Goal: Transaction & Acquisition: Subscribe to service/newsletter

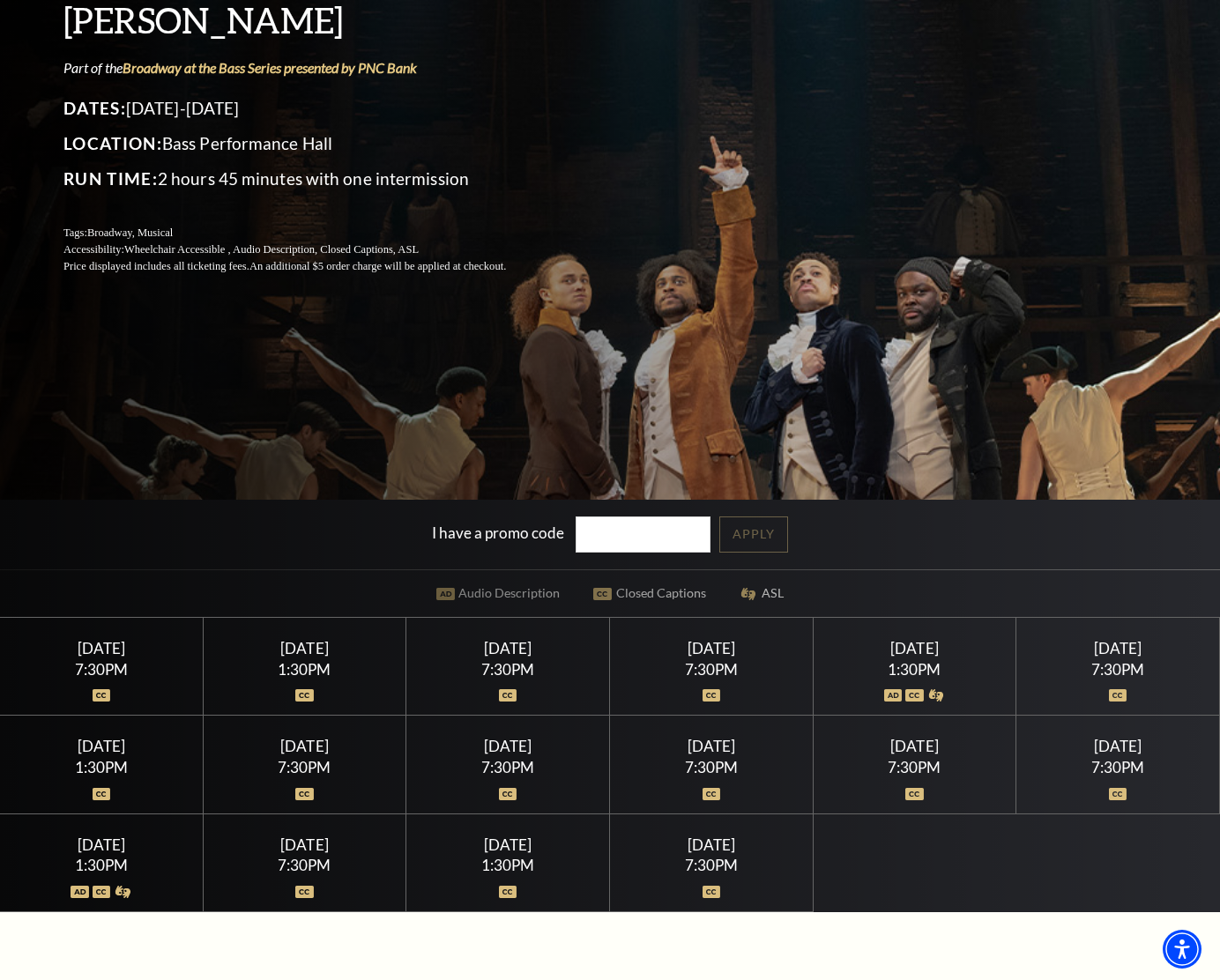
scroll to position [294, 0]
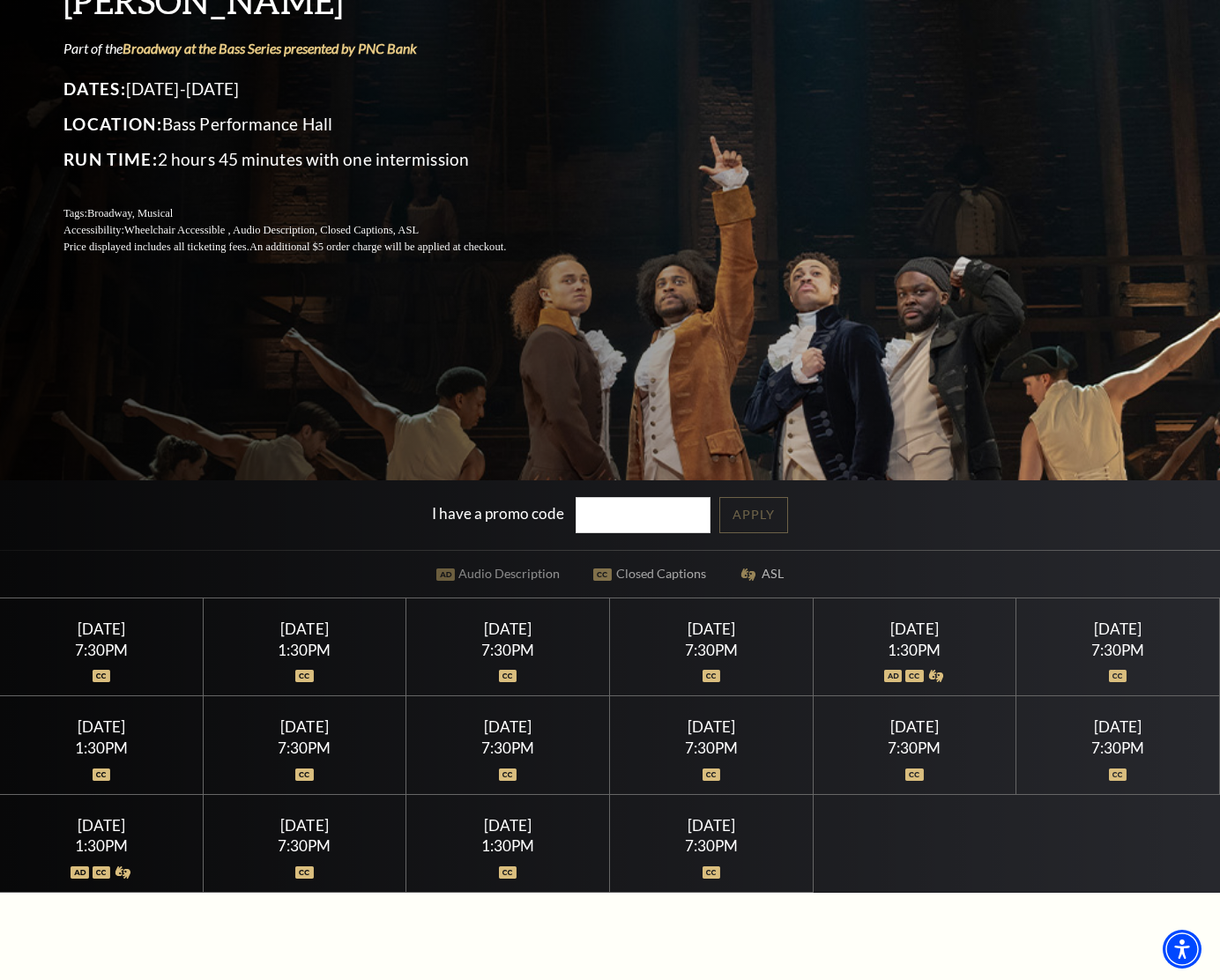
click at [105, 638] on div "Wednesday July 15" at bounding box center [101, 629] width 161 height 18
drag, startPoint x: 113, startPoint y: 639, endPoint x: 123, endPoint y: 632, distance: 12.2
click at [114, 638] on div "Wednesday July 15 7:30PM" at bounding box center [101, 648] width 203 height 98
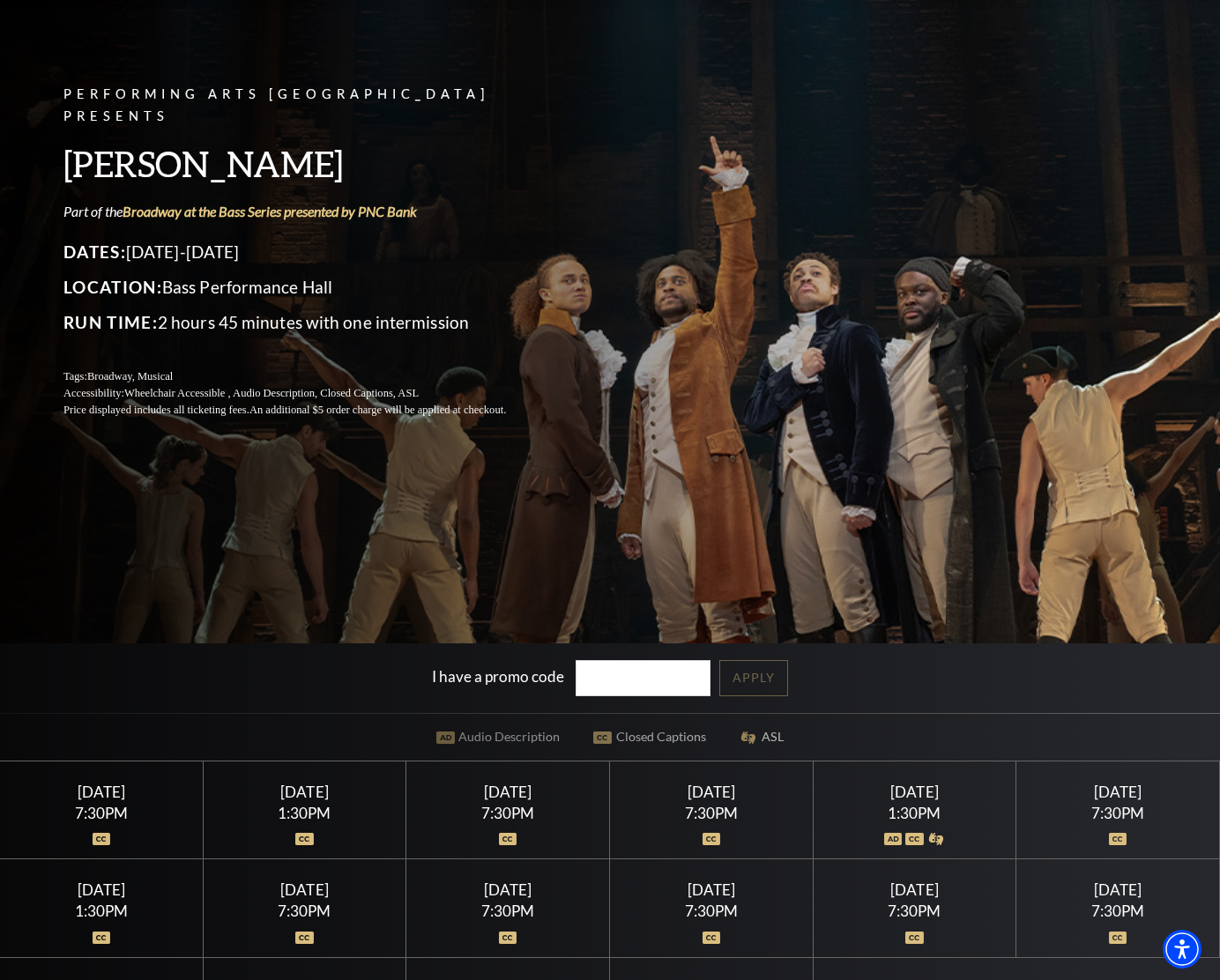
scroll to position [138, 0]
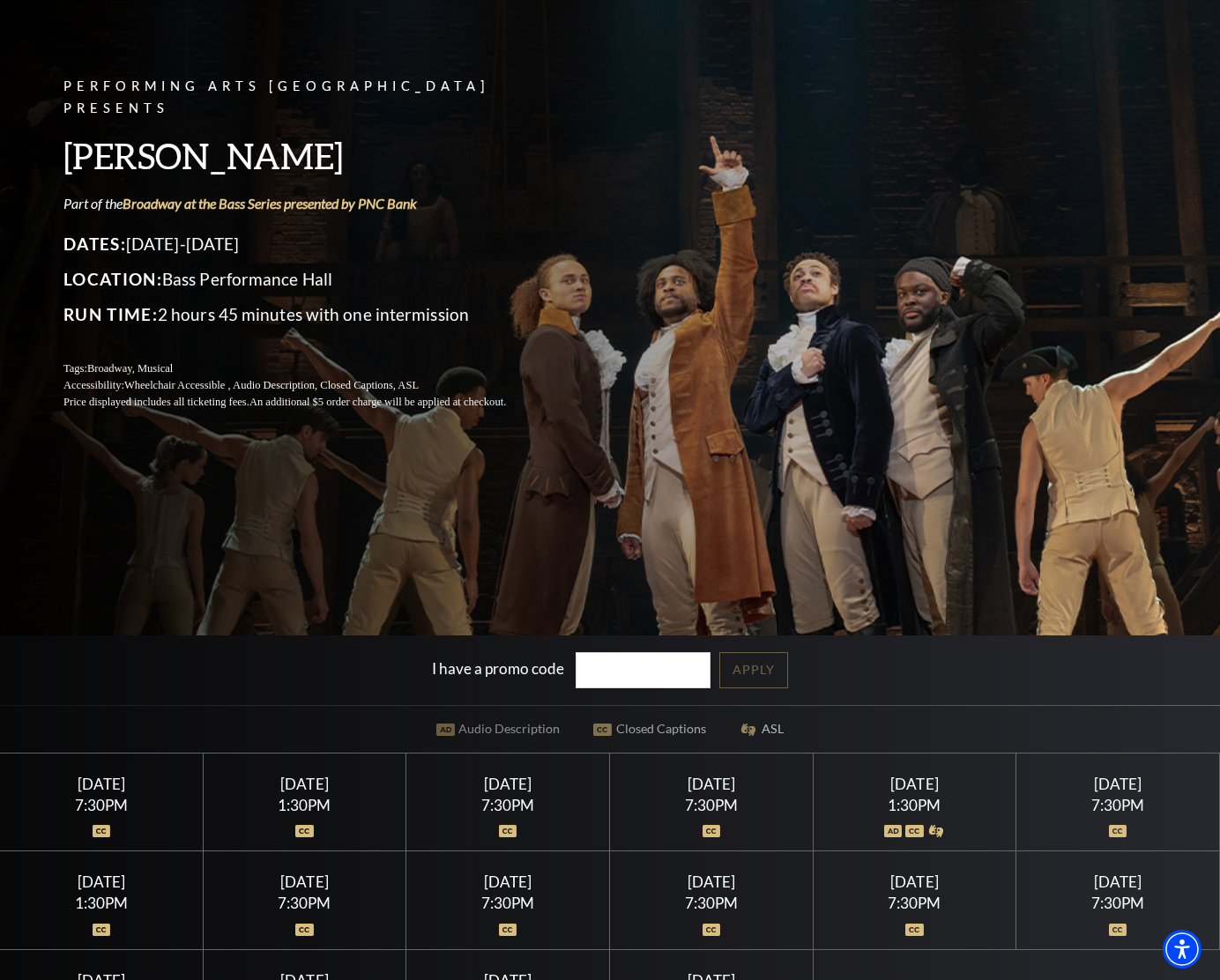
click at [84, 815] on div at bounding box center [101, 822] width 161 height 18
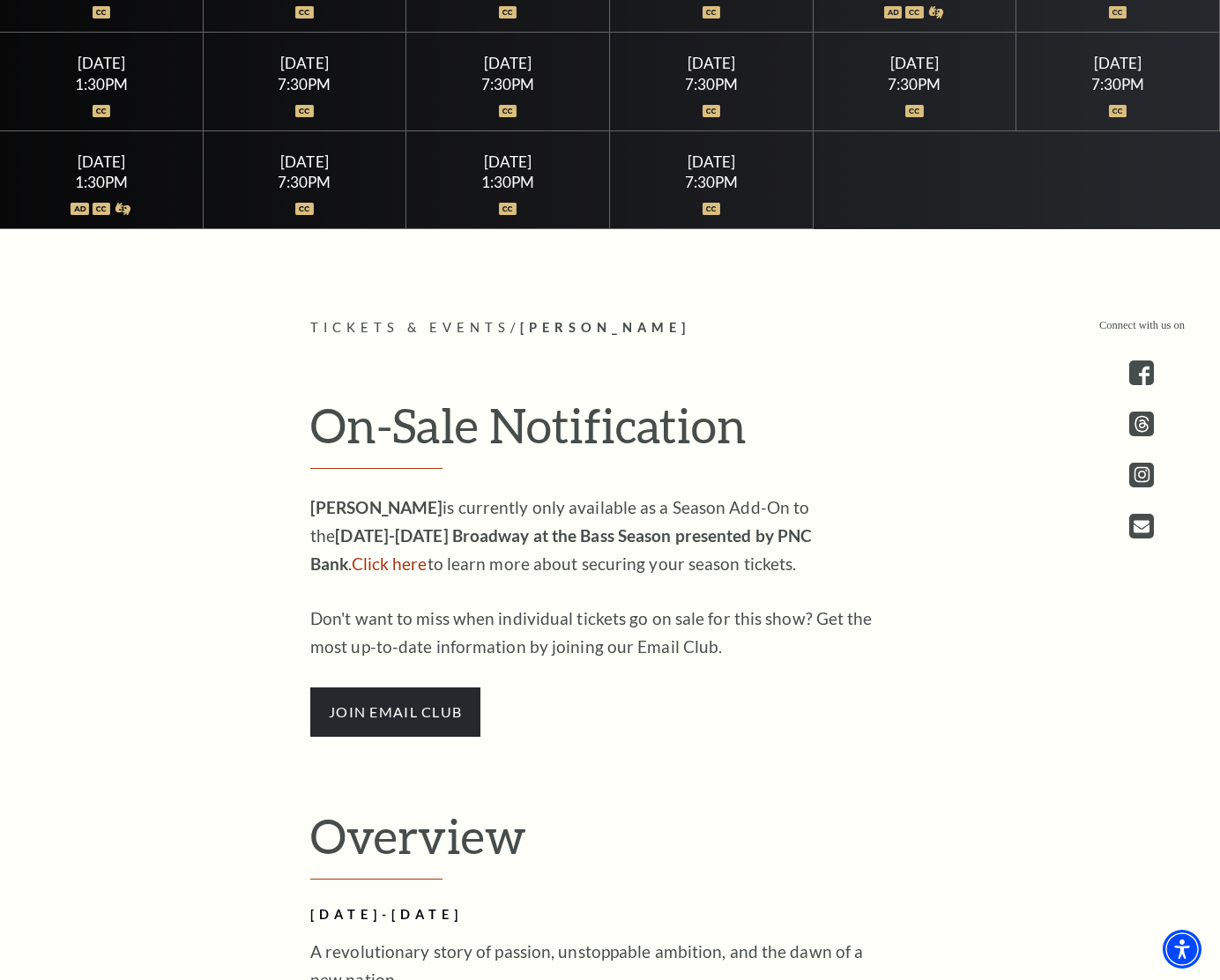
scroll to position [965, 0]
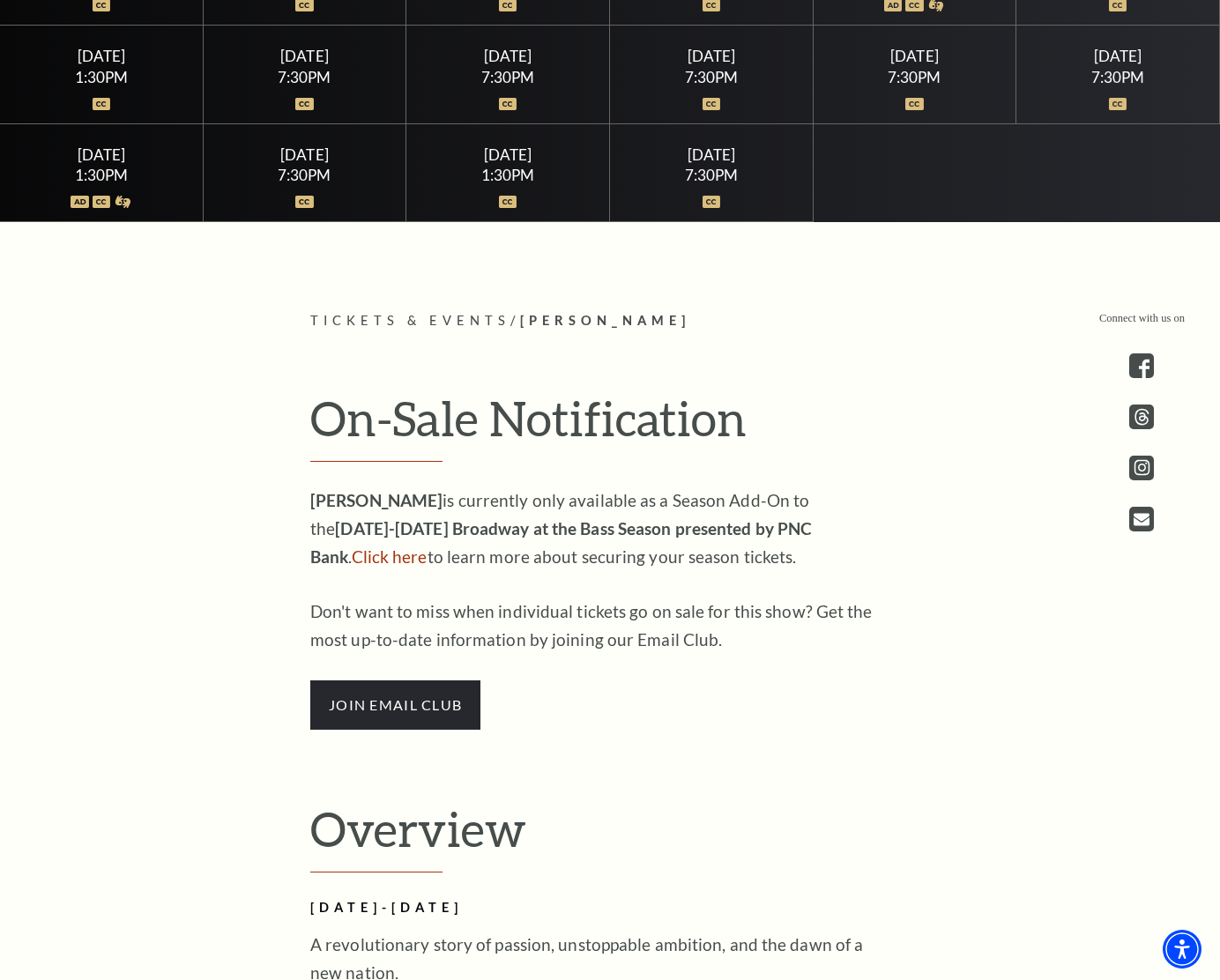
click at [591, 598] on p "Don't want to miss when individual tickets go on sale for this show? Get the mo…" at bounding box center [596, 626] width 573 height 56
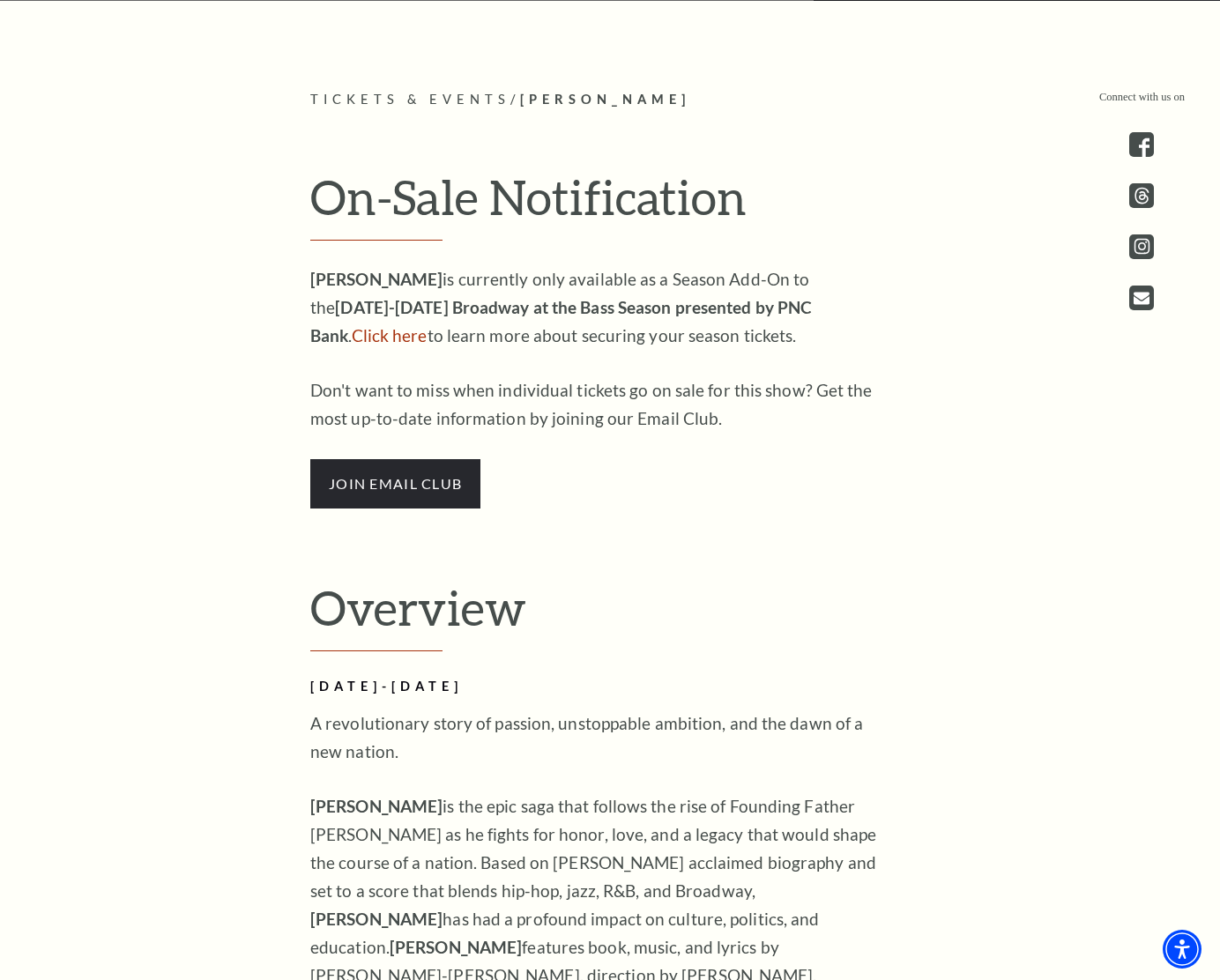
scroll to position [1171, 0]
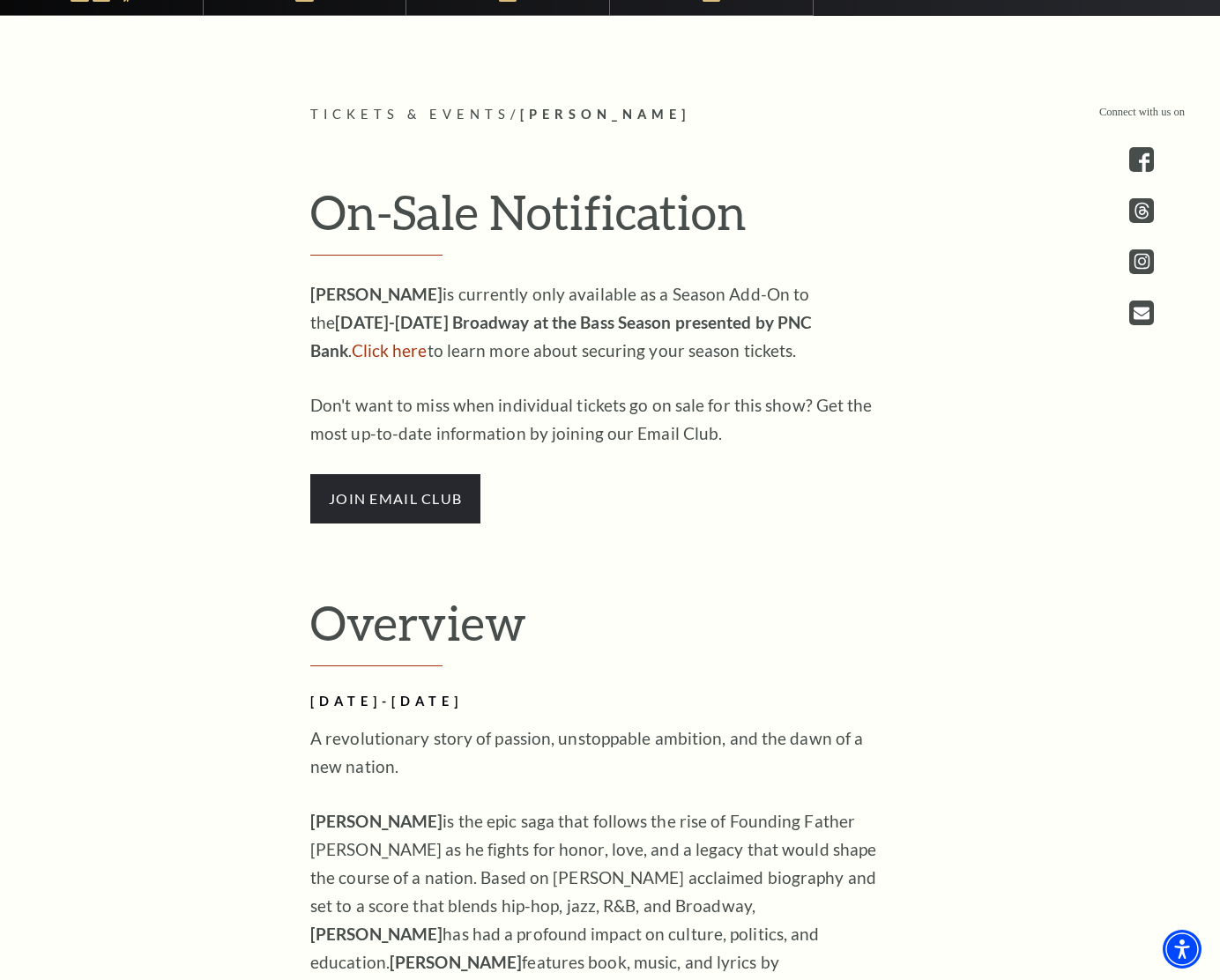
click at [628, 353] on p "HAMILTON is currently only available as a Season Add-On to the 2025-2026 Broadw…" at bounding box center [596, 322] width 573 height 85
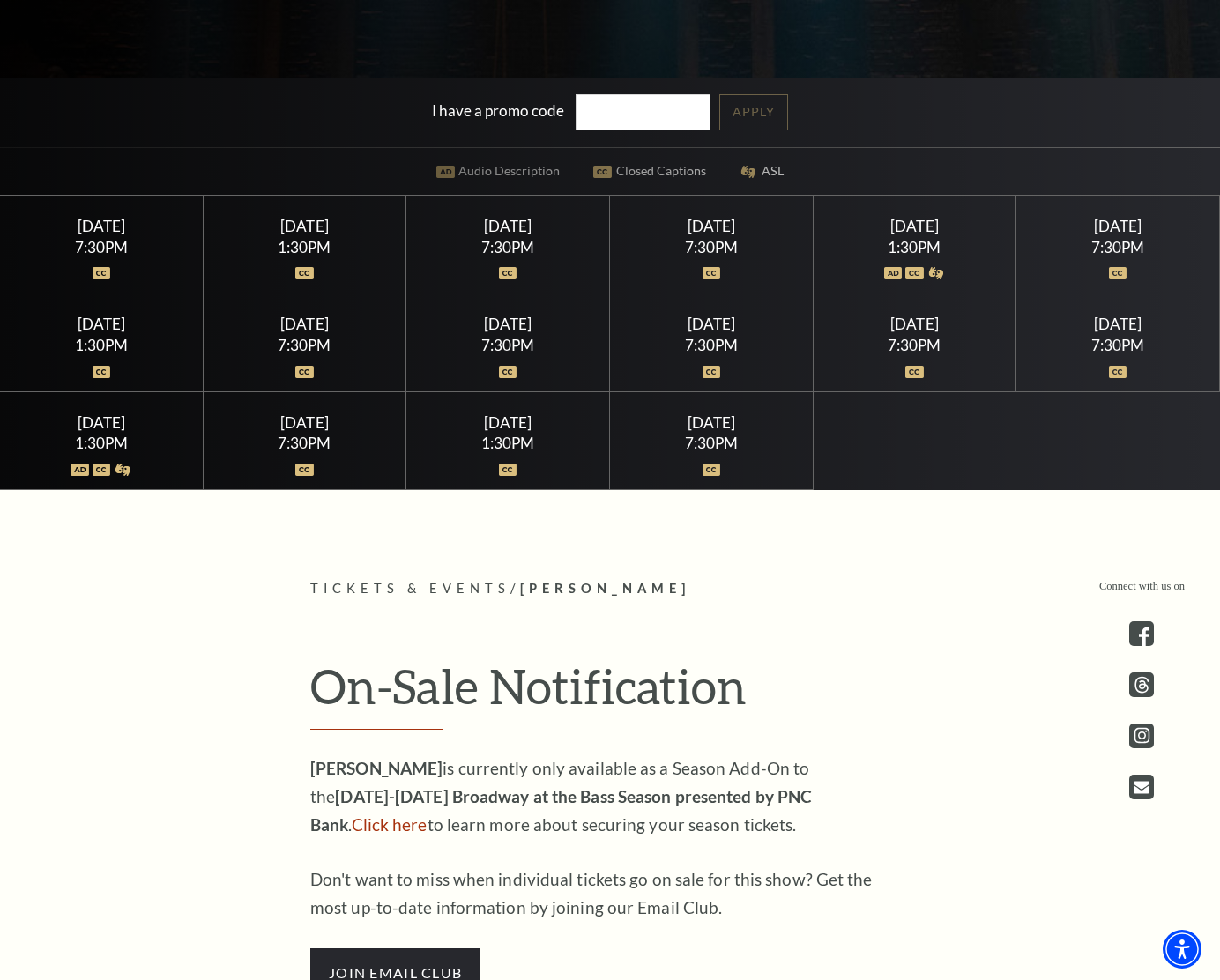
scroll to position [720, 0]
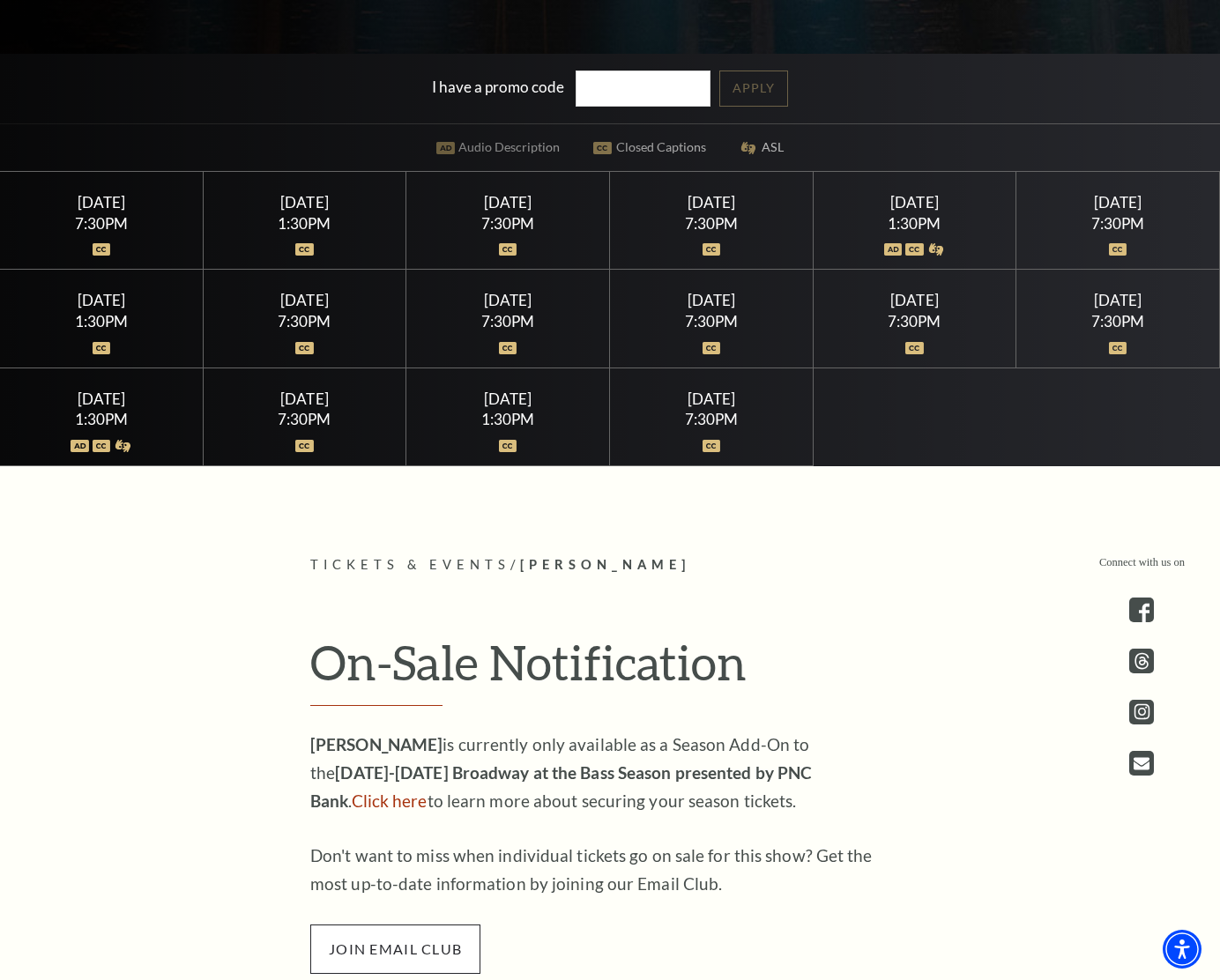
click at [375, 943] on span "join email club" at bounding box center [395, 949] width 170 height 50
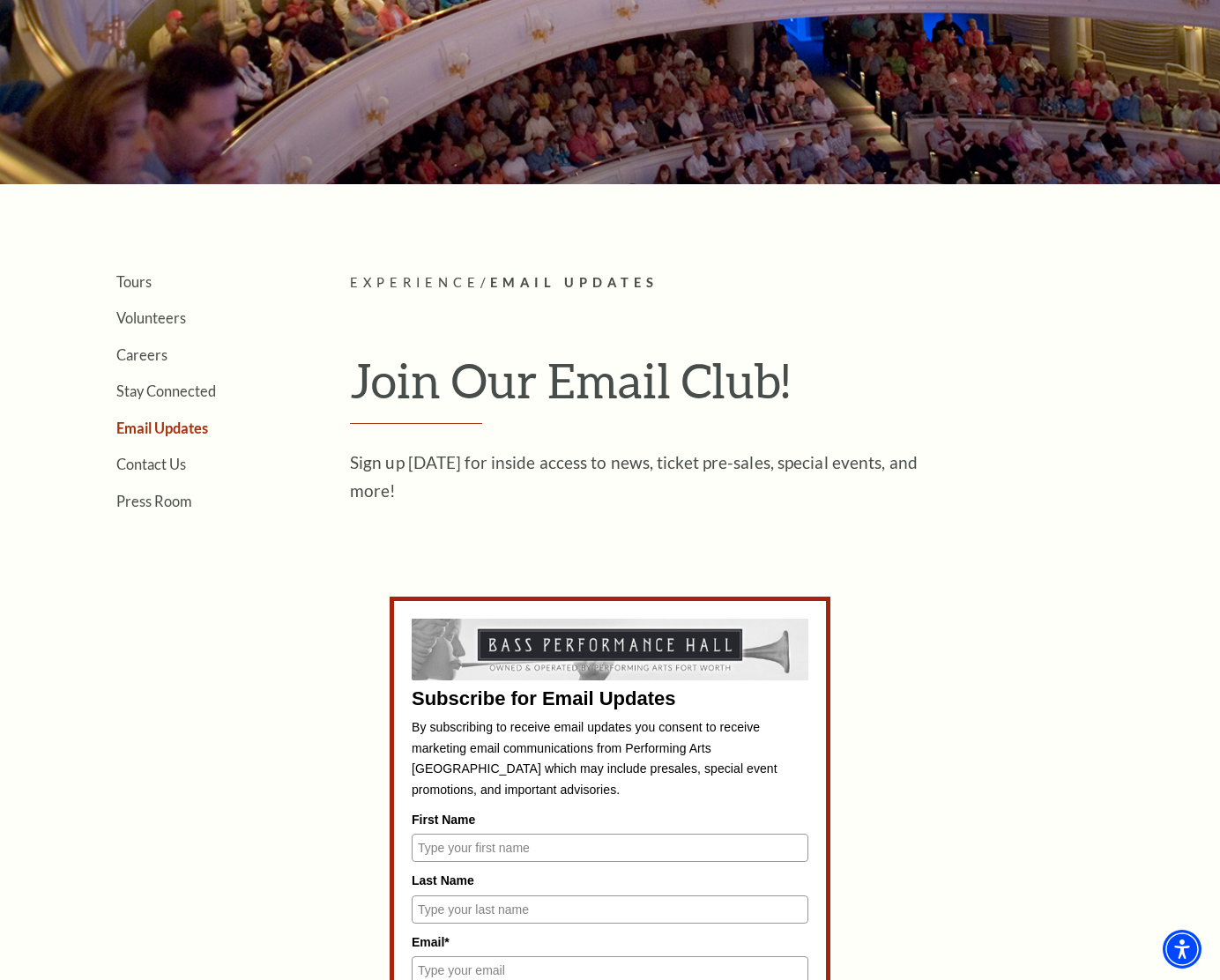
scroll to position [460, 0]
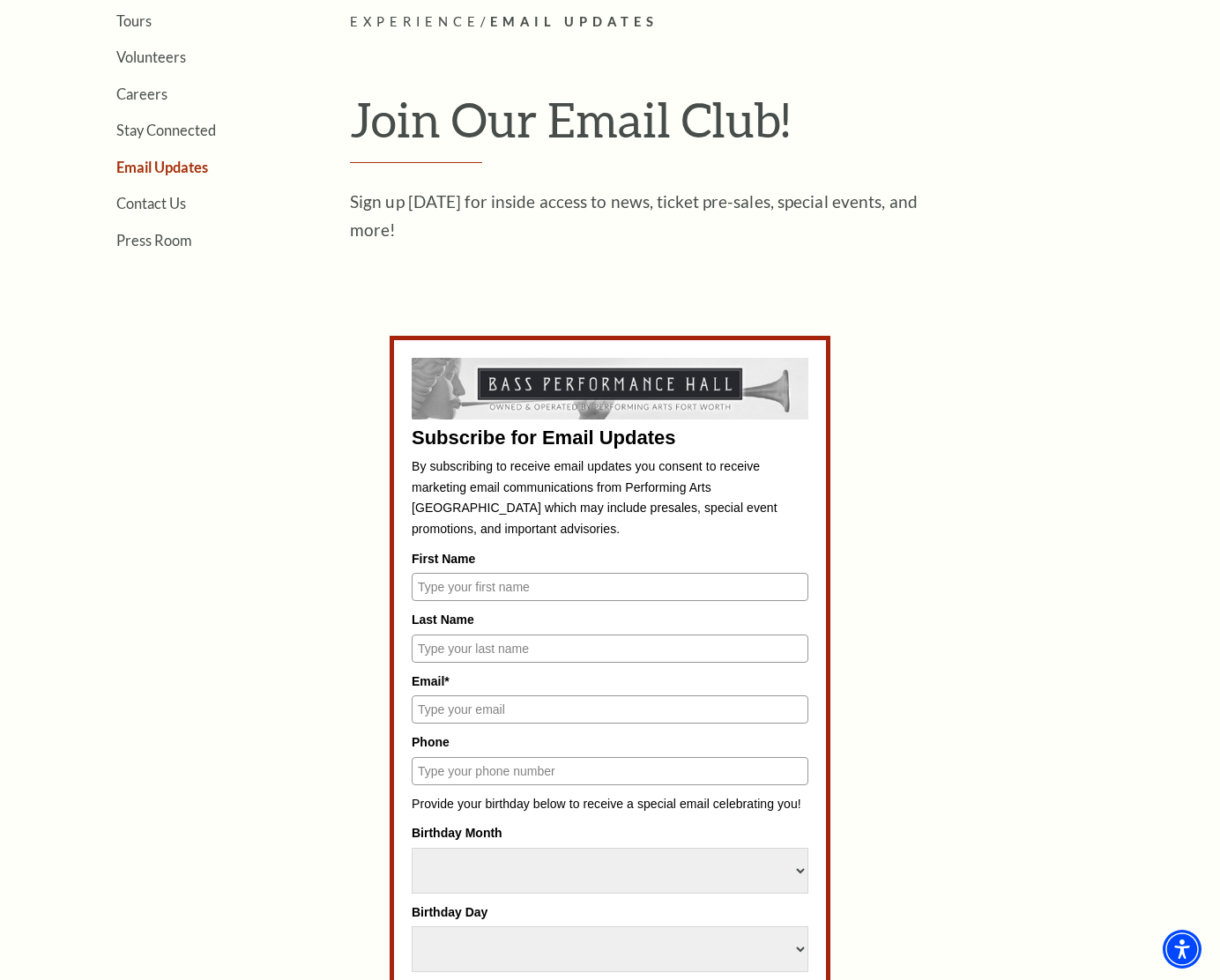
click at [551, 586] on input "First Name" at bounding box center [610, 586] width 396 height 28
type input "Tim"
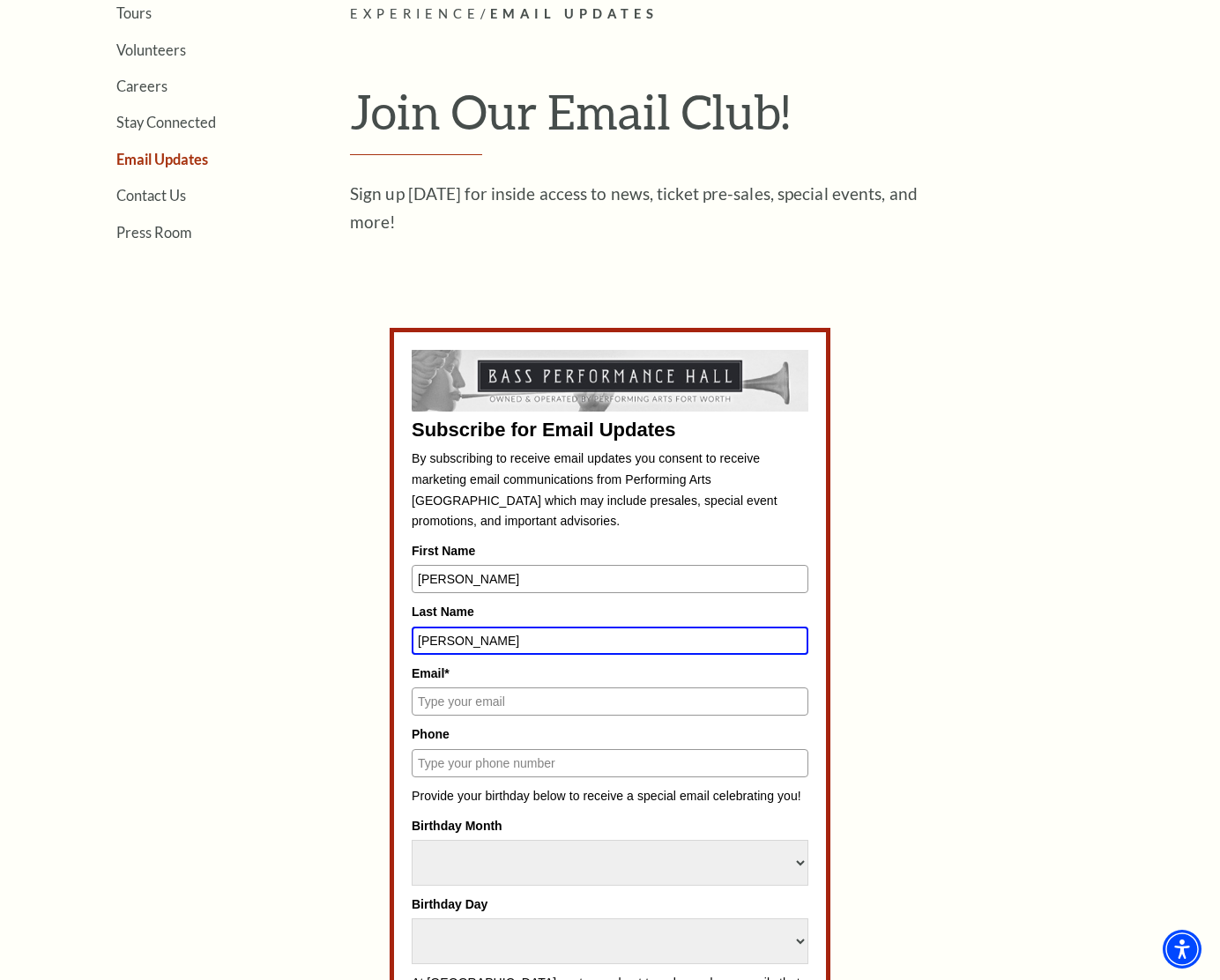
type input "Cassedy"
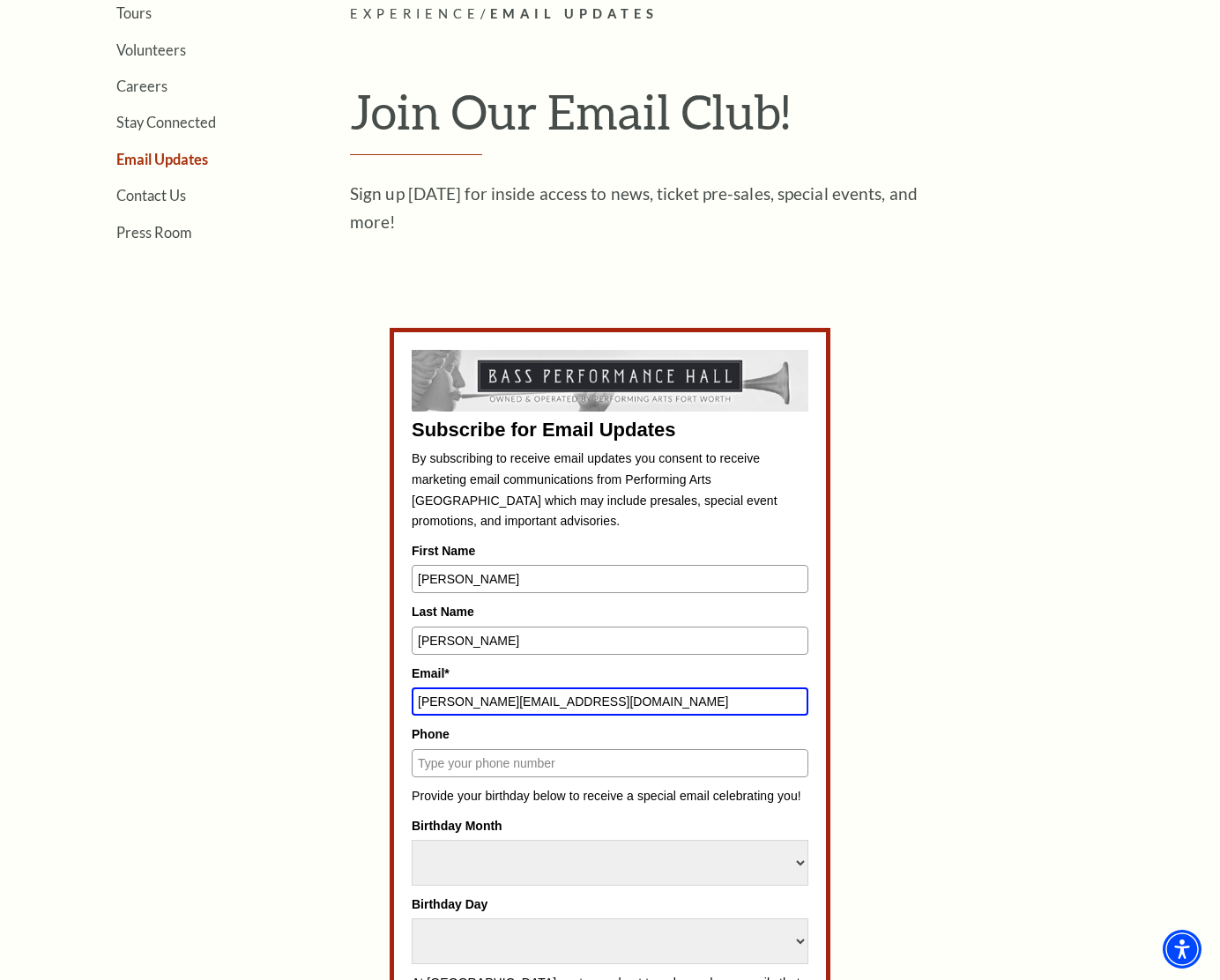
type input "cassedy@gmail.com"
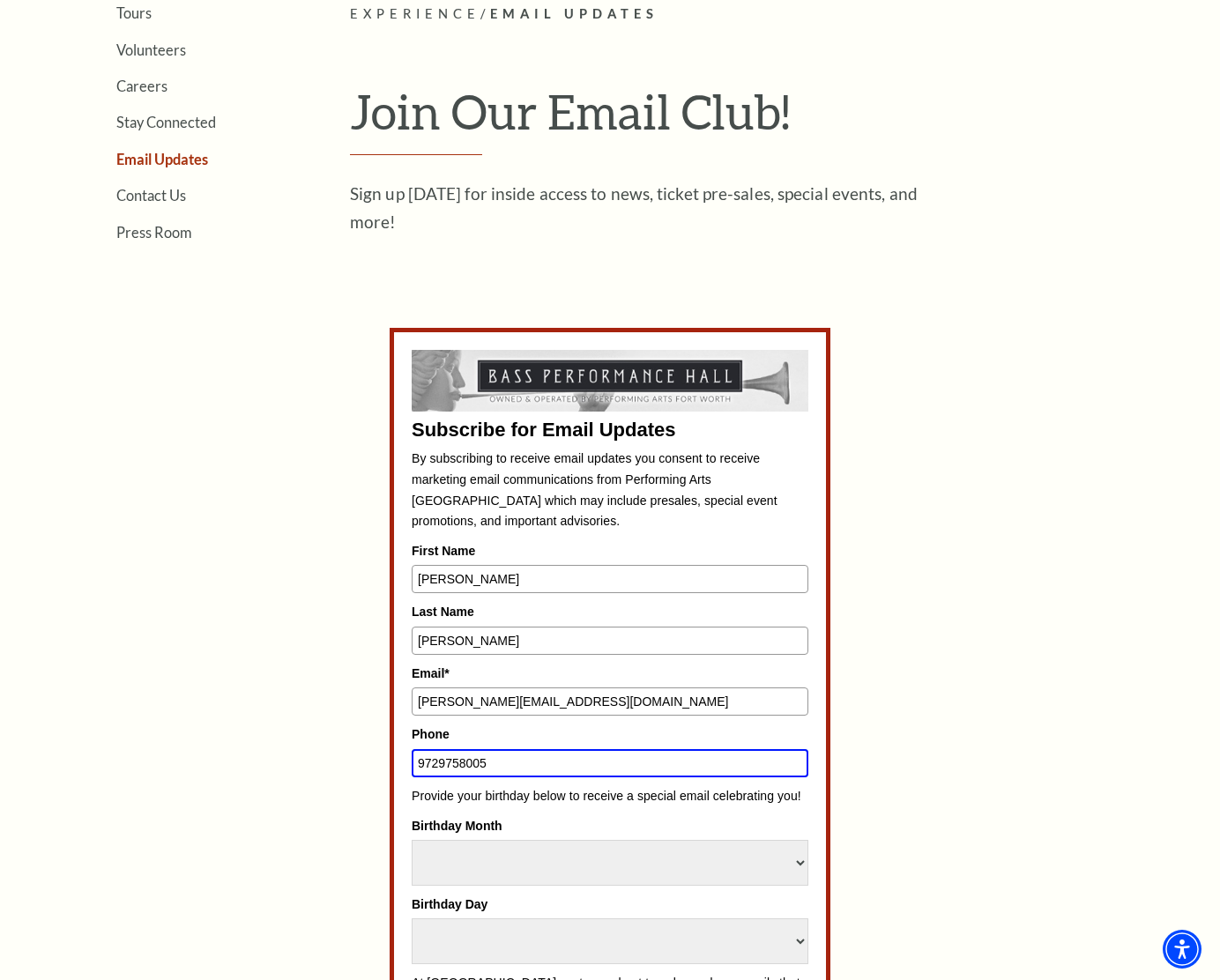
type input "9729758005"
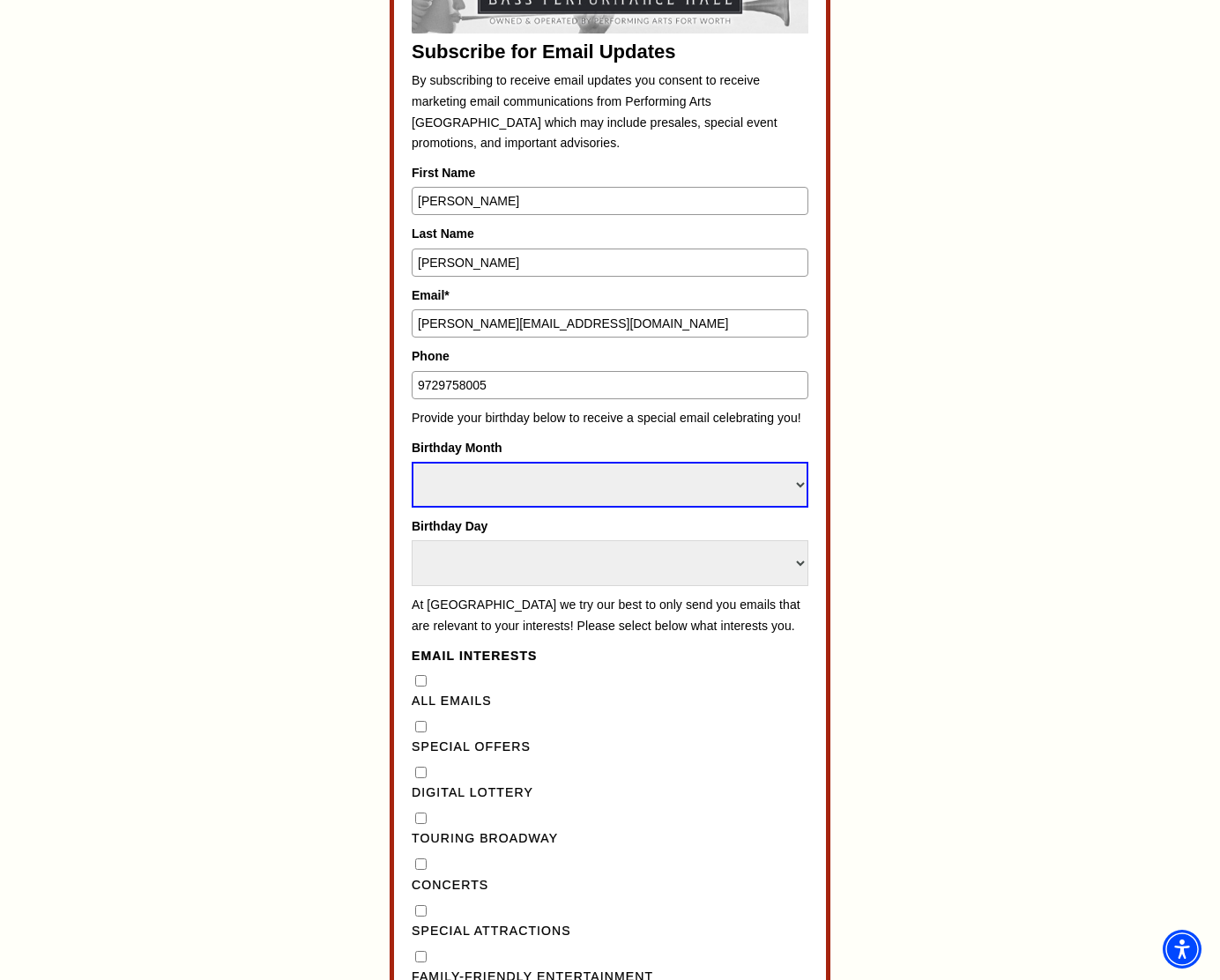
click at [344, 600] on div "Subscribe for Email Updates By subscribing to receive email updates you consent…" at bounding box center [610, 679] width 819 height 1461
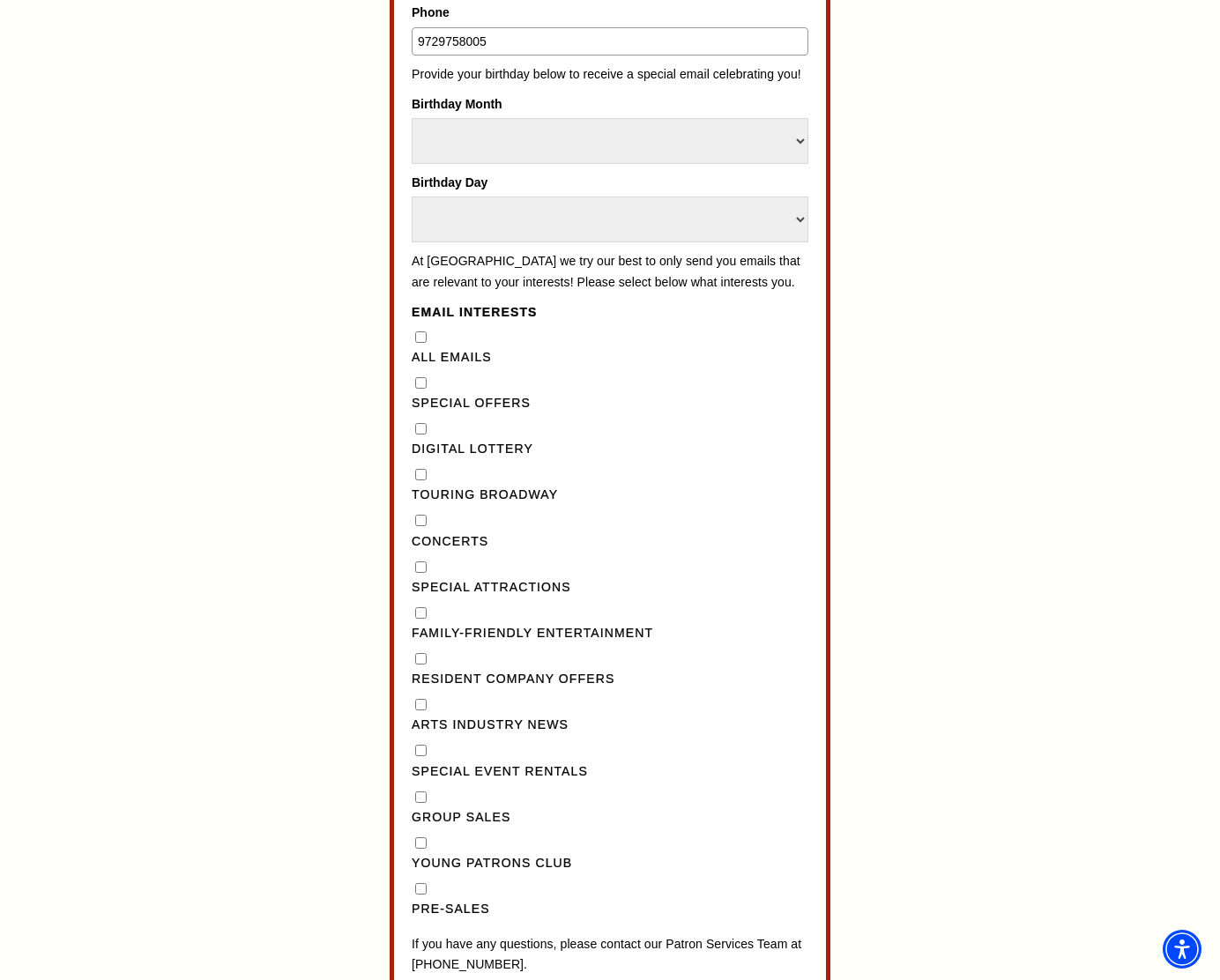
scroll to position [1203, 0]
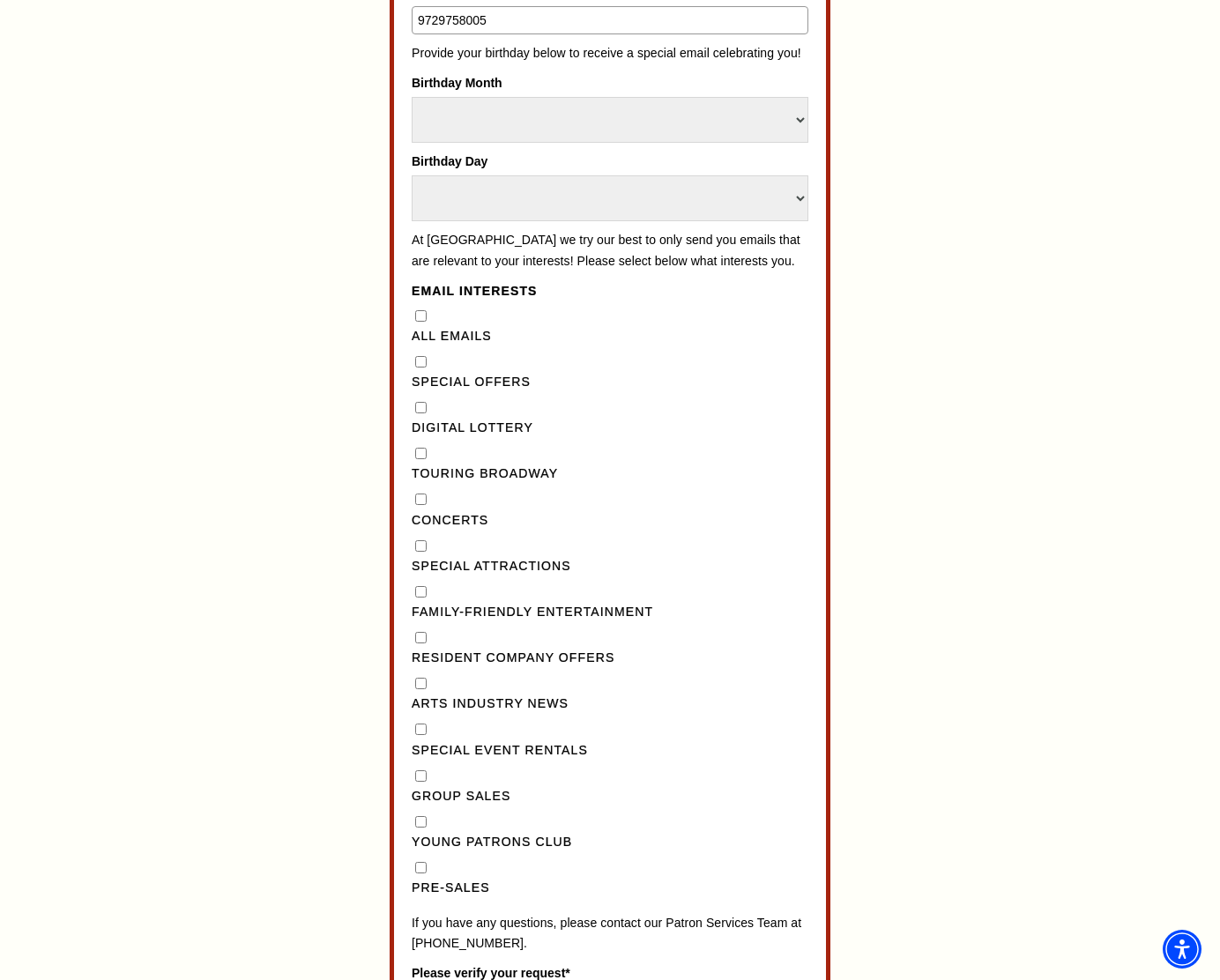
click at [423, 459] on Broadway"] "Touring Broadway" at bounding box center [421, 453] width 12 height 12
checkbox Broadway"] "true"
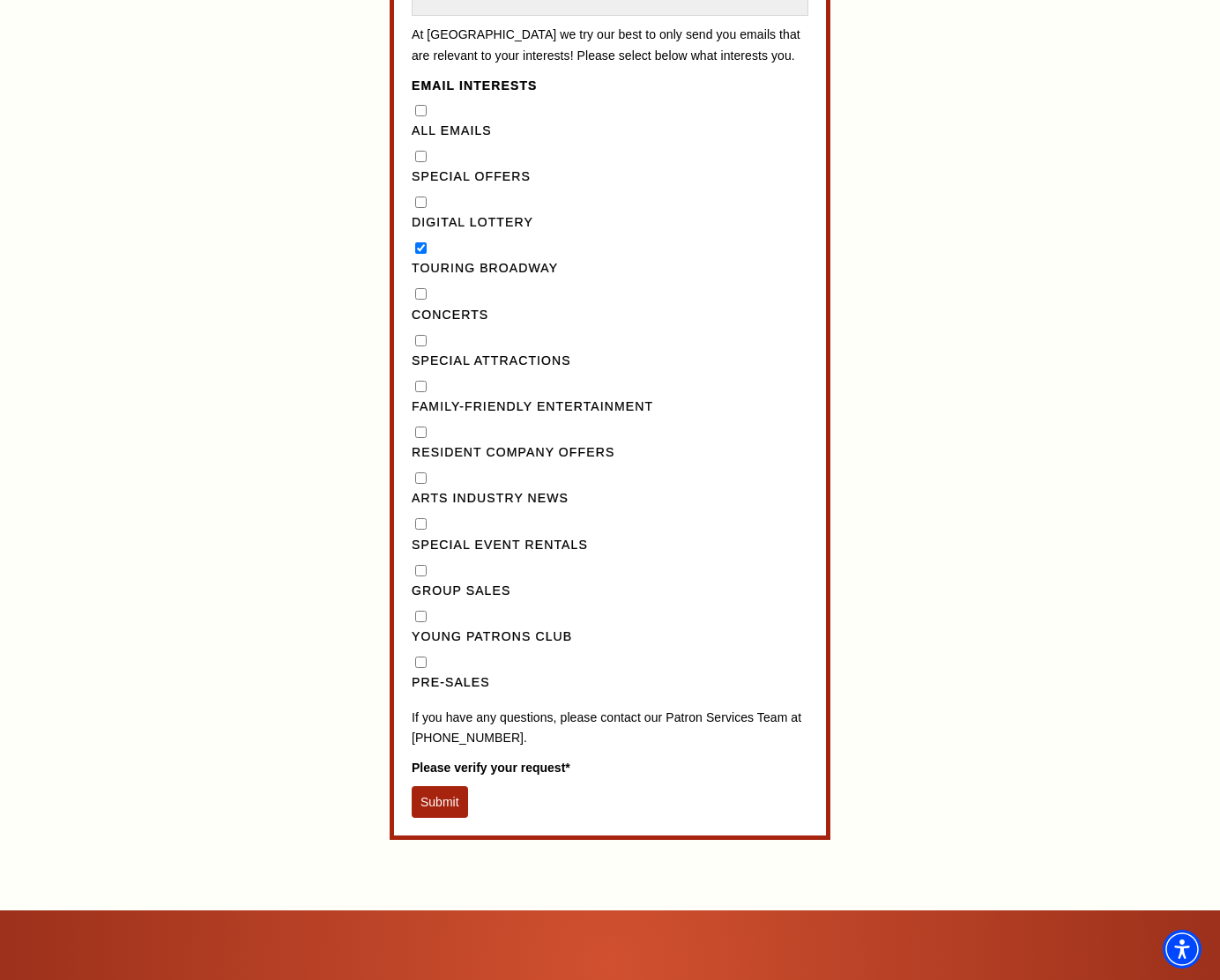
scroll to position [1409, 0]
click at [421, 667] on input "Pre-Sales" at bounding box center [421, 661] width 12 height 12
checkbox input "true"
click at [436, 816] on button "Submit" at bounding box center [440, 800] width 56 height 32
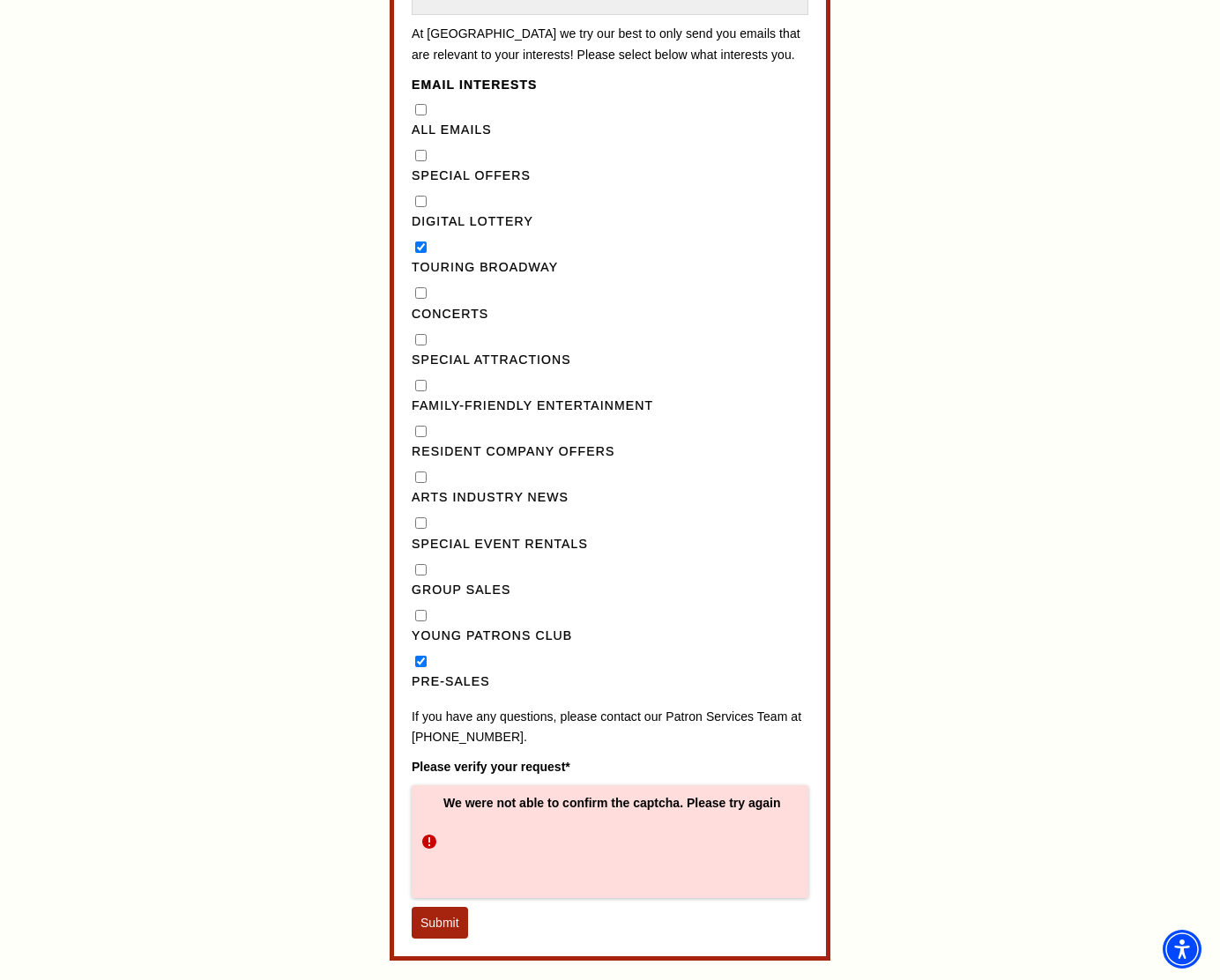
click at [430, 938] on button "Submit" at bounding box center [440, 922] width 56 height 32
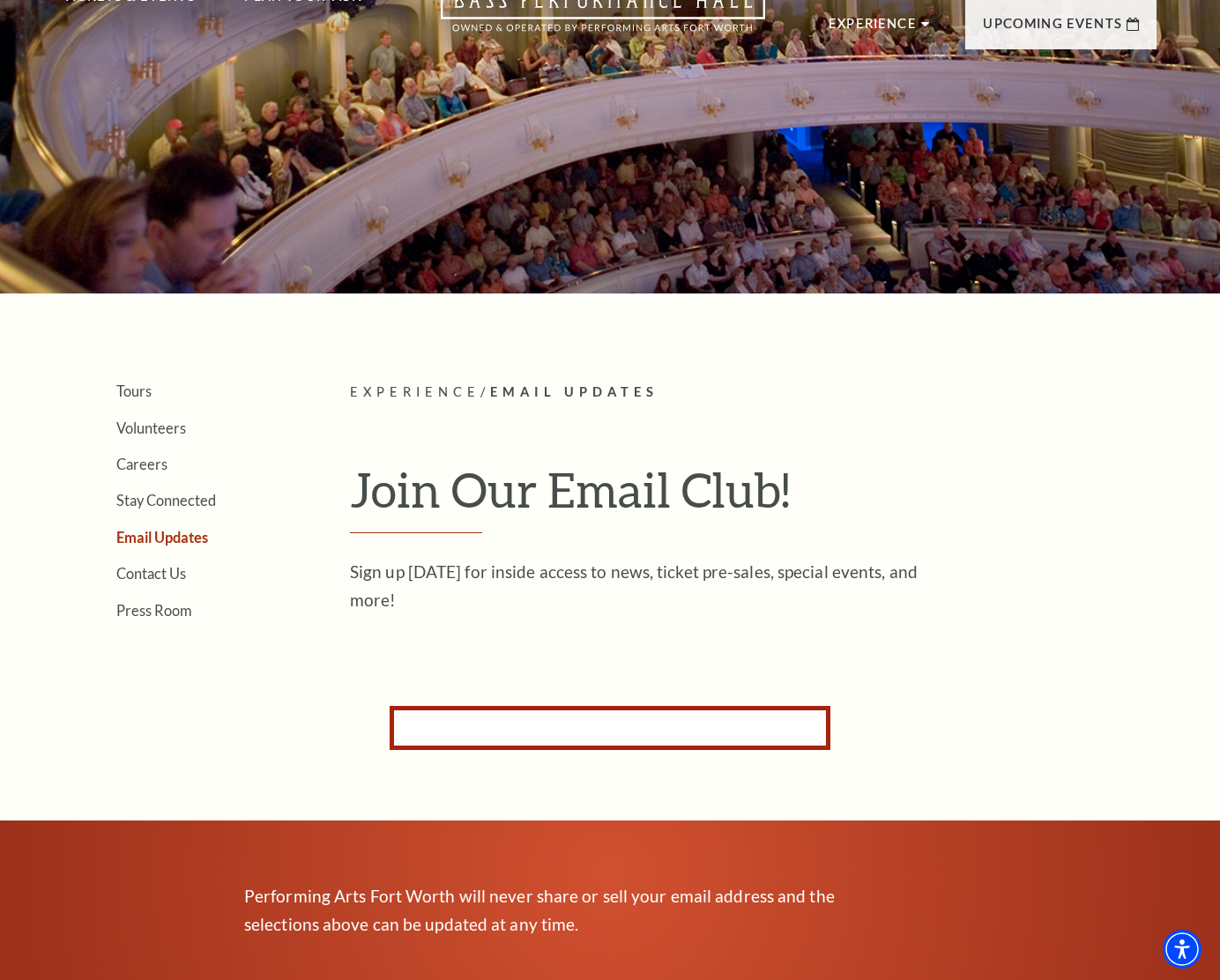
scroll to position [48, 0]
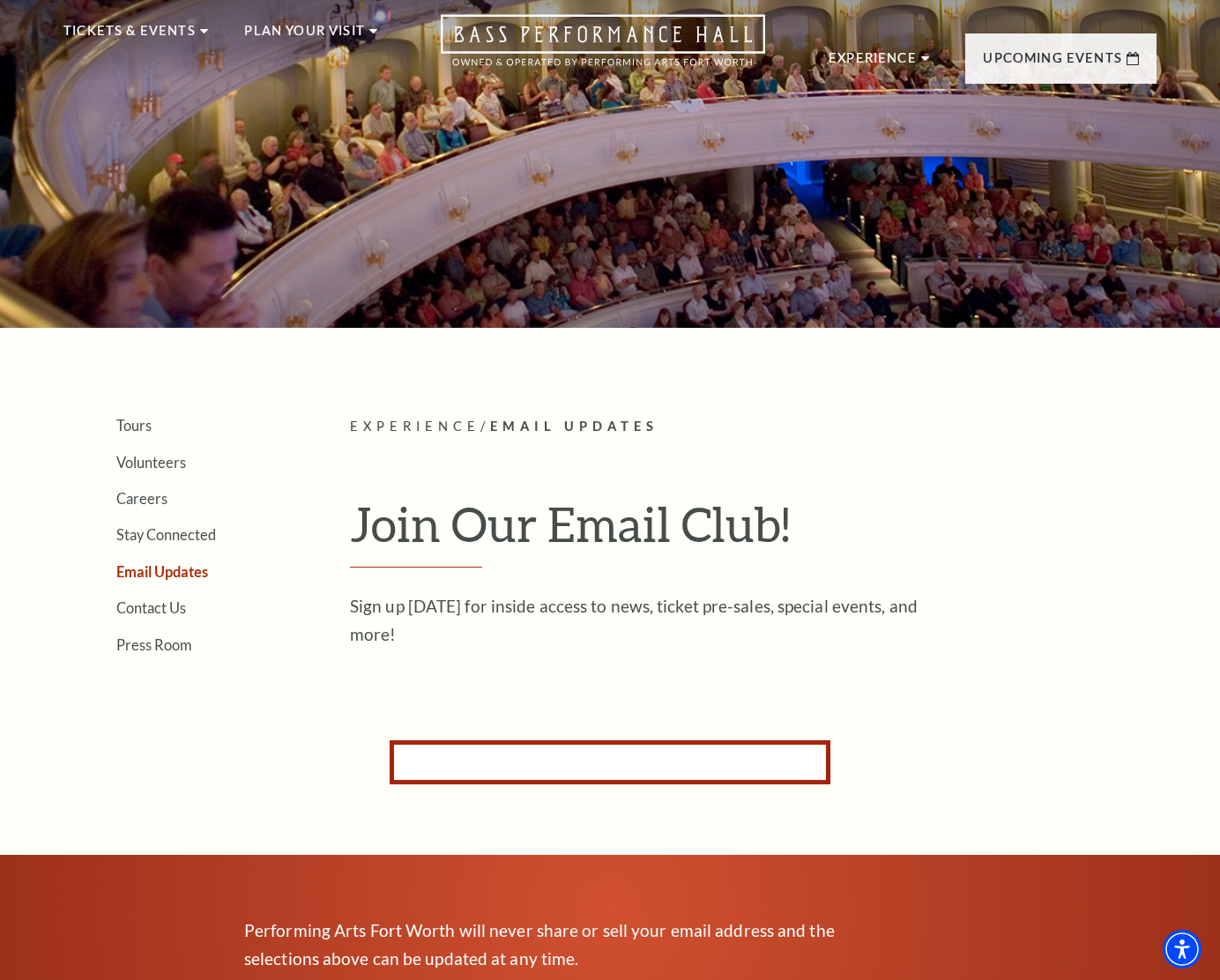
click at [582, 759] on form "Subscribe for Email Updates By subscribing to receive email updates you consent…" at bounding box center [610, 762] width 441 height 44
click at [610, 714] on div "Search Tours Volunteers Careers Stay Connected Email Updates Contact Us Press R…" at bounding box center [610, 754] width 1220 height 1640
click at [142, 423] on link "Tours" at bounding box center [134, 425] width 35 height 17
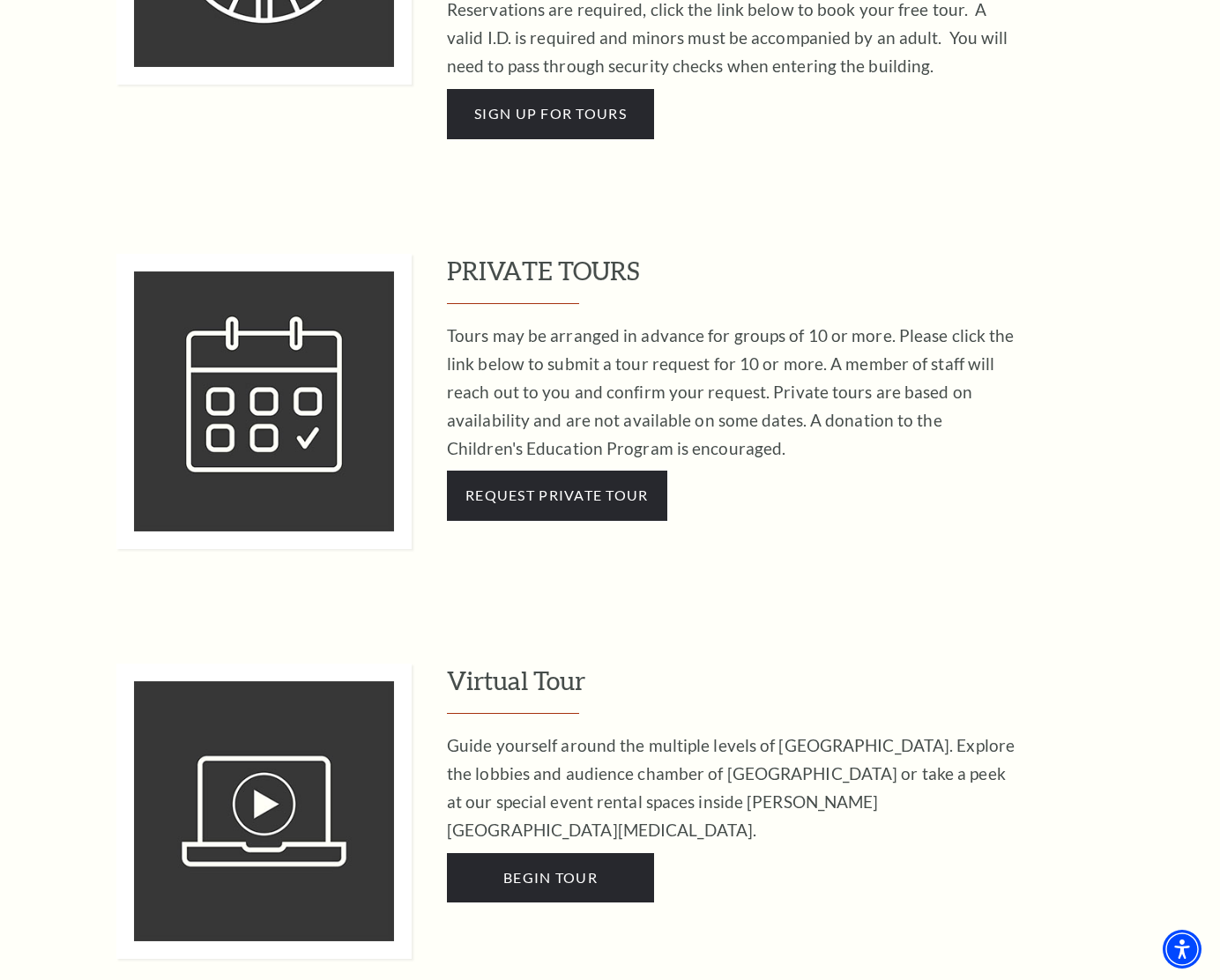
scroll to position [1465, 0]
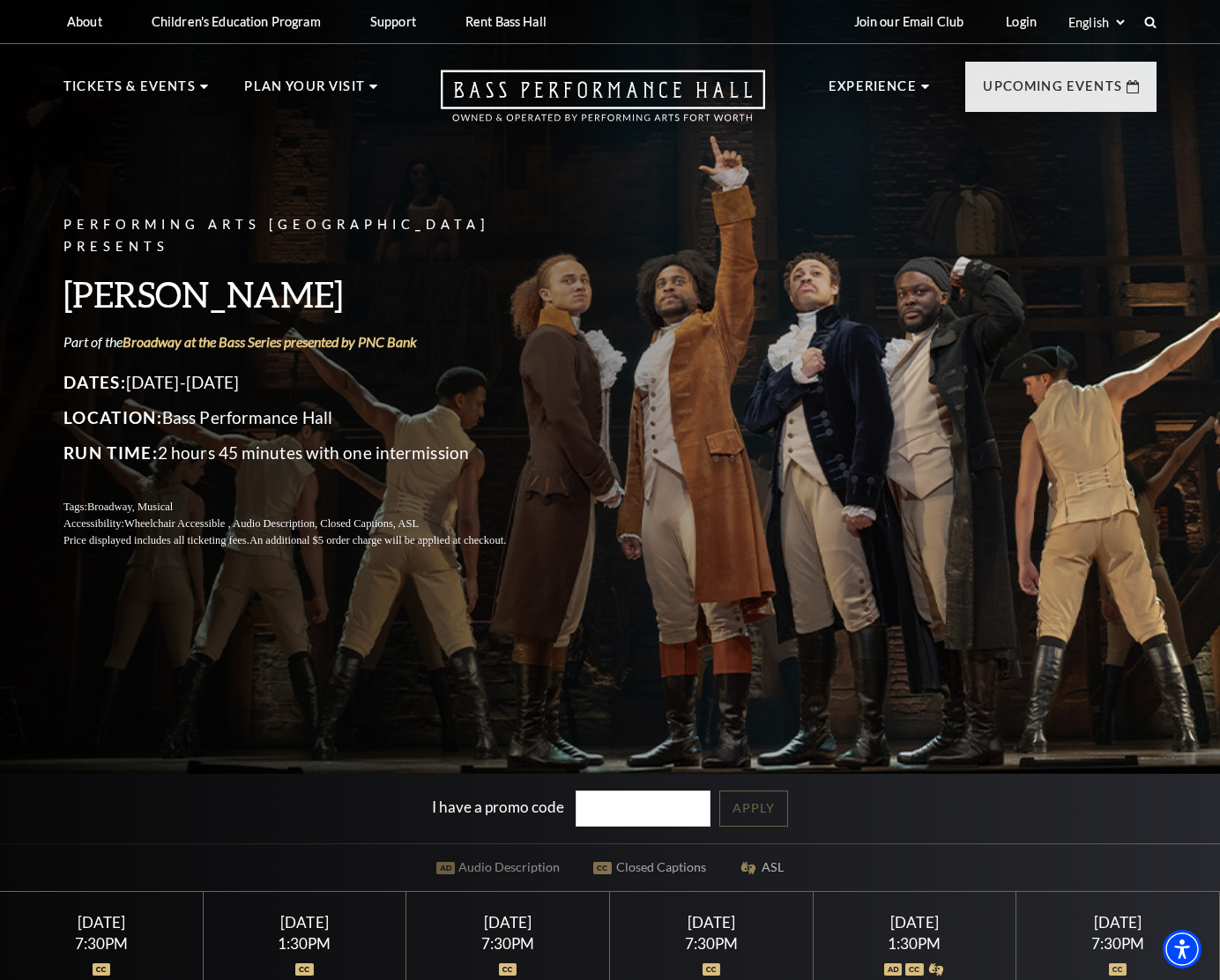
click at [733, 537] on div "Performing Arts Fort Worth Presents Hamilton Part of the Broadway at the Bass S…" at bounding box center [610, 382] width 1128 height 370
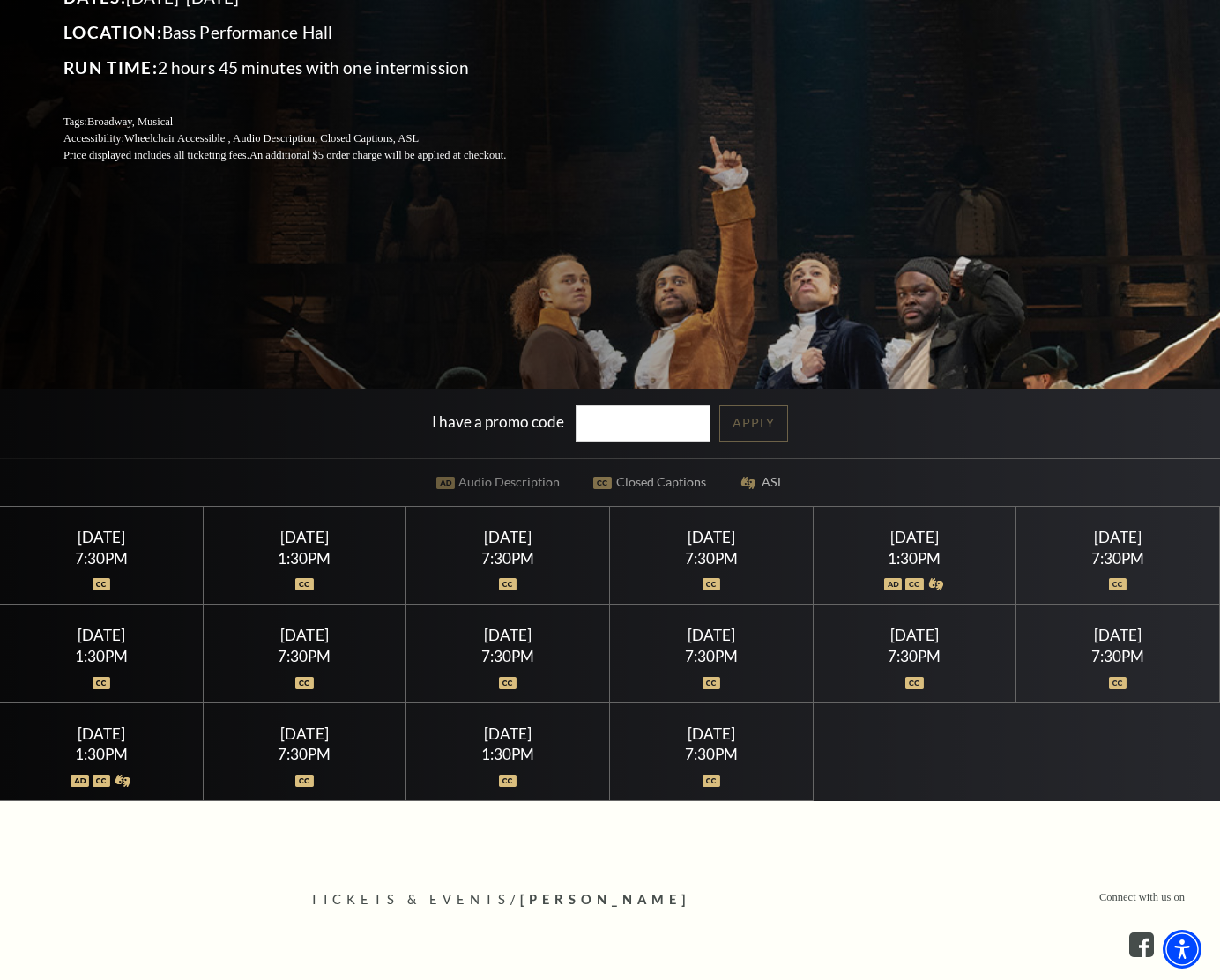
scroll to position [440, 0]
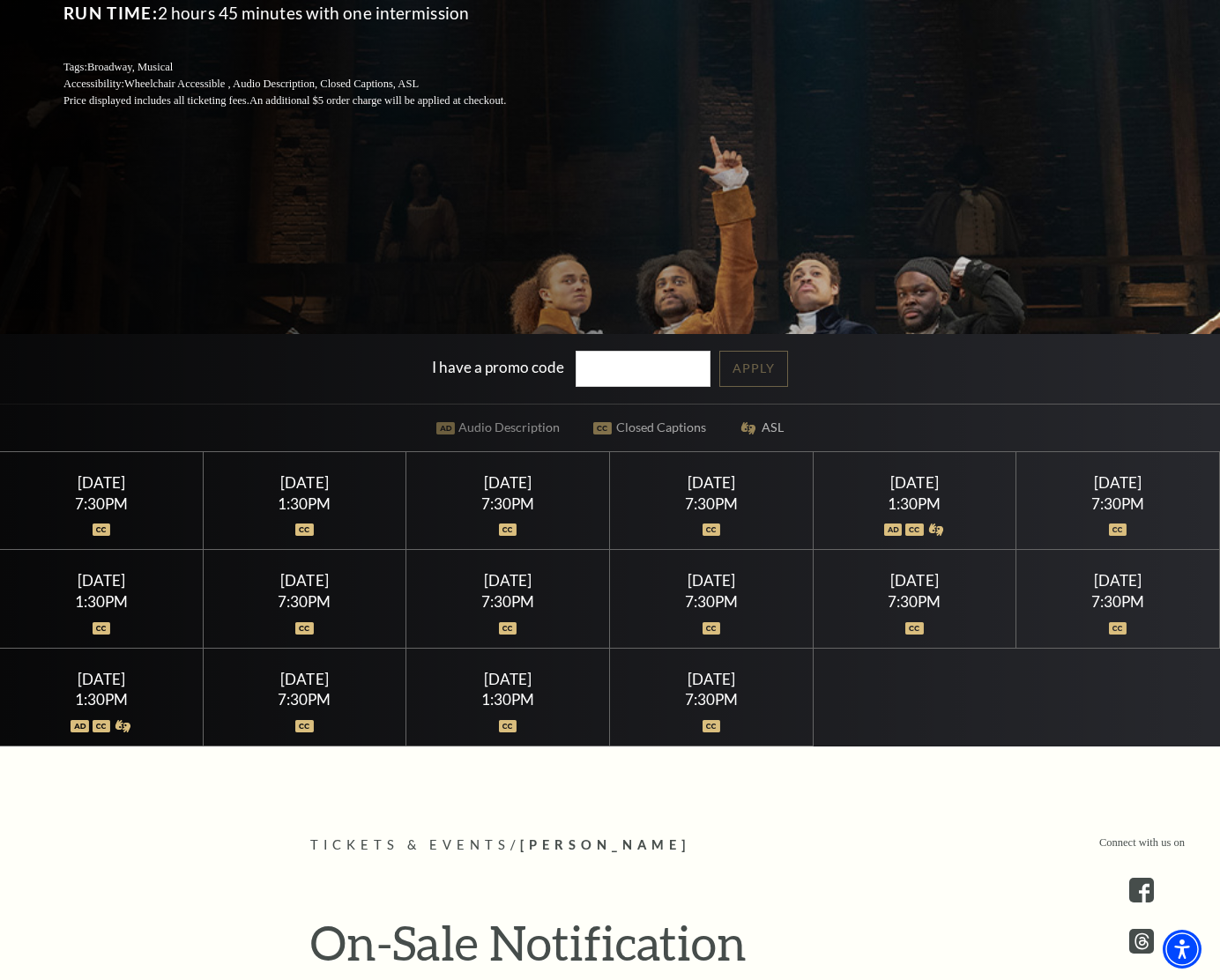
click at [881, 534] on div "Saturday July 18 1:30PM" at bounding box center [915, 501] width 203 height 98
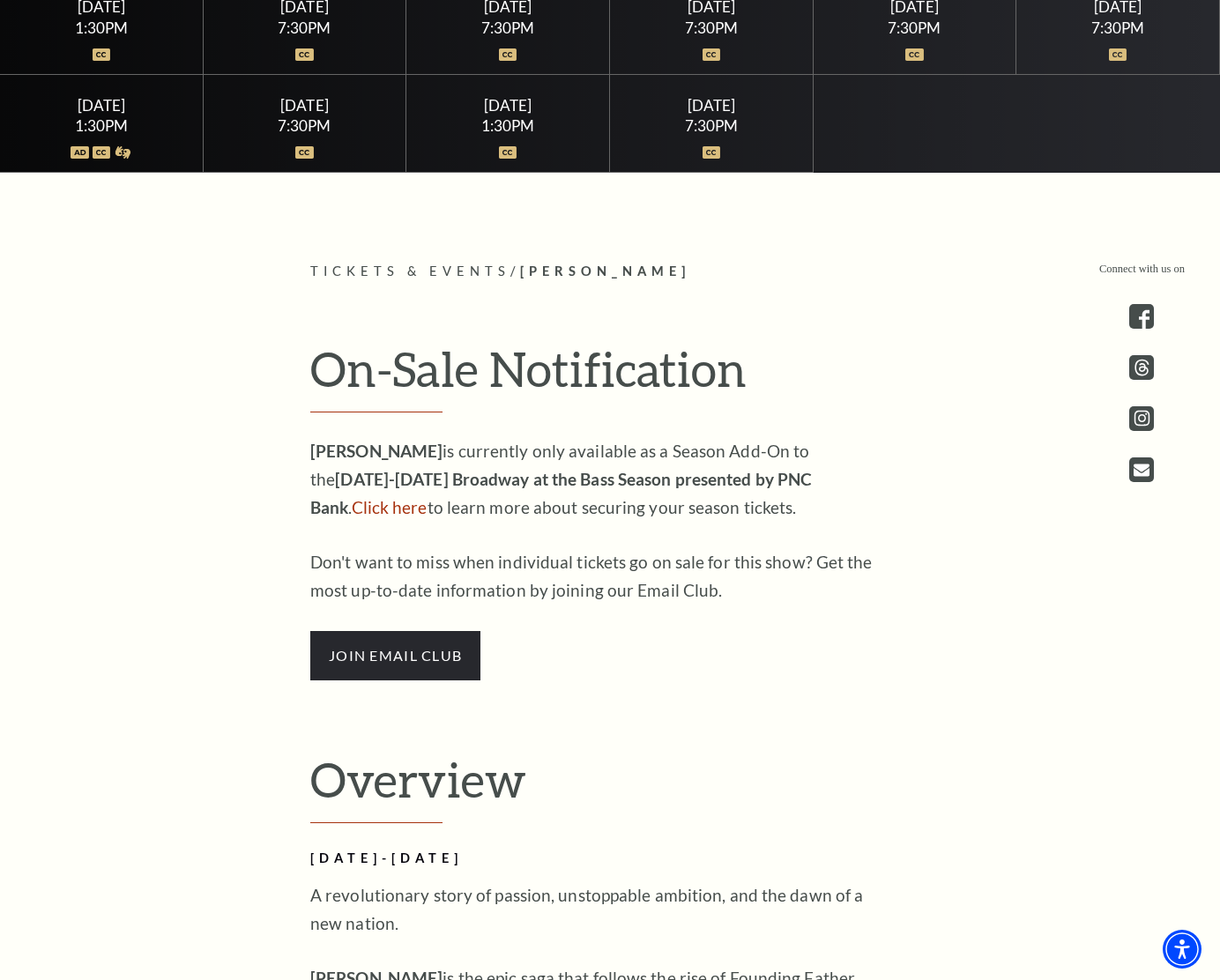
scroll to position [1015, 0]
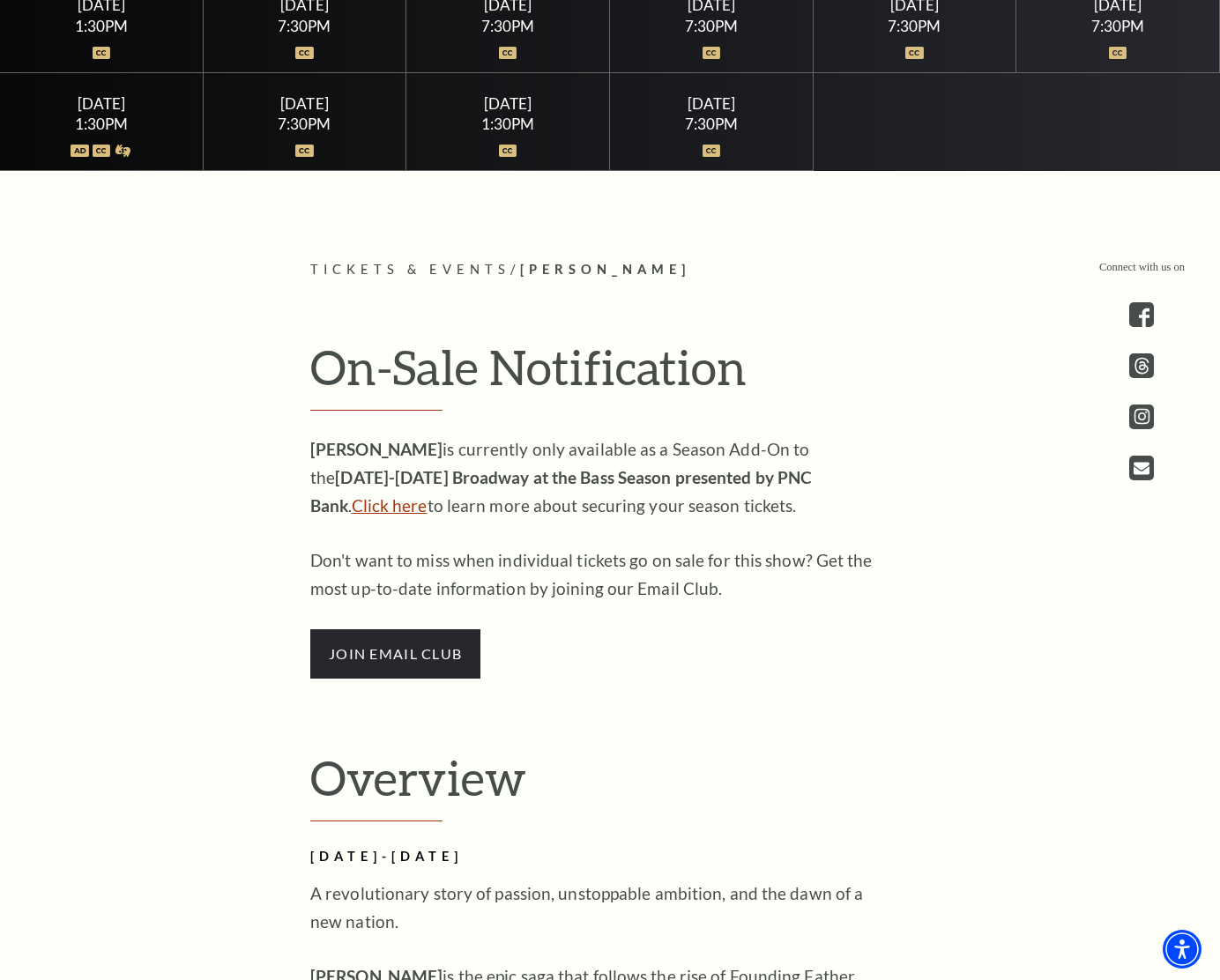
click at [427, 495] on link "Click here" at bounding box center [389, 505] width 76 height 20
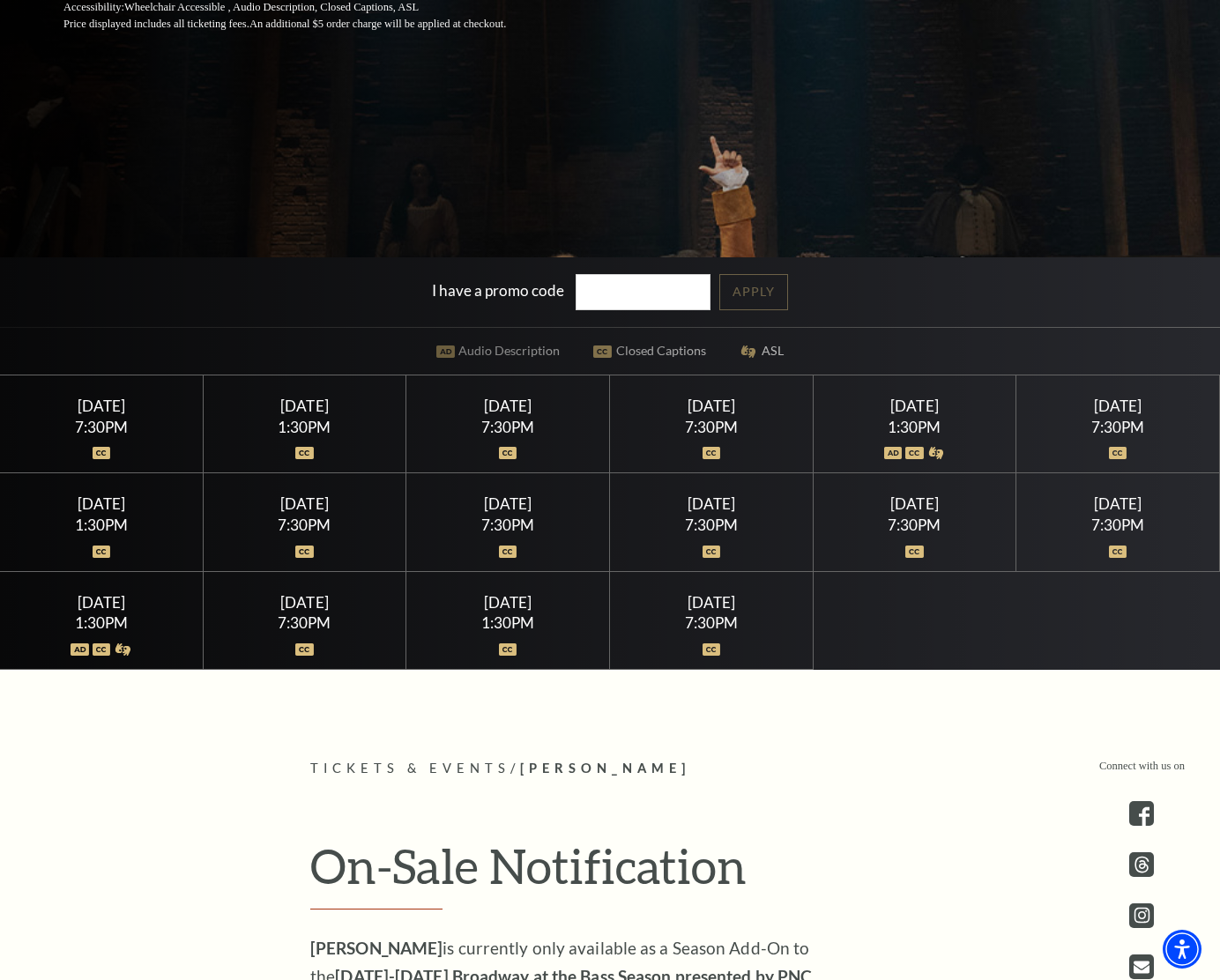
scroll to position [448, 0]
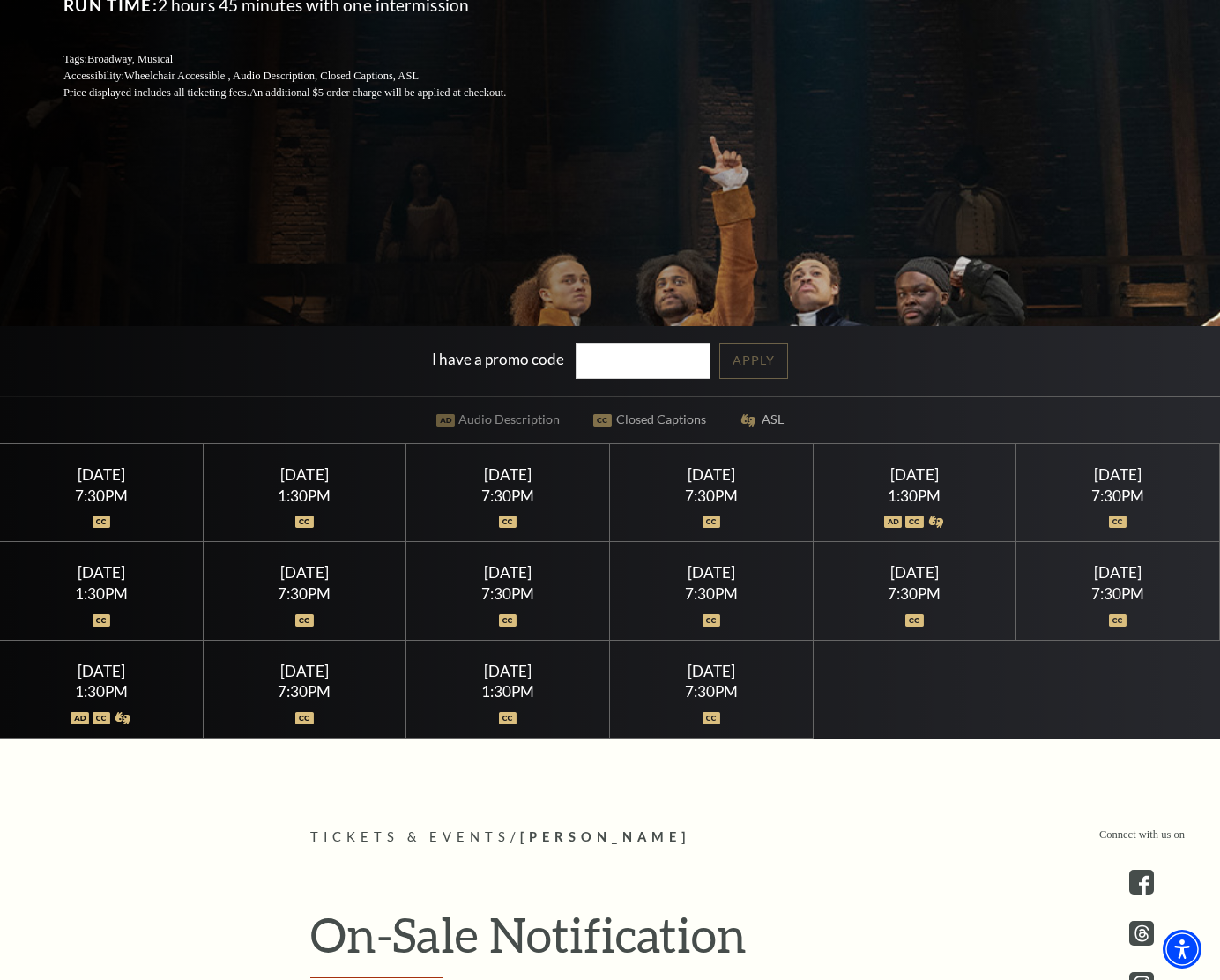
click at [708, 719] on img at bounding box center [712, 718] width 18 height 13
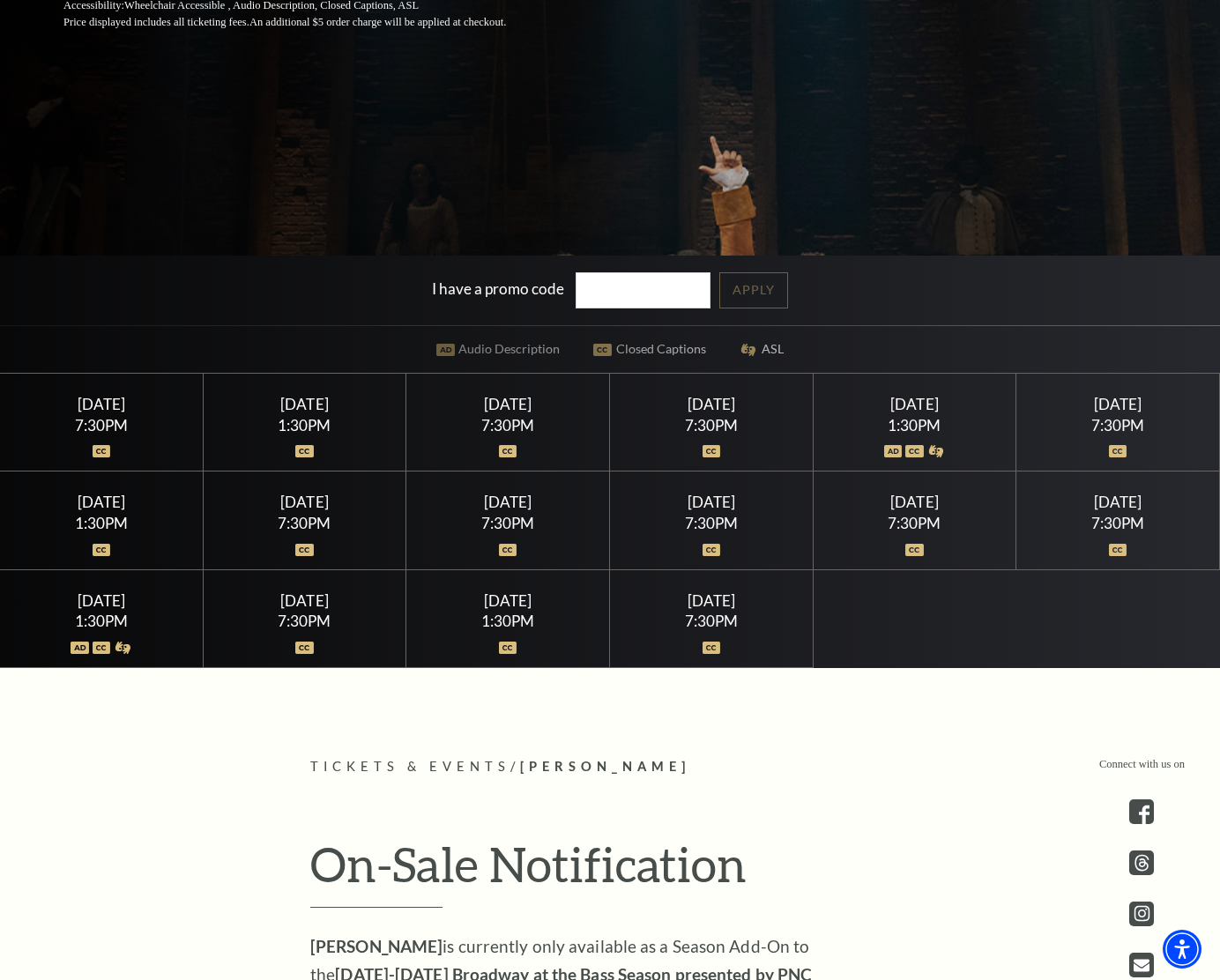
scroll to position [466, 0]
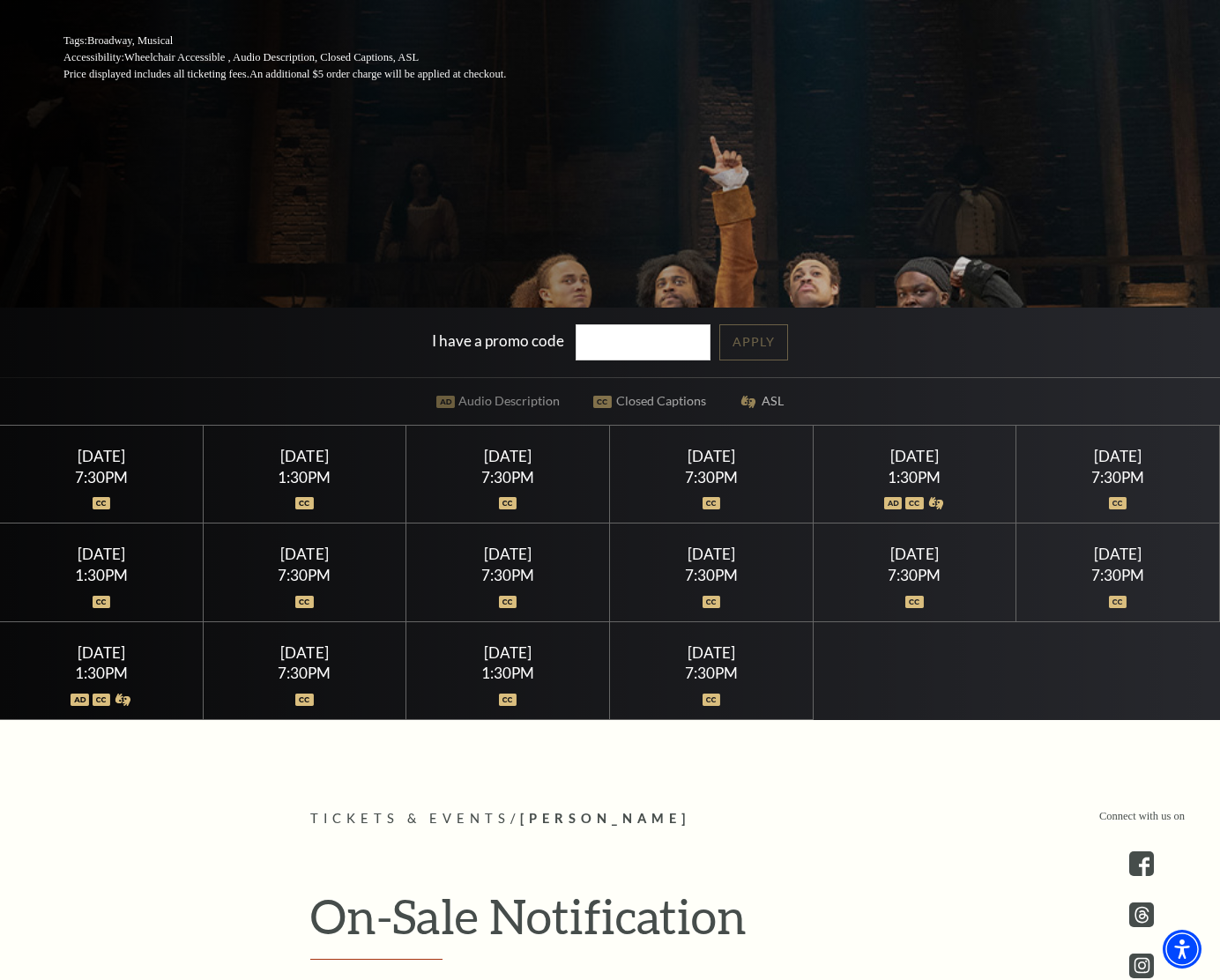
drag, startPoint x: 528, startPoint y: 434, endPoint x: 499, endPoint y: 469, distance: 45.5
click at [526, 436] on div "Thursday July 16 7:30PM" at bounding box center [508, 474] width 203 height 98
click at [499, 470] on div "7:30PM" at bounding box center [508, 477] width 161 height 15
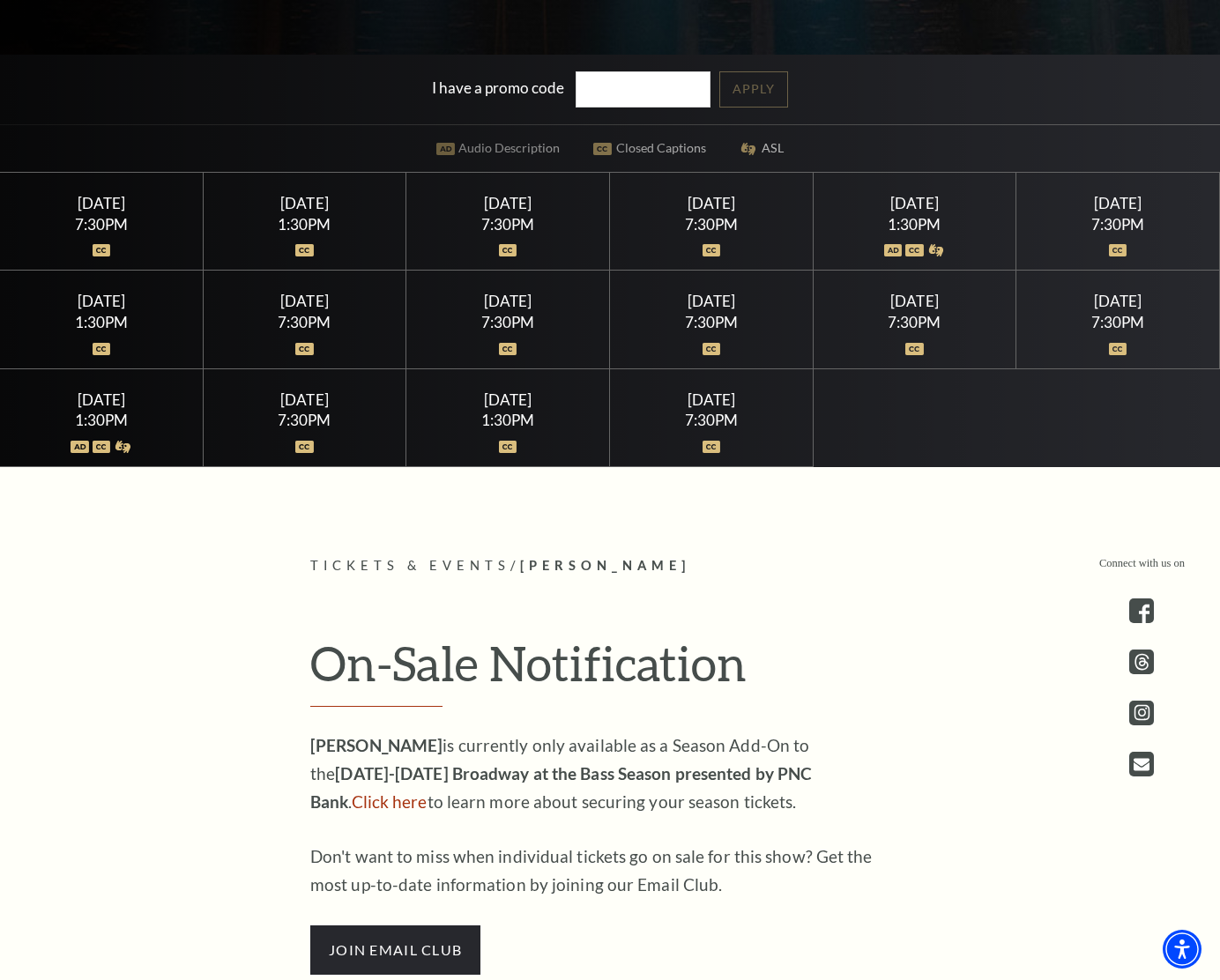
scroll to position [1156, 0]
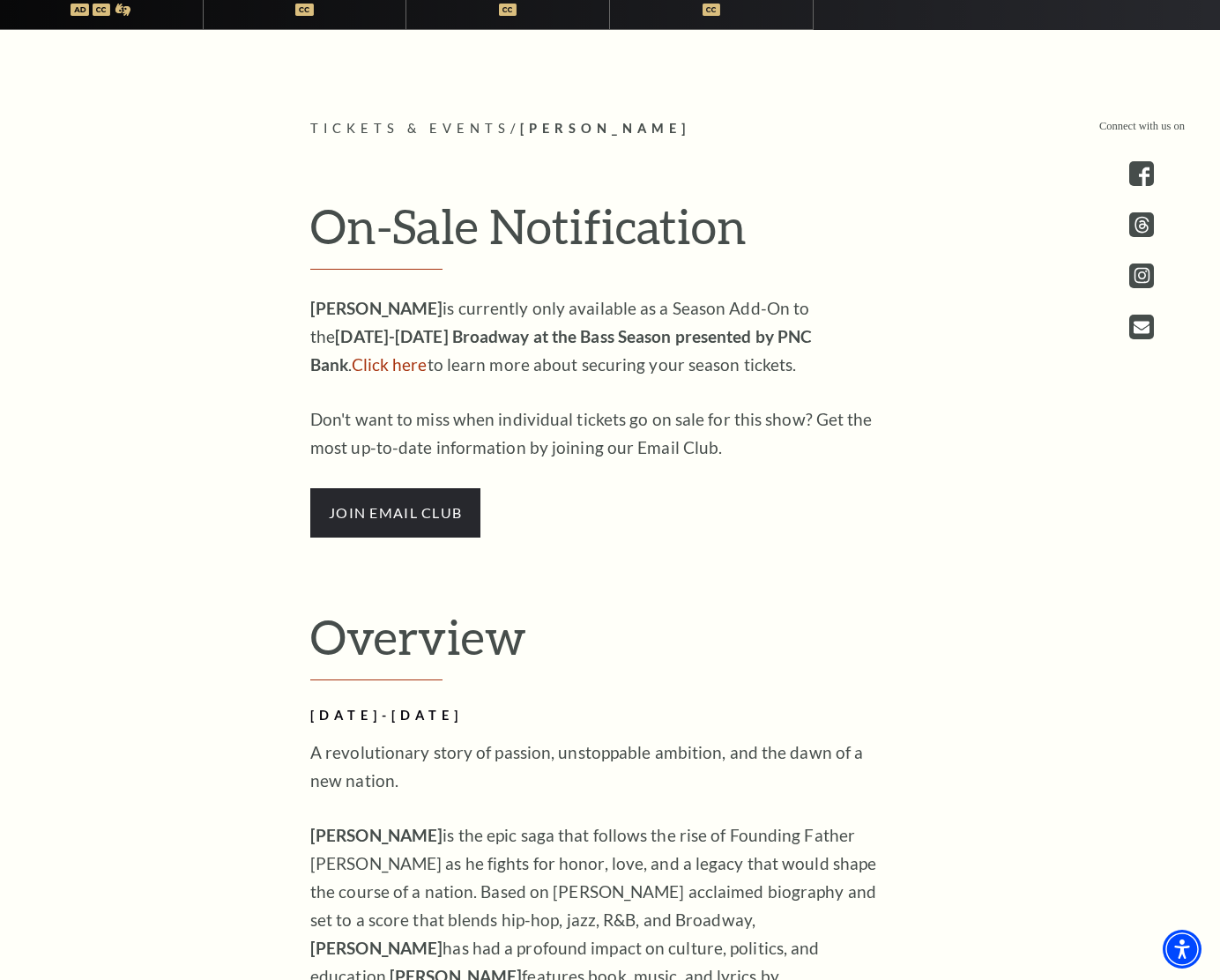
click at [598, 612] on h2 "Overview" at bounding box center [610, 644] width 600 height 72
click at [427, 354] on link "Click here" at bounding box center [389, 364] width 76 height 20
click at [526, 326] on strong "2025-2026 Broadway at the Bass Season presented by PNC Bank" at bounding box center [560, 350] width 501 height 49
drag, startPoint x: 419, startPoint y: 337, endPoint x: 691, endPoint y: 375, distance: 274.6
click at [691, 375] on p "HAMILTON is currently only available as a Season Add-On to the 2025-2026 Broadw…" at bounding box center [596, 337] width 573 height 85
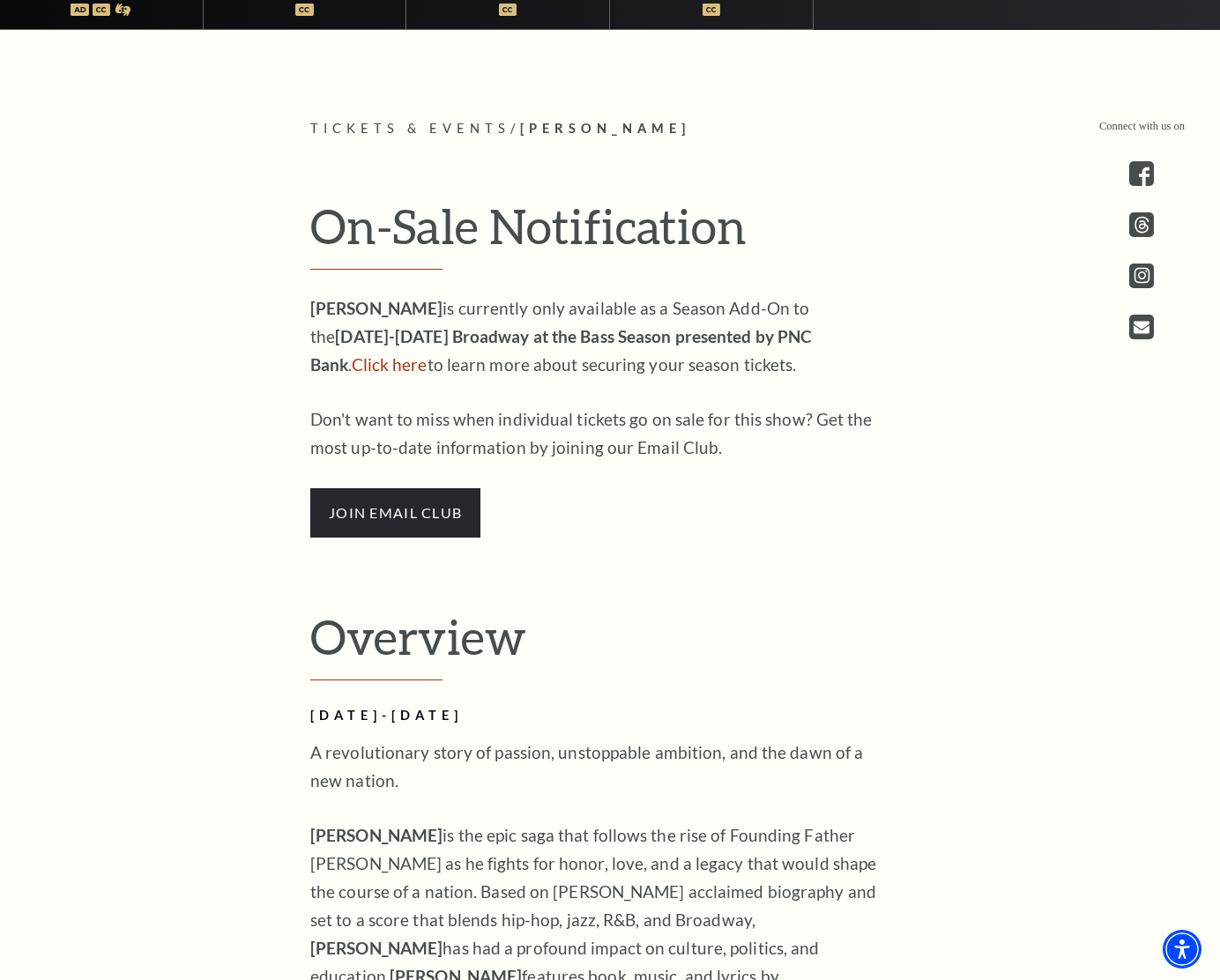
click at [697, 375] on p "HAMILTON is currently only available as a Season Add-On to the 2025-2026 Broadw…" at bounding box center [596, 337] width 573 height 85
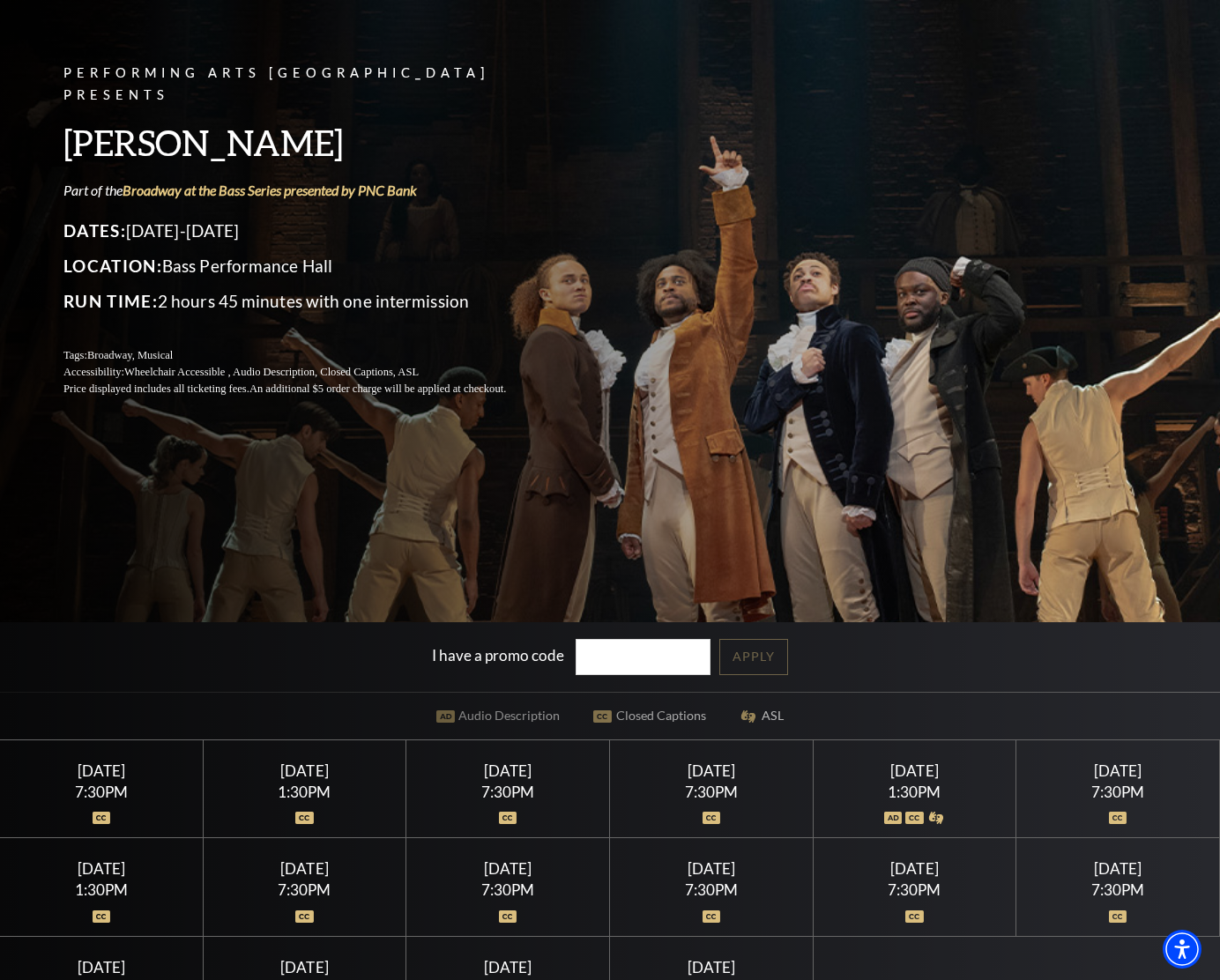
scroll to position [151, 0]
click at [315, 383] on span "An additional $5 order charge will be applied at checkout." at bounding box center [377, 389] width 256 height 13
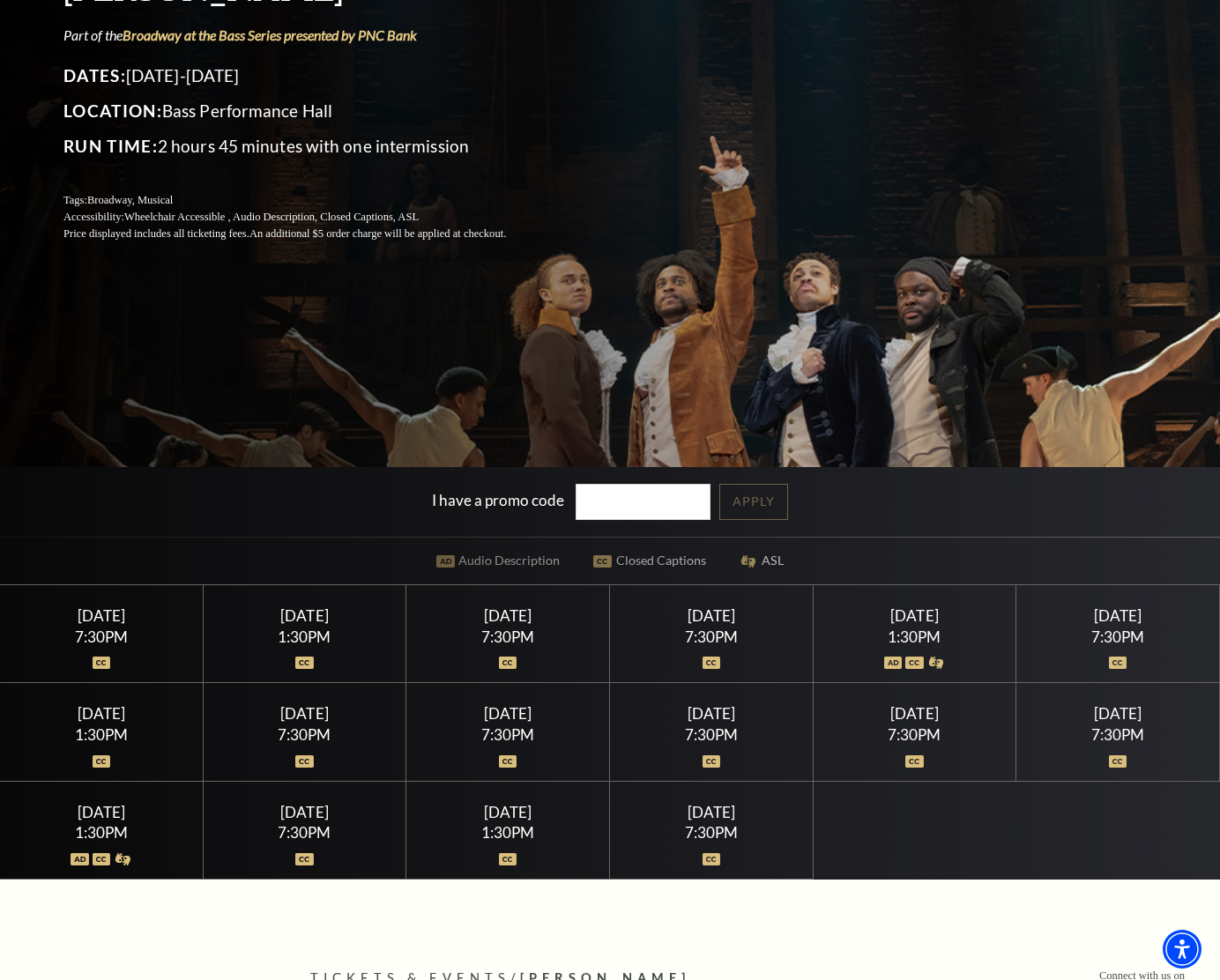
scroll to position [341, 0]
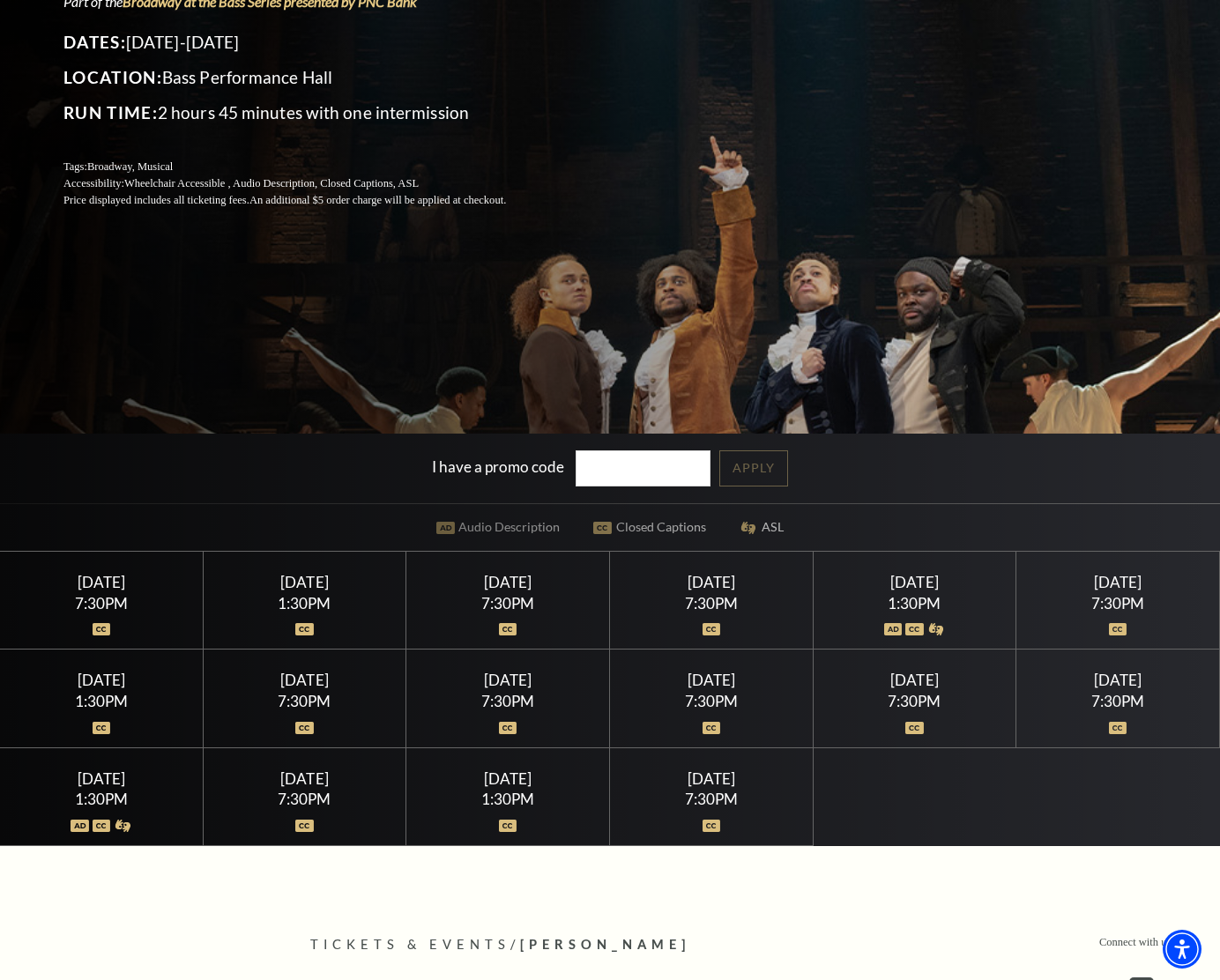
drag, startPoint x: 315, startPoint y: 597, endPoint x: 296, endPoint y: 579, distance: 26.2
click at [315, 596] on div "1:30PM" at bounding box center [304, 603] width 161 height 15
click at [297, 579] on div "Thursday July 16" at bounding box center [304, 582] width 161 height 18
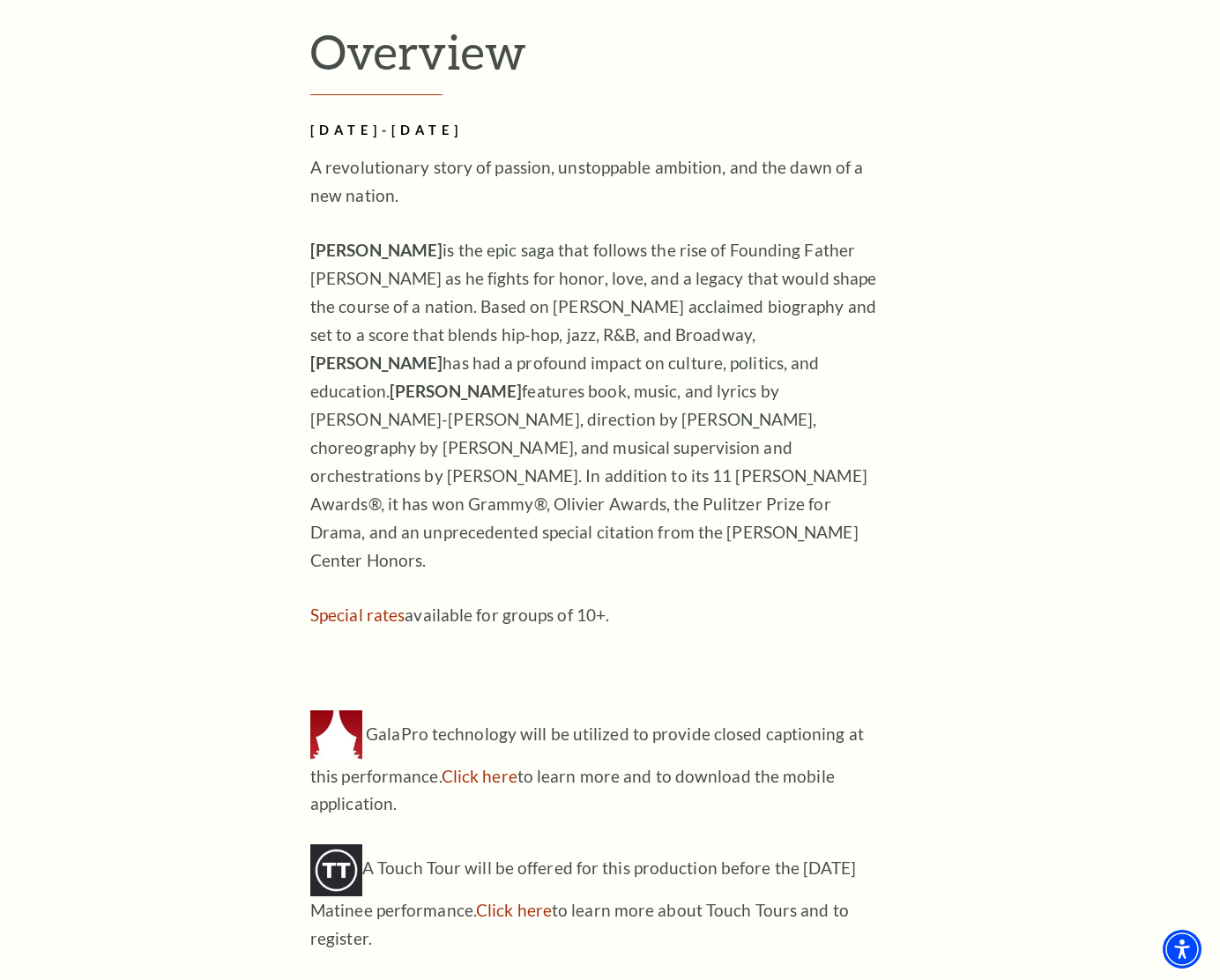
scroll to position [1737, 0]
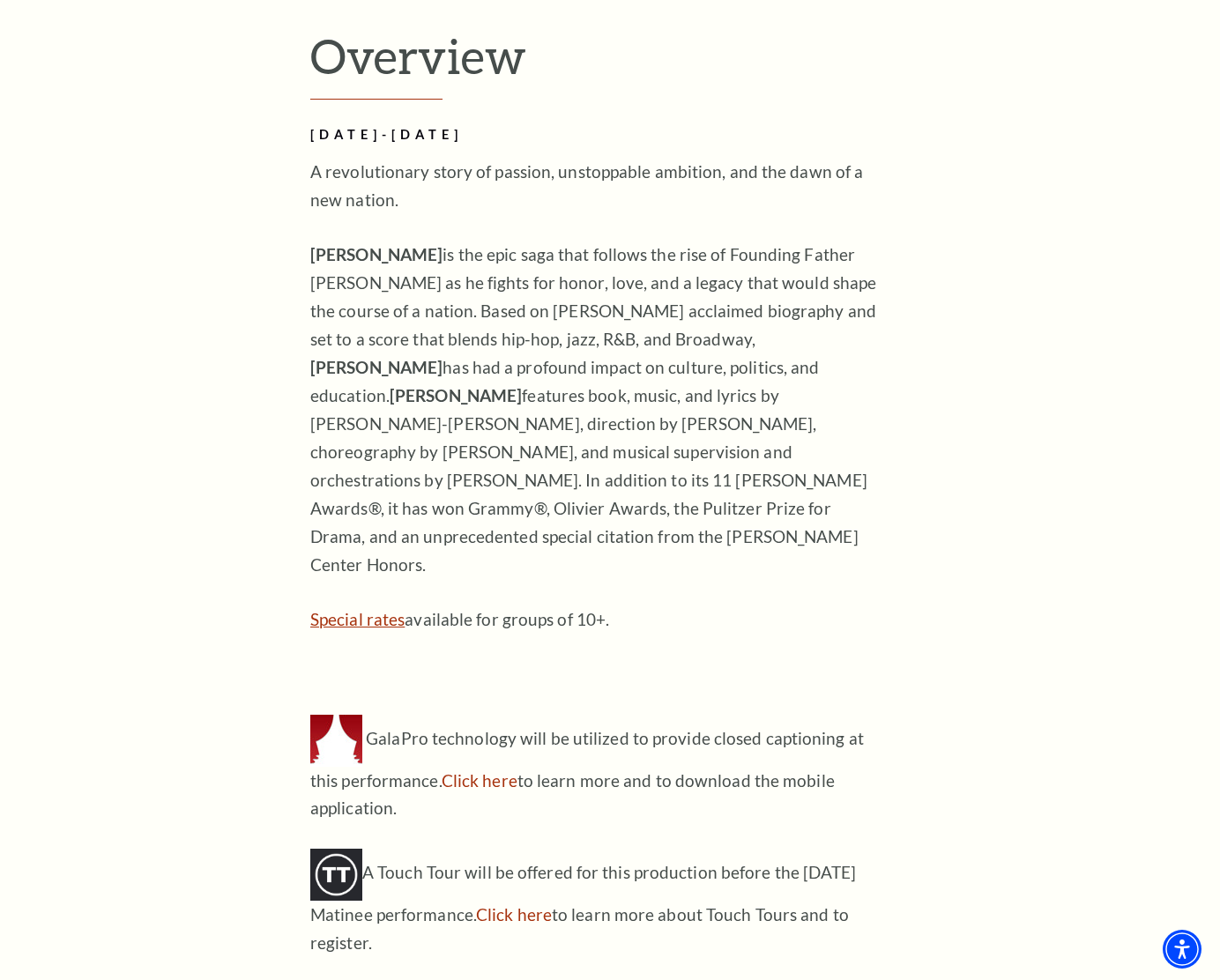
click at [341, 609] on link "Special rates" at bounding box center [357, 619] width 94 height 20
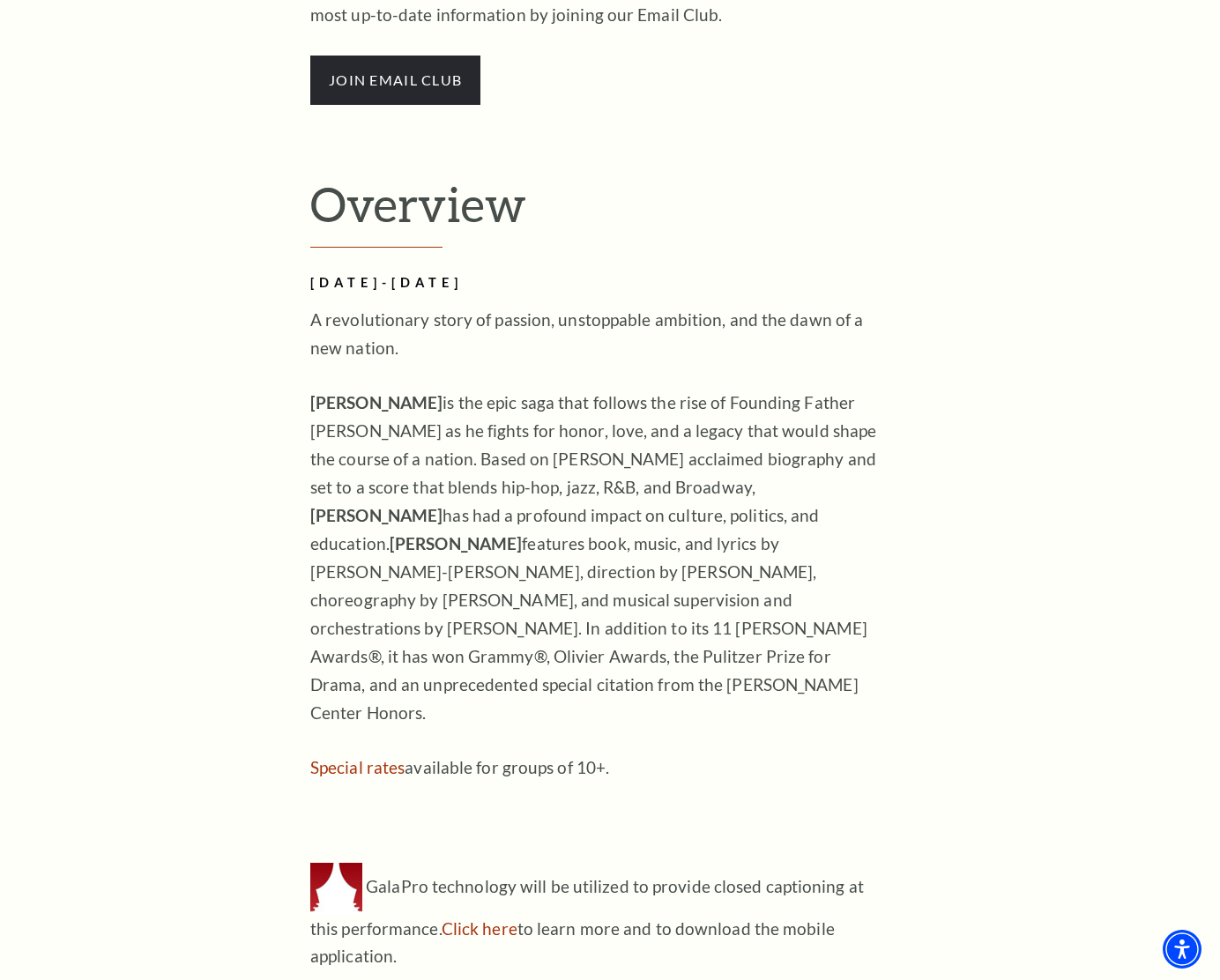
scroll to position [0, 0]
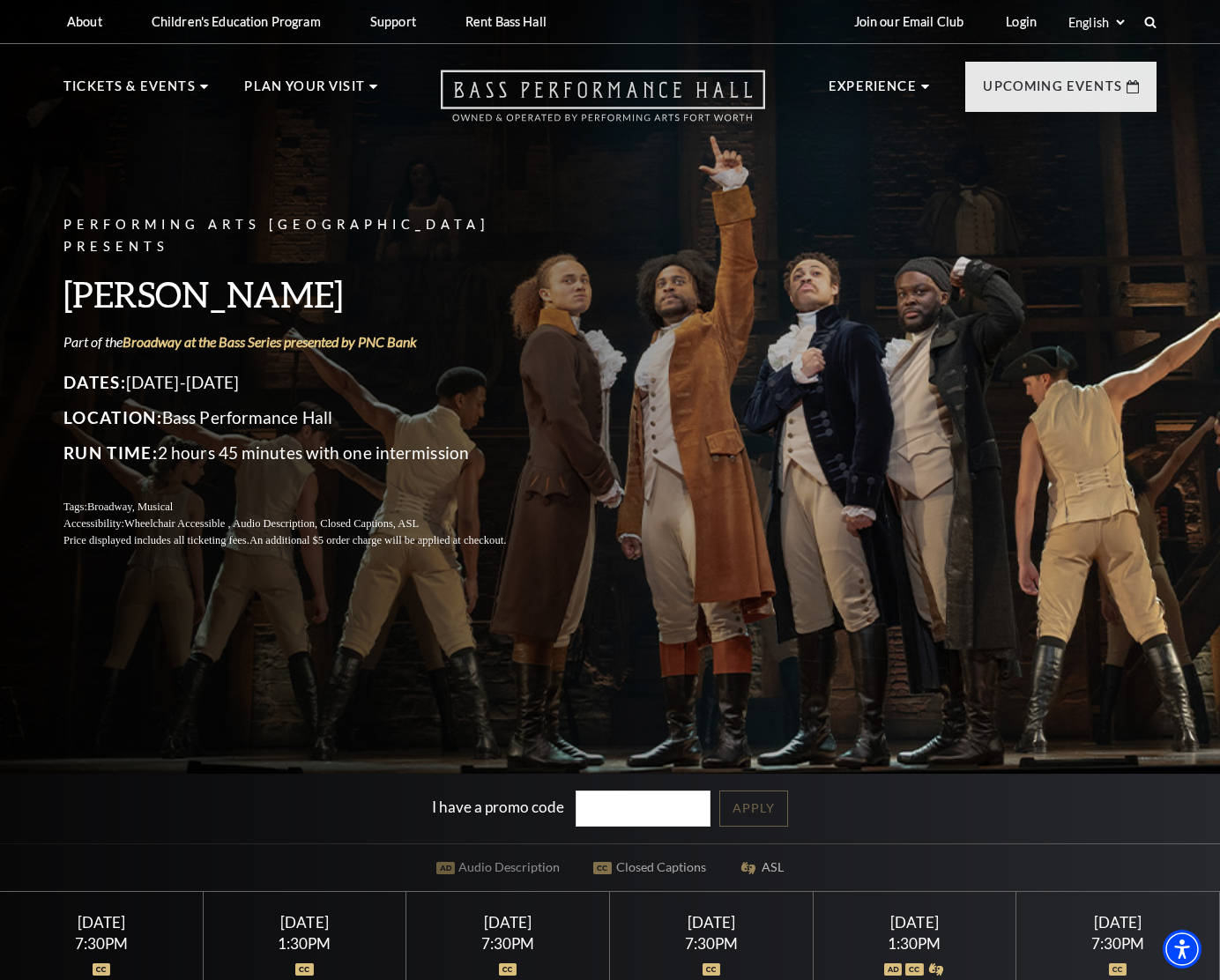
click at [502, 82] on use "Open this option" at bounding box center [602, 96] width 324 height 51
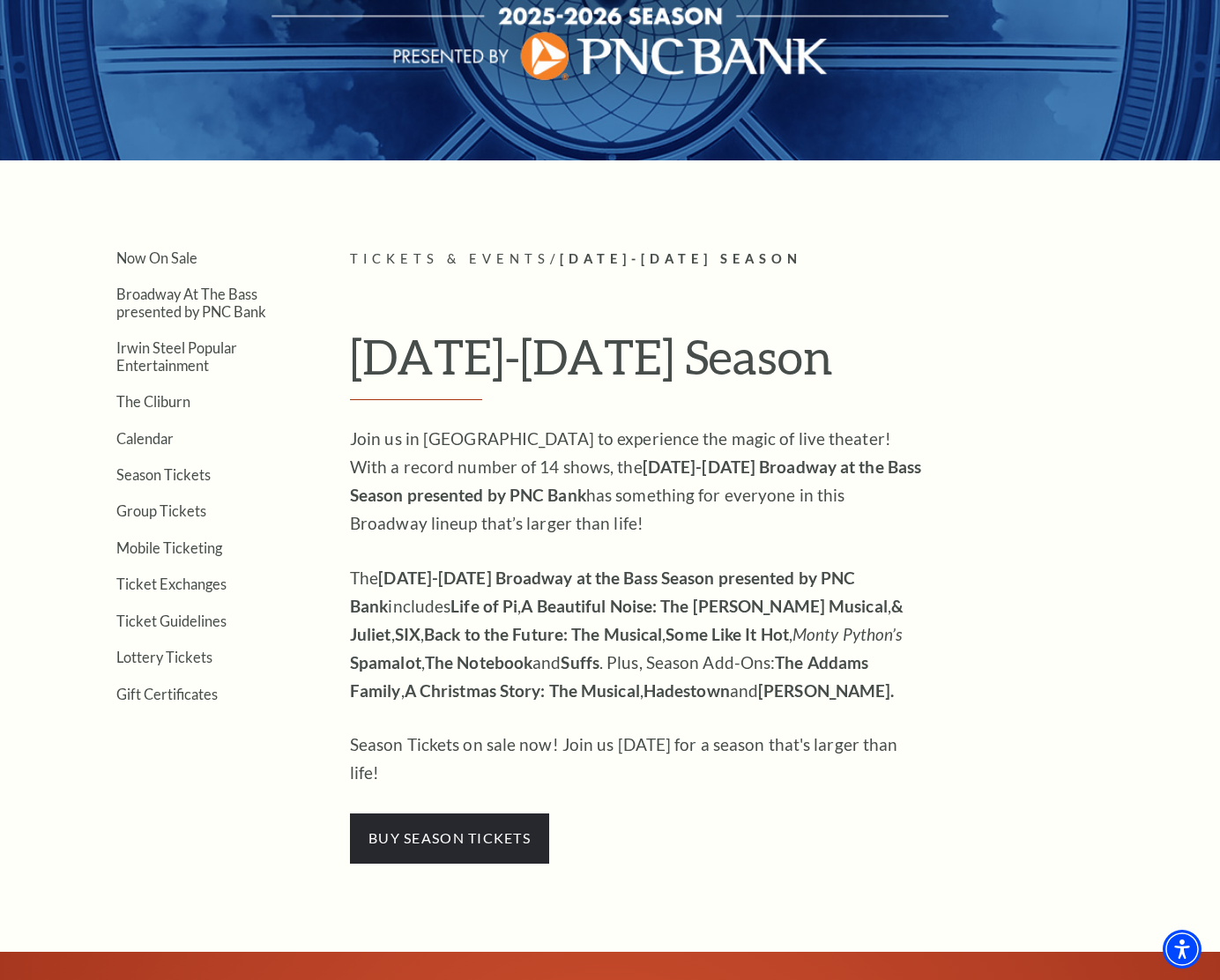
scroll to position [226, 0]
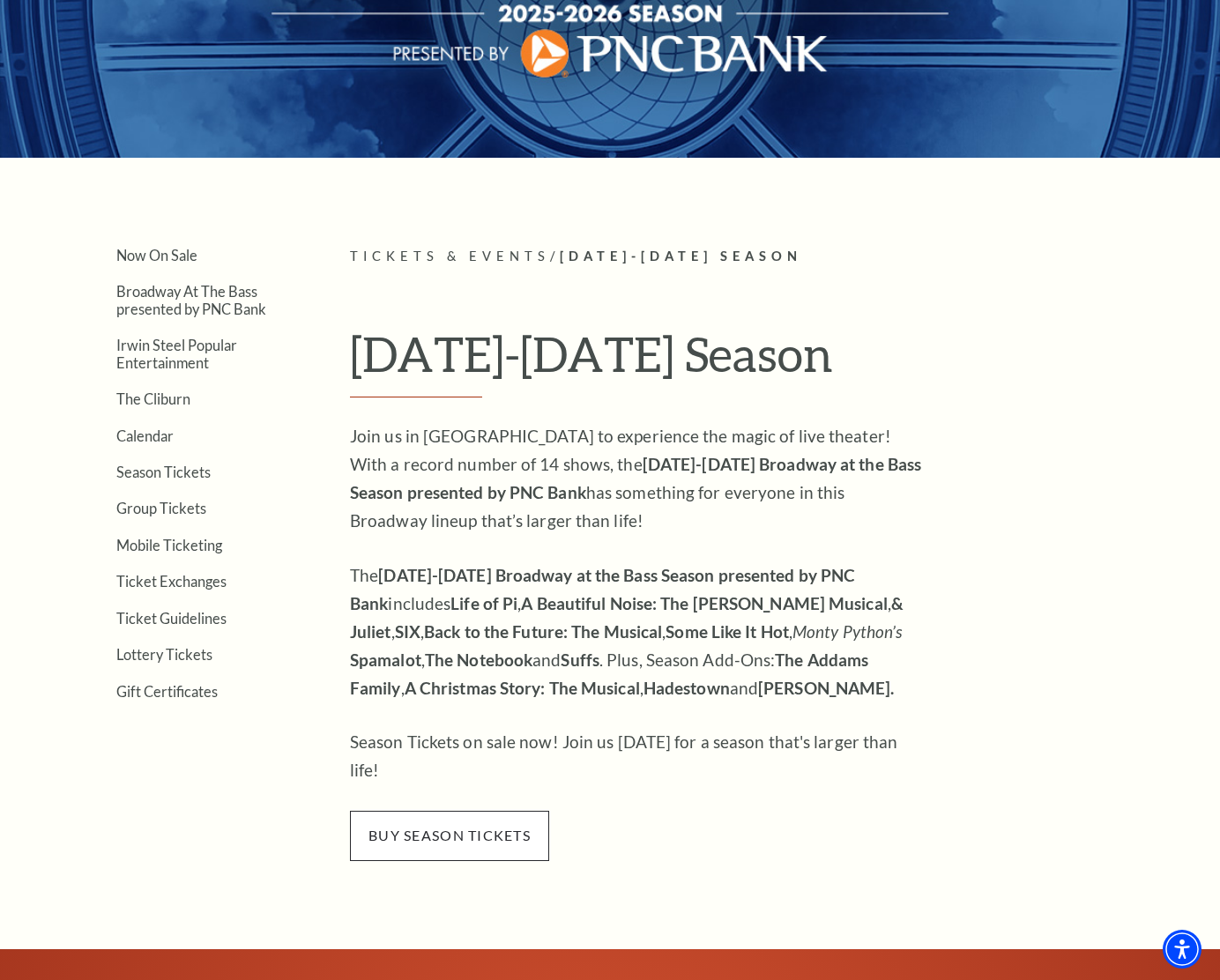
click at [477, 814] on span "buy season tickets" at bounding box center [449, 835] width 200 height 50
click at [452, 811] on span "buy season tickets" at bounding box center [449, 835] width 200 height 50
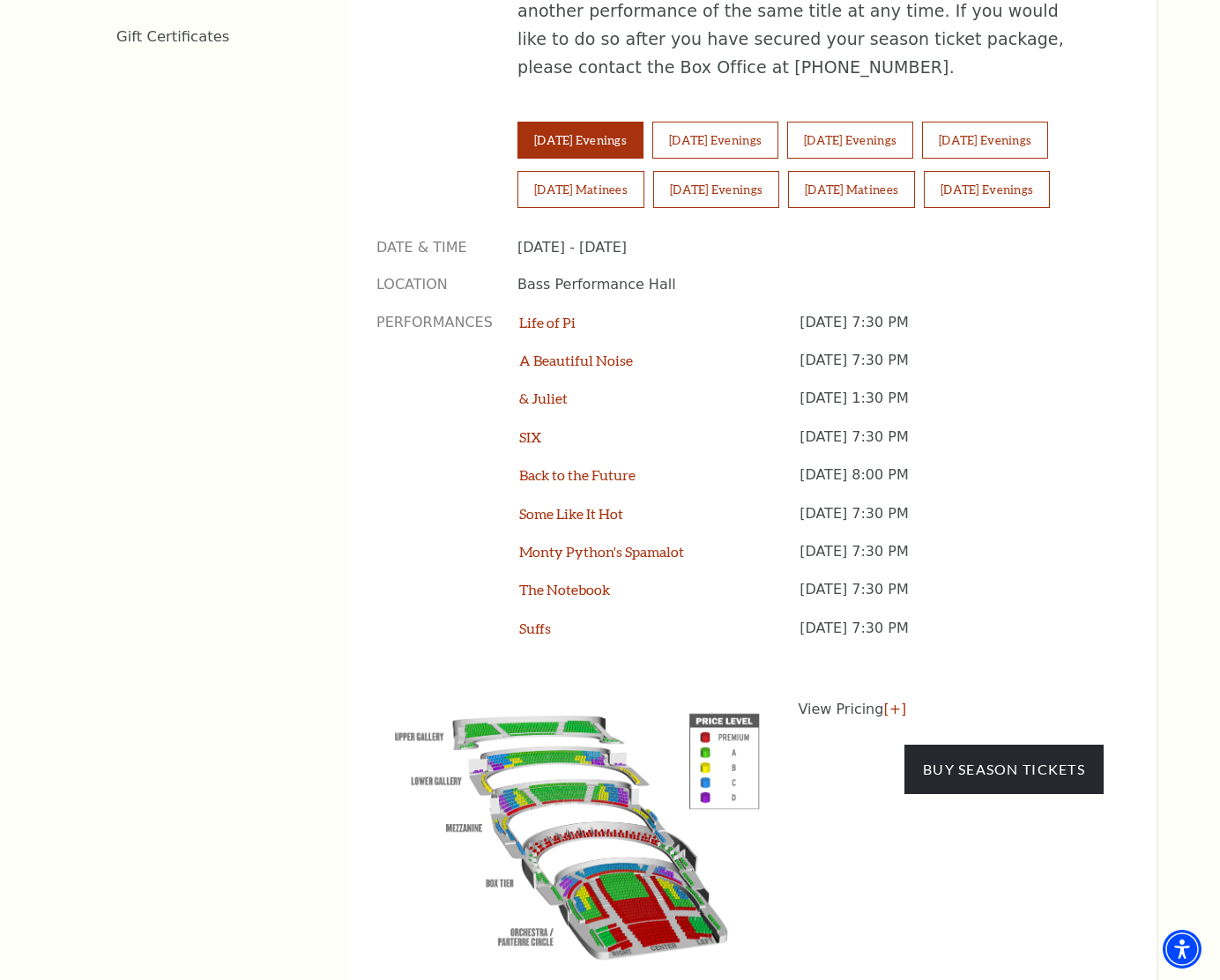
scroll to position [1326, 0]
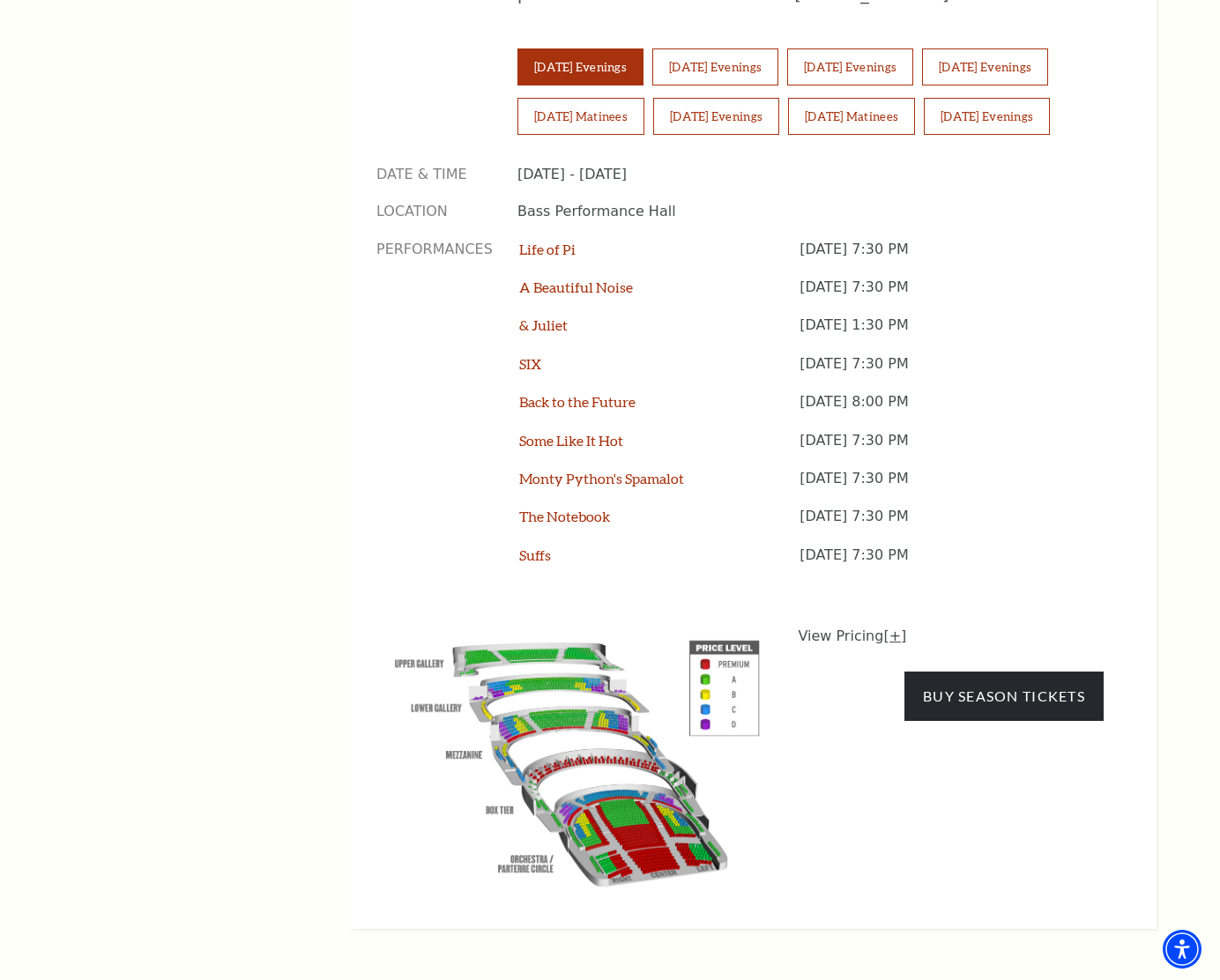
drag, startPoint x: 868, startPoint y: 547, endPoint x: 880, endPoint y: 547, distance: 12.0
click at [868, 626] on p "View Pricing [+]" at bounding box center [951, 636] width 306 height 21
click at [891, 628] on link "[+]" at bounding box center [894, 636] width 23 height 17
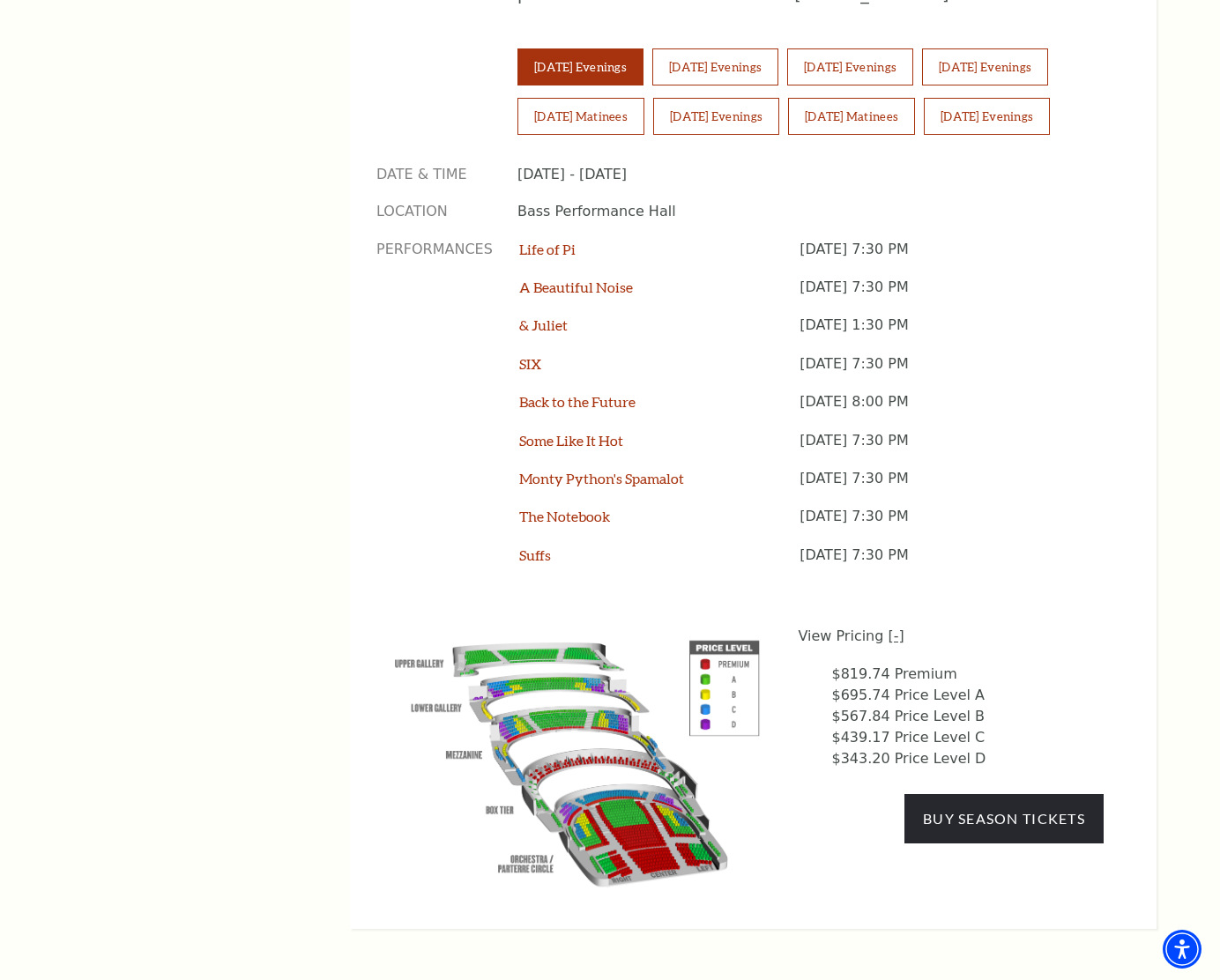
click at [892, 628] on link "[-]" at bounding box center [896, 636] width 16 height 17
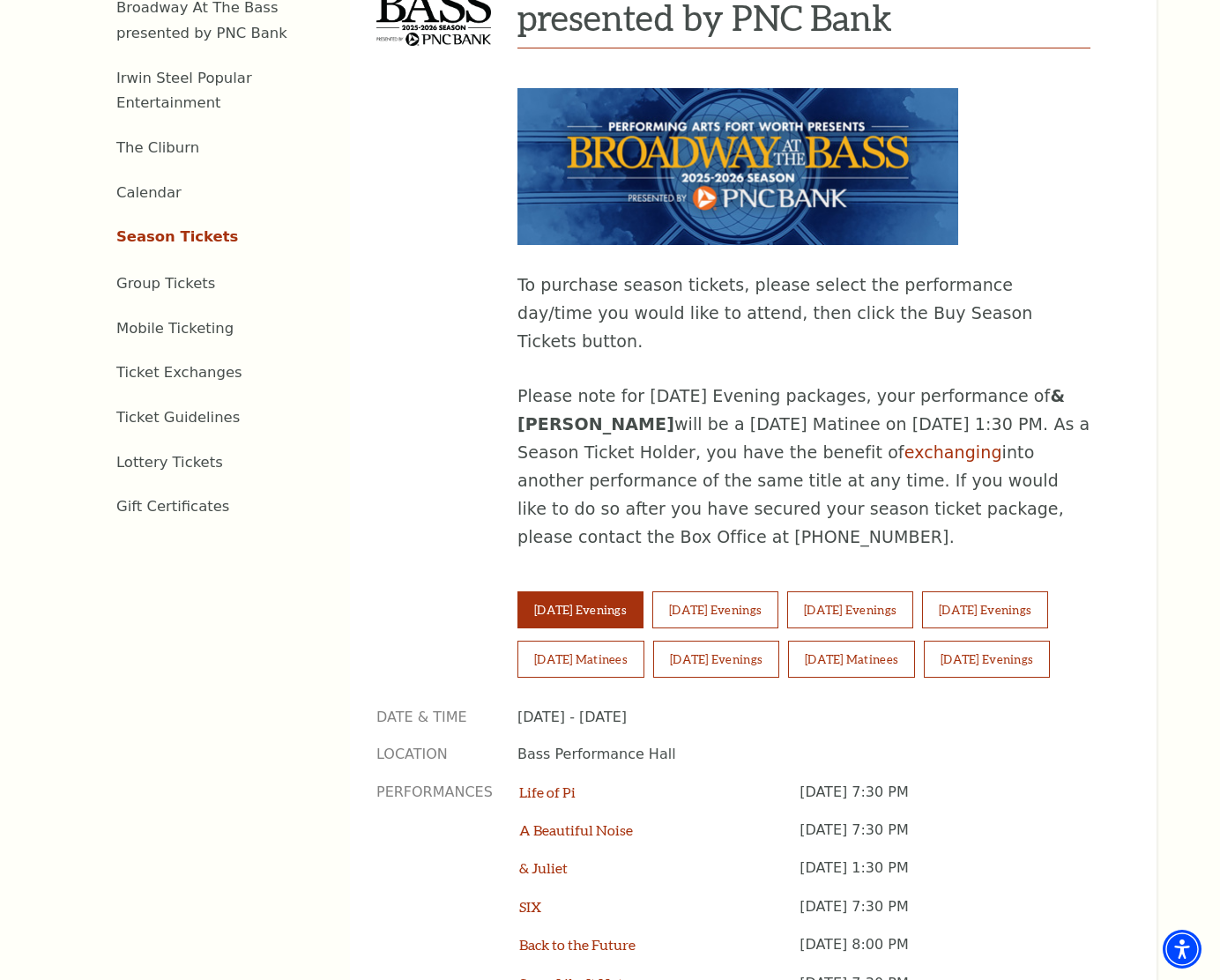
scroll to position [590, 0]
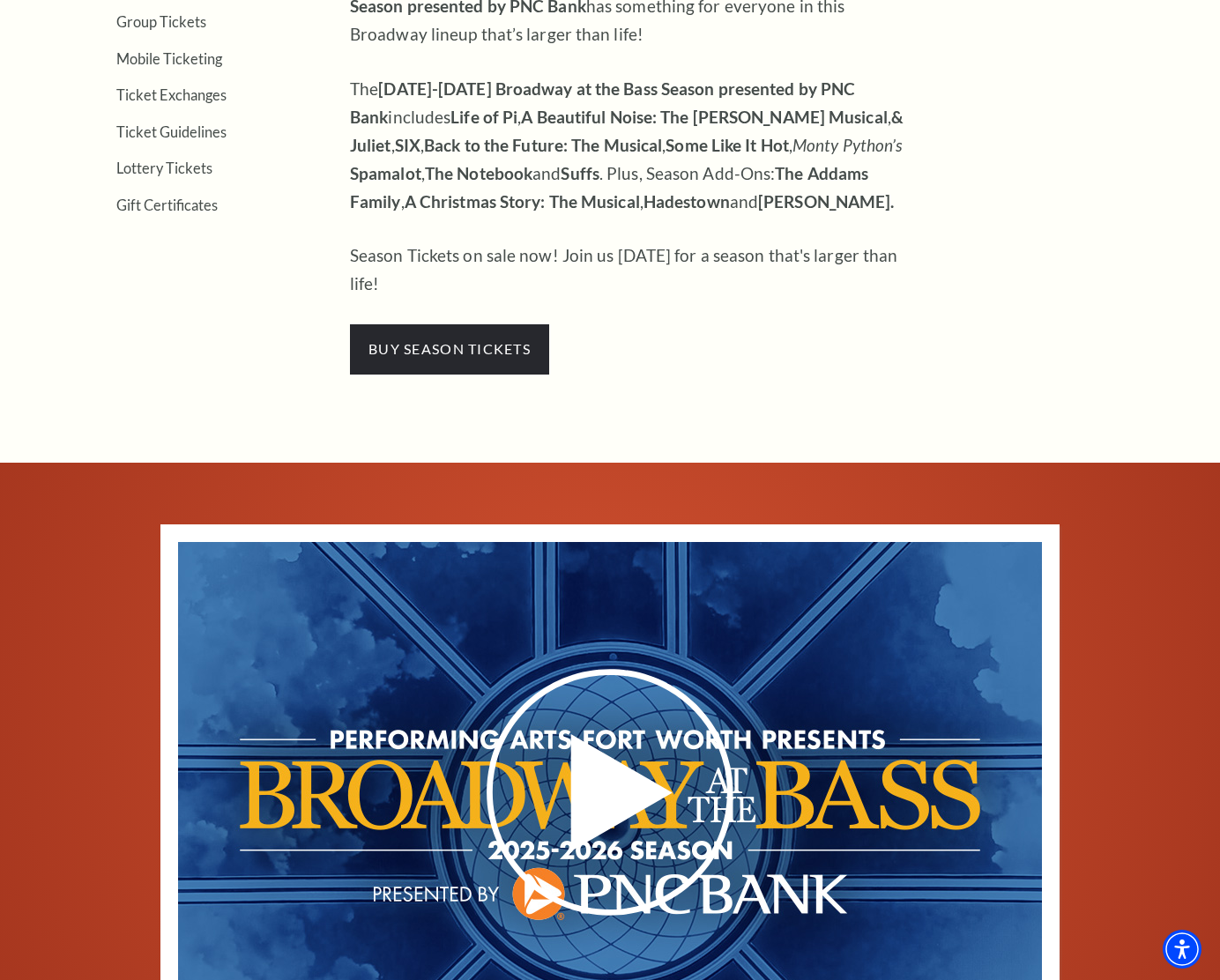
scroll to position [710, 0]
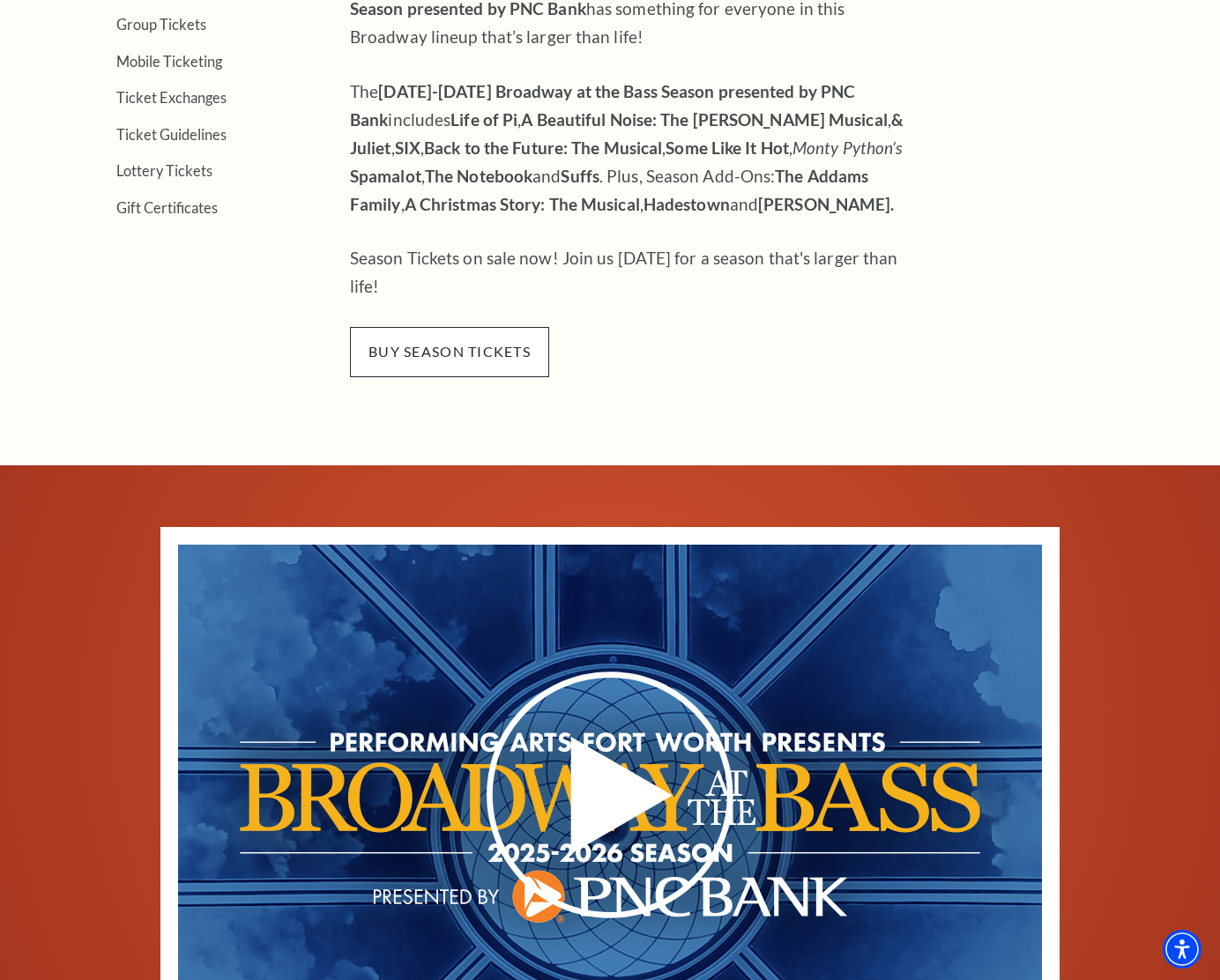
click at [510, 327] on span "buy season tickets" at bounding box center [449, 351] width 200 height 50
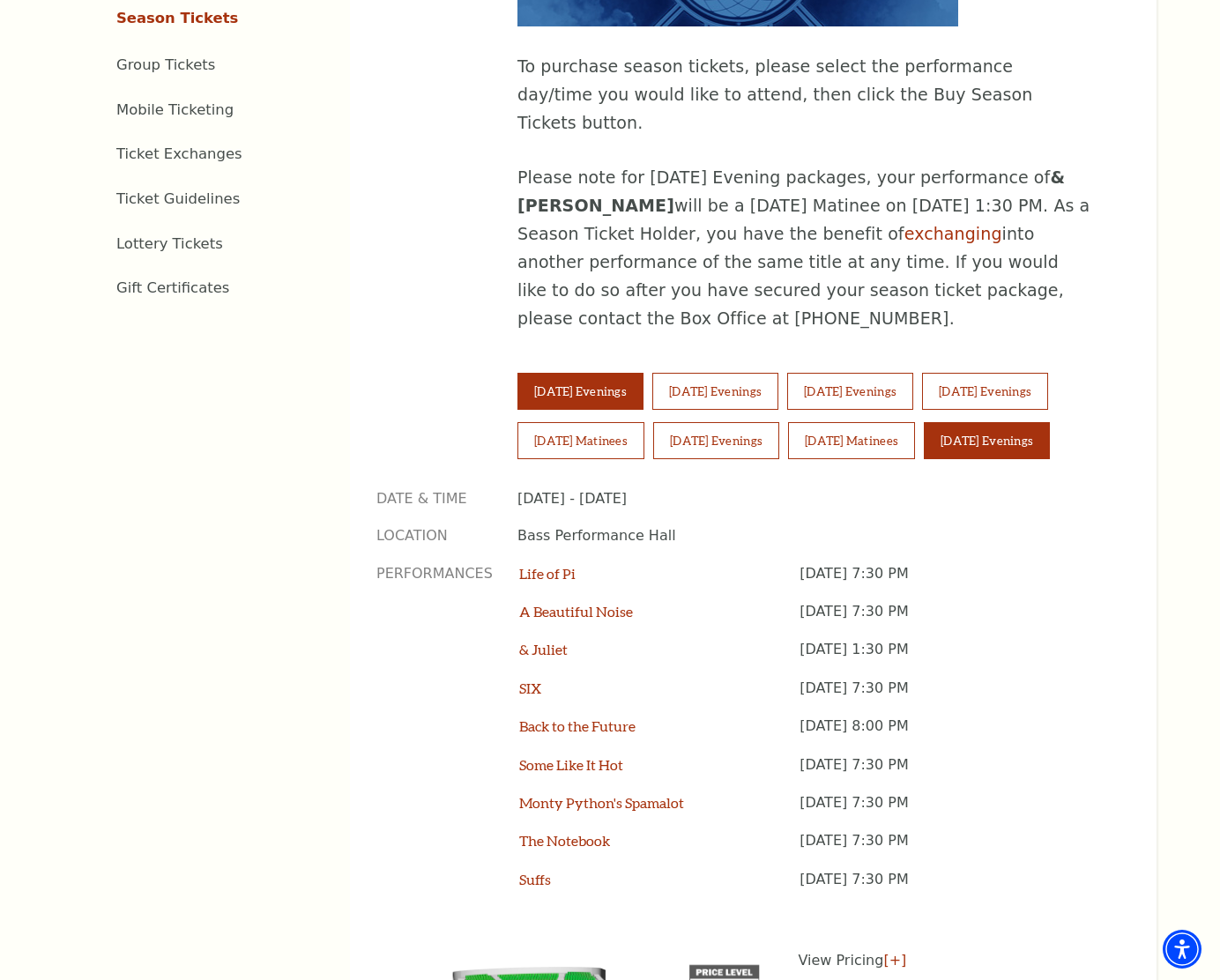
scroll to position [1006, 0]
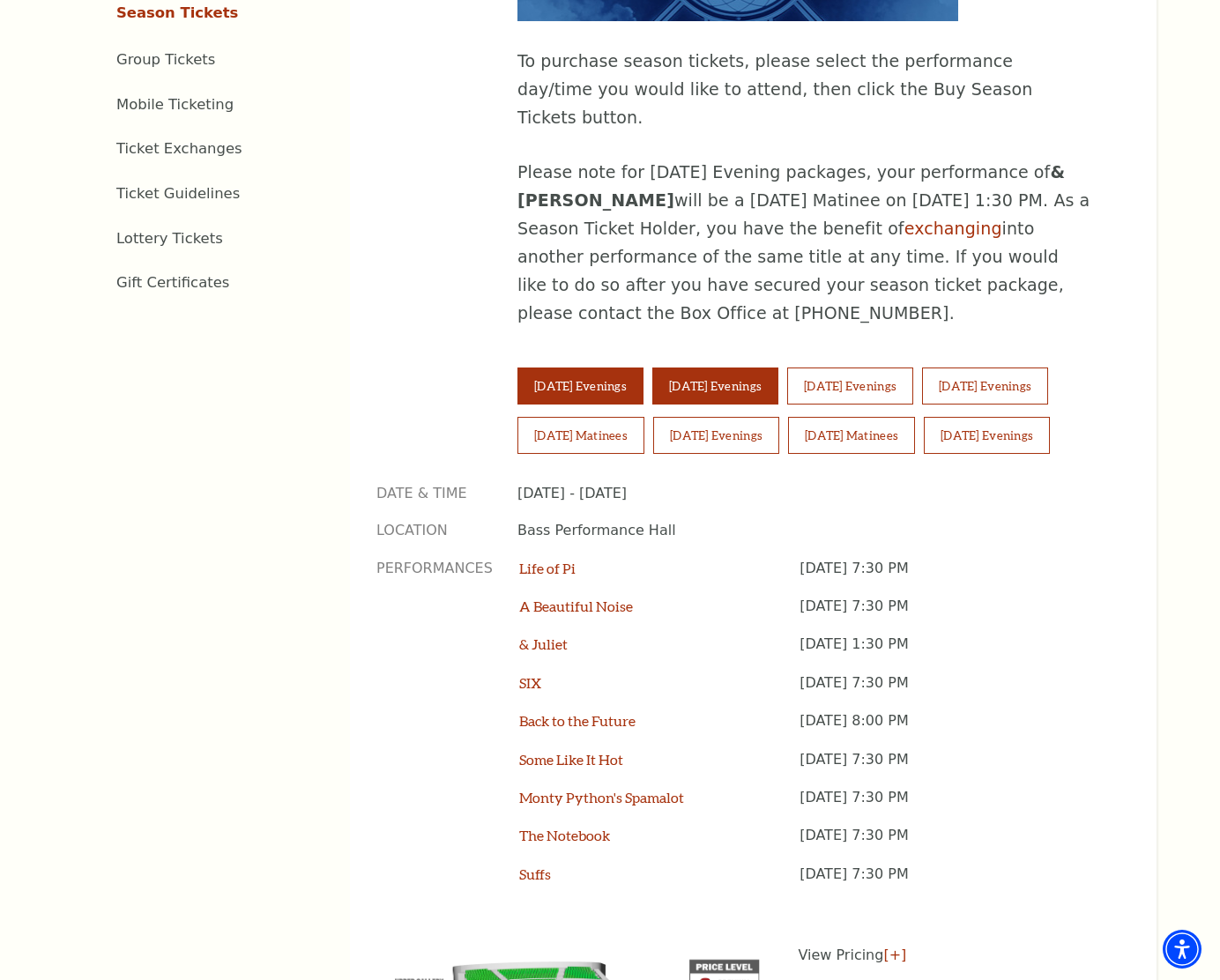
click at [739, 368] on button "Wednesday Evenings" at bounding box center [715, 386] width 126 height 37
click at [839, 368] on button "Thursday Evenings" at bounding box center [850, 386] width 126 height 37
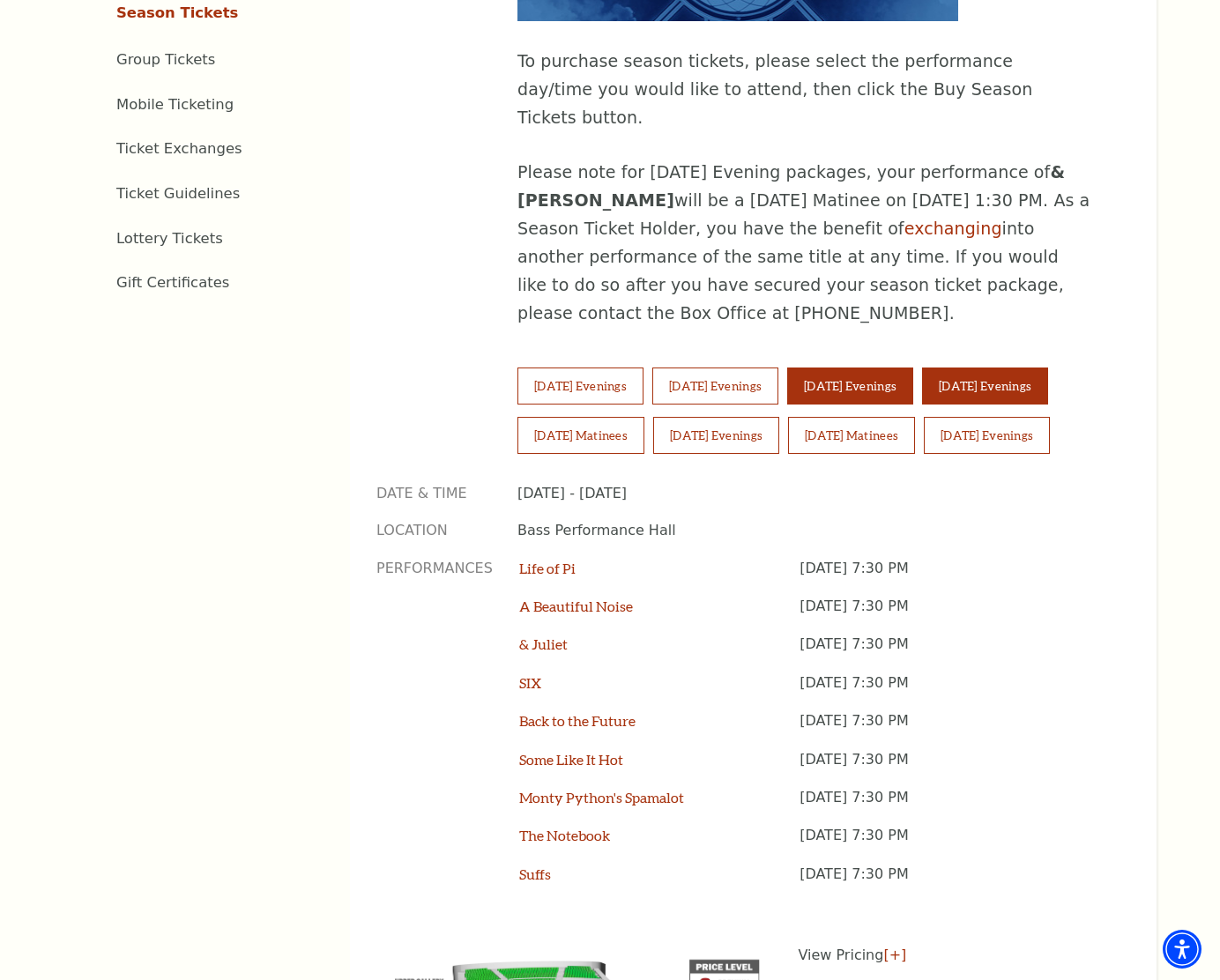
click at [980, 368] on button "Friday Evenings" at bounding box center [985, 386] width 126 height 37
drag, startPoint x: 616, startPoint y: 357, endPoint x: 747, endPoint y: 349, distance: 131.2
click at [619, 417] on button "Saturday Matinees" at bounding box center [581, 435] width 127 height 37
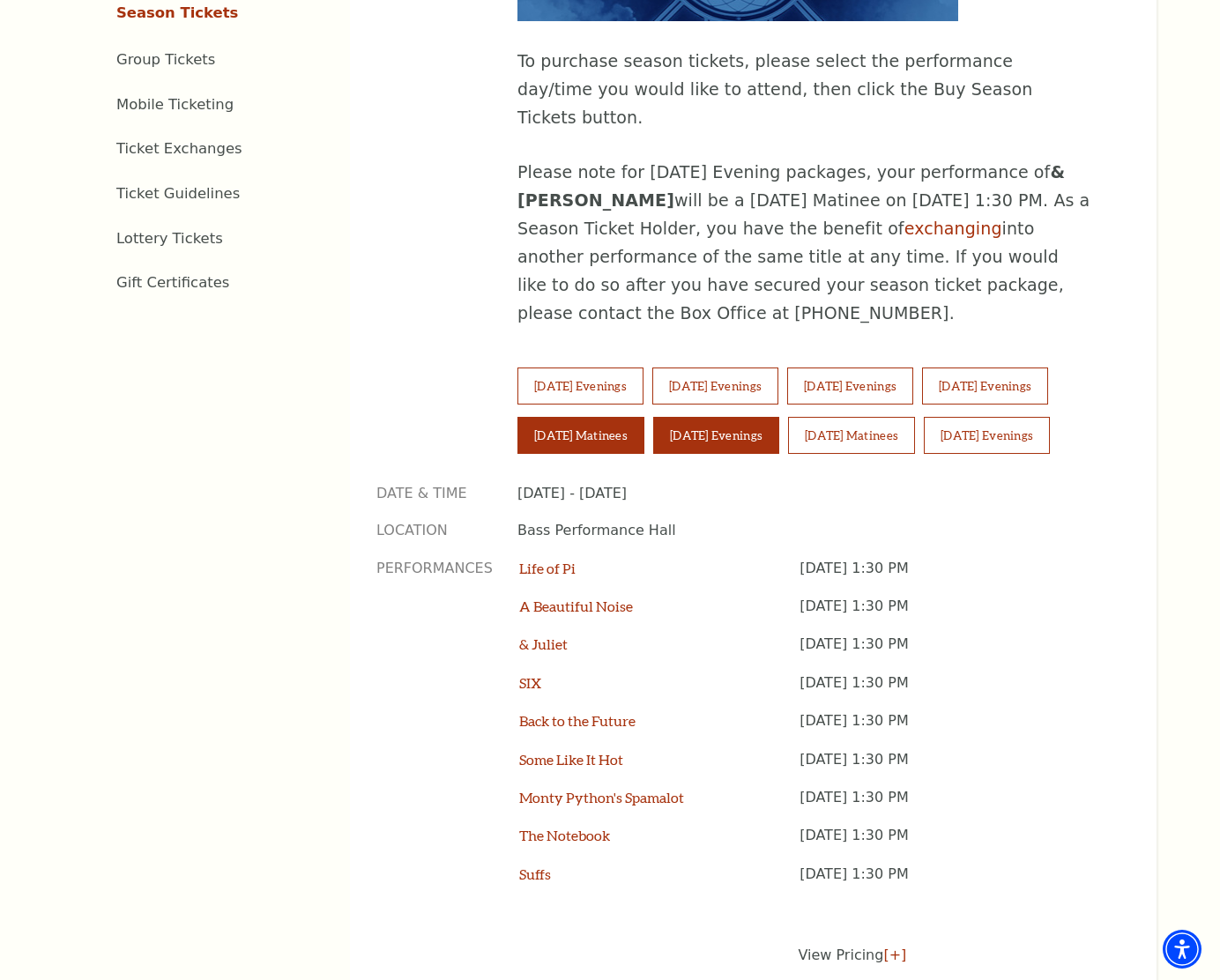
drag, startPoint x: 749, startPoint y: 349, endPoint x: 852, endPoint y: 361, distance: 103.7
click at [751, 417] on button "Saturday Evenings" at bounding box center [716, 435] width 126 height 37
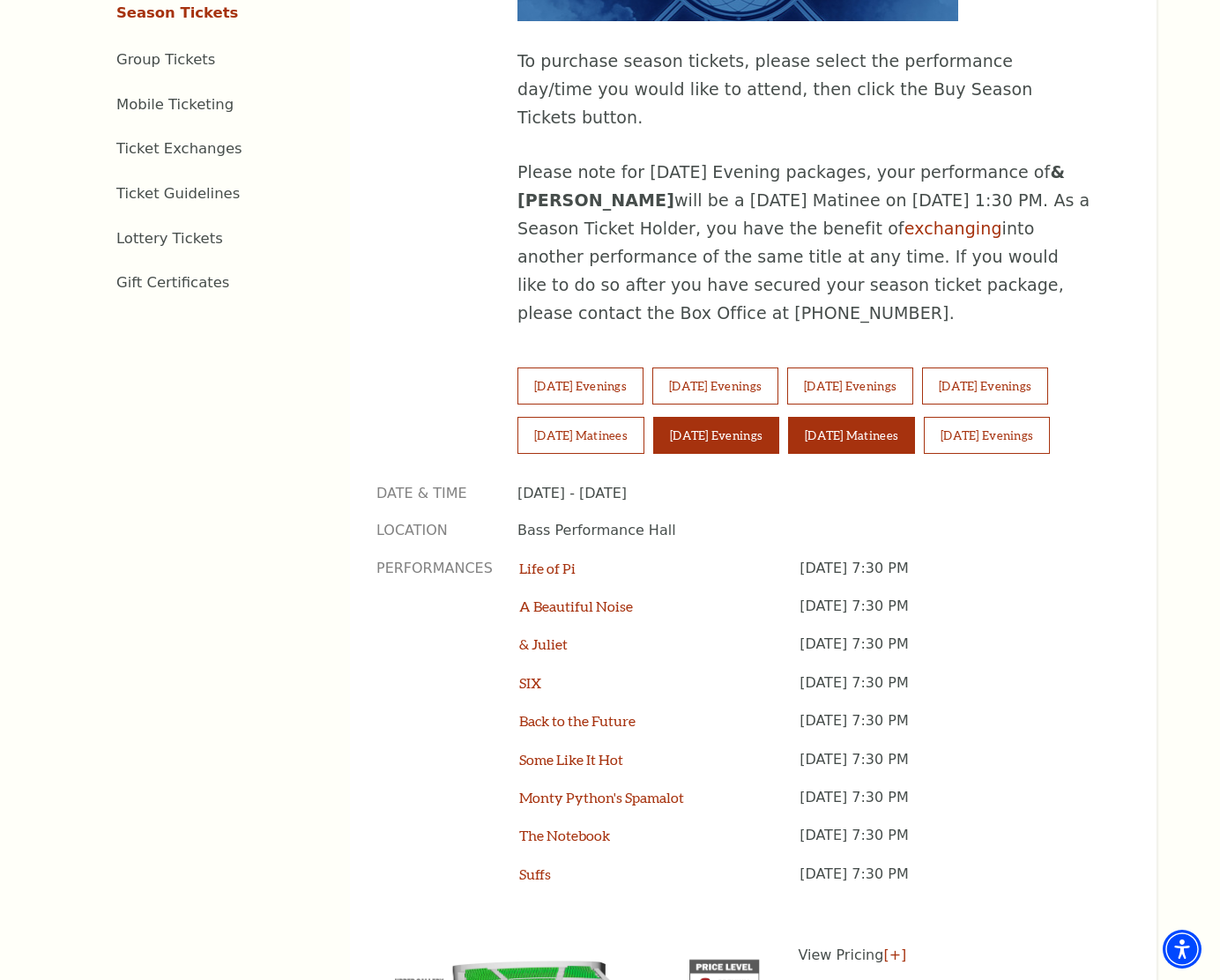
drag, startPoint x: 882, startPoint y: 360, endPoint x: 906, endPoint y: 360, distance: 24.0
click at [887, 417] on button "Sunday Matinees" at bounding box center [851, 435] width 127 height 37
click at [1021, 417] on button "Sunday Evenings" at bounding box center [987, 435] width 126 height 37
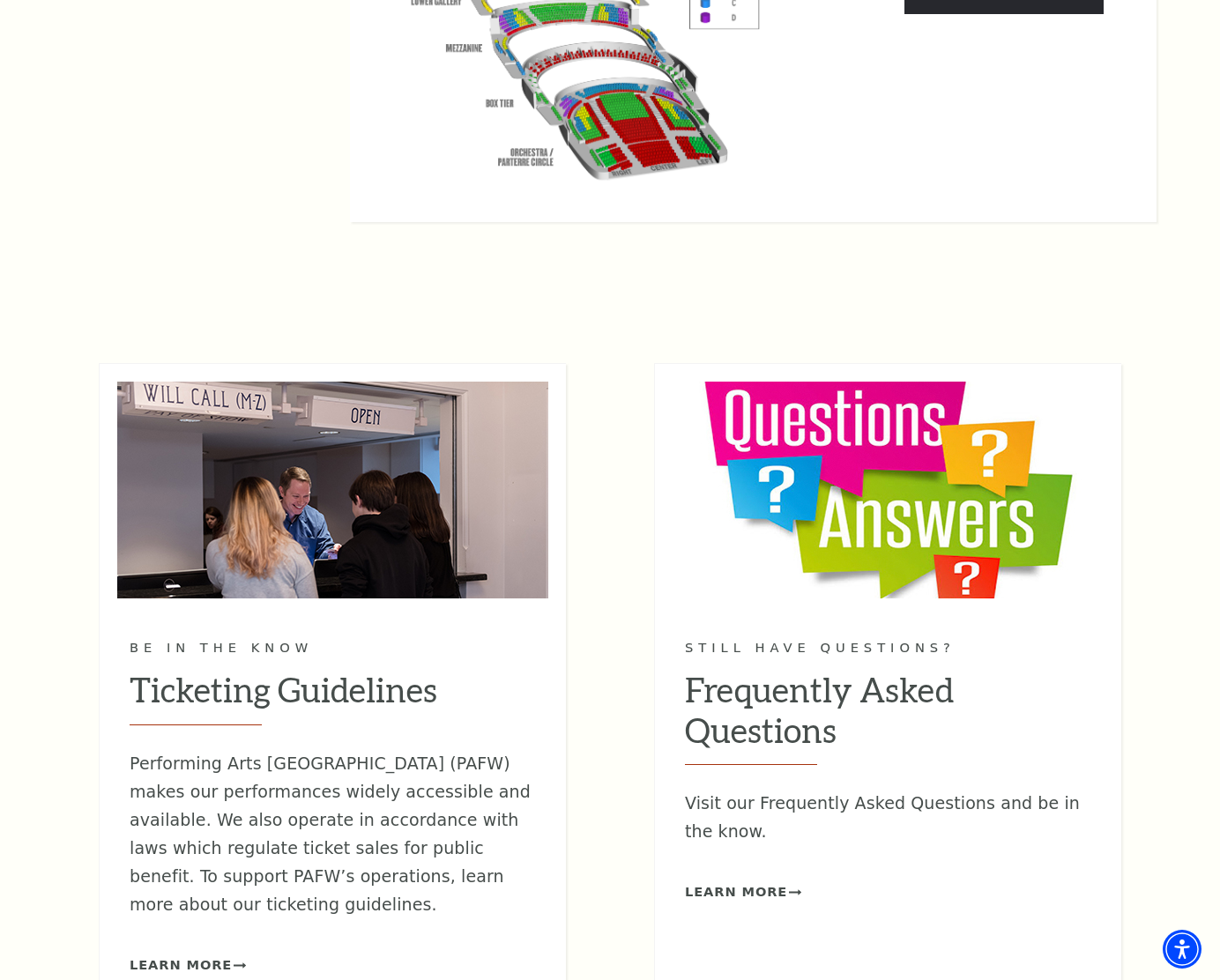
scroll to position [2555, 0]
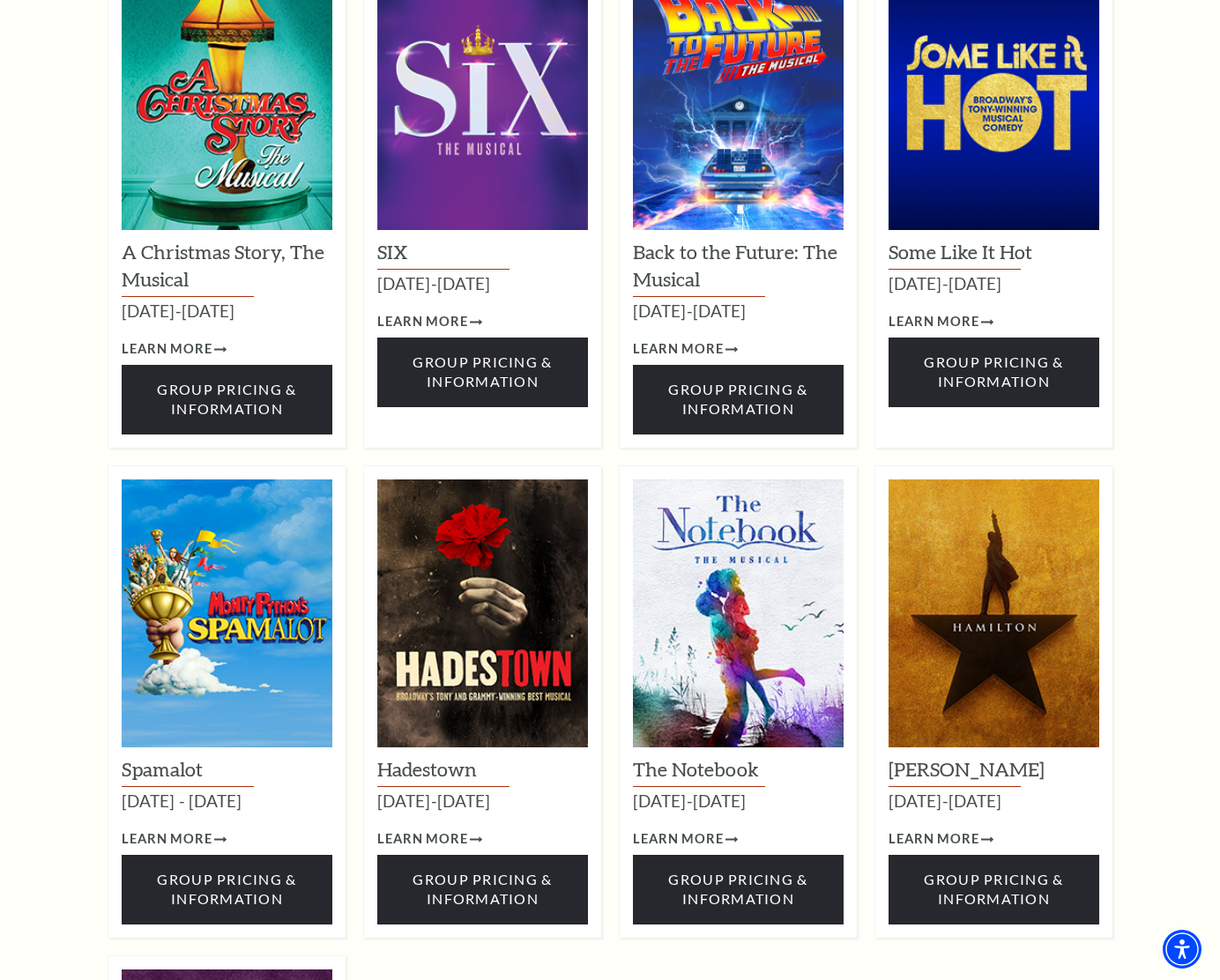
scroll to position [2167, 0]
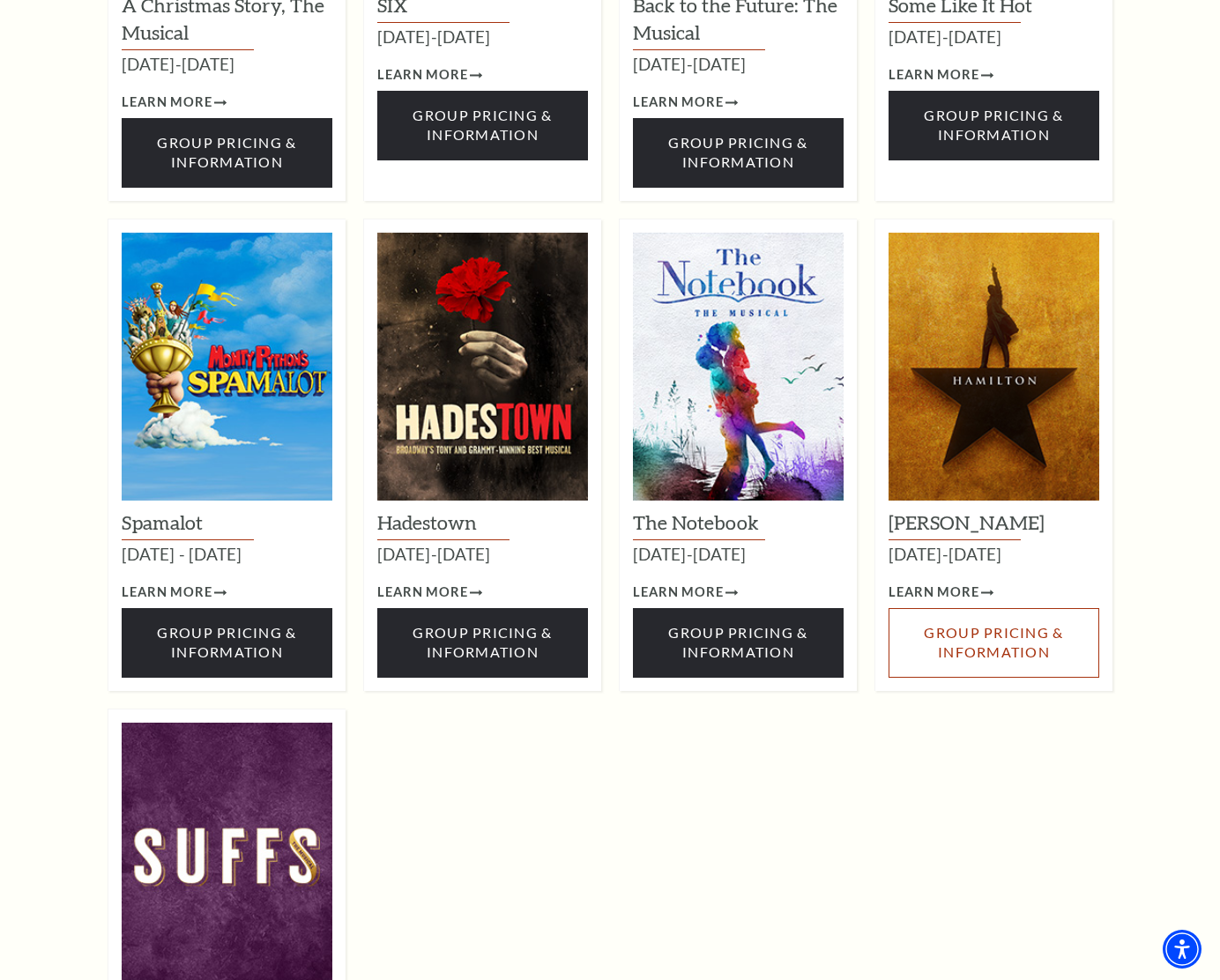
click at [997, 624] on span "Group Pricing & Information" at bounding box center [993, 642] width 139 height 36
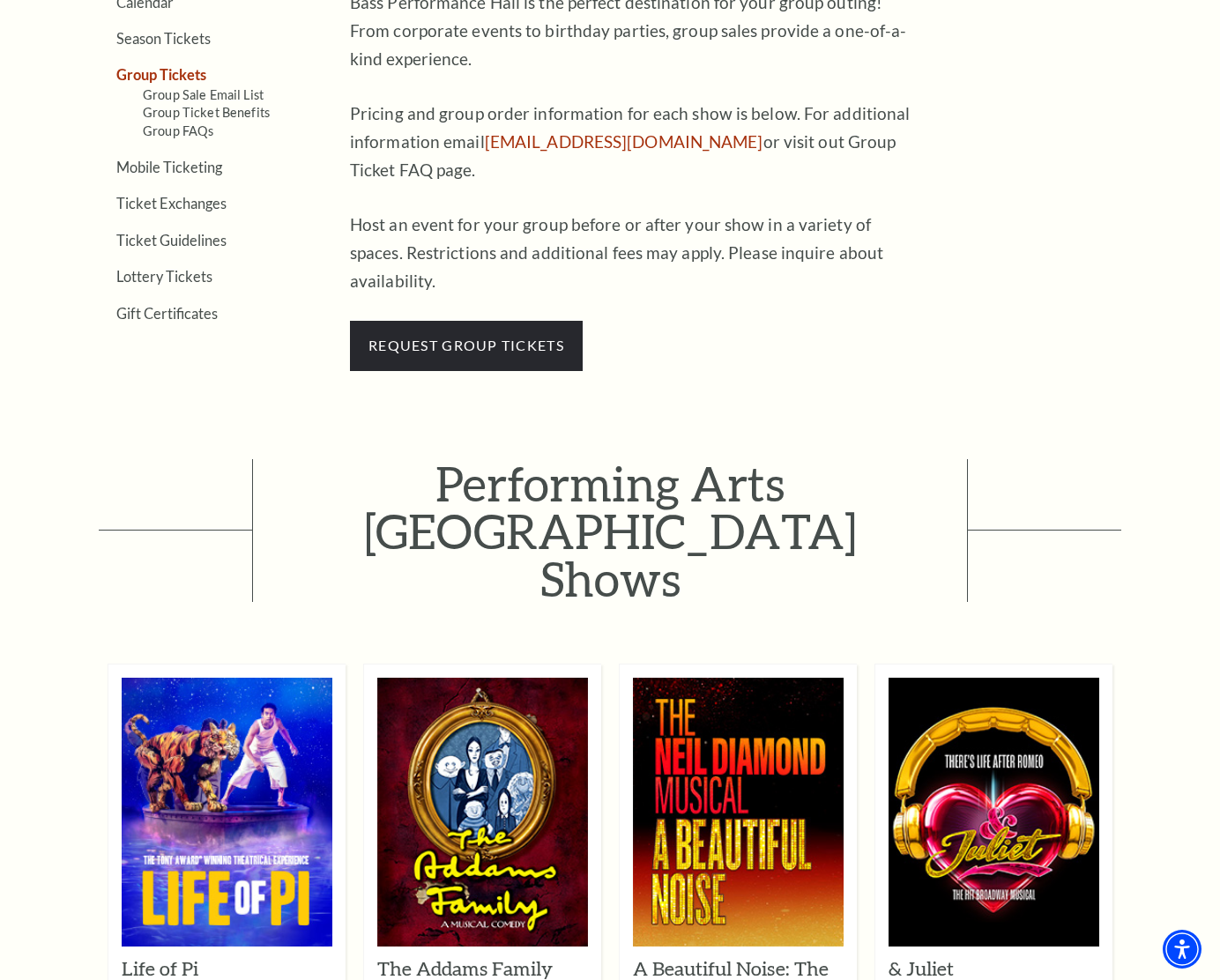
scroll to position [618, 0]
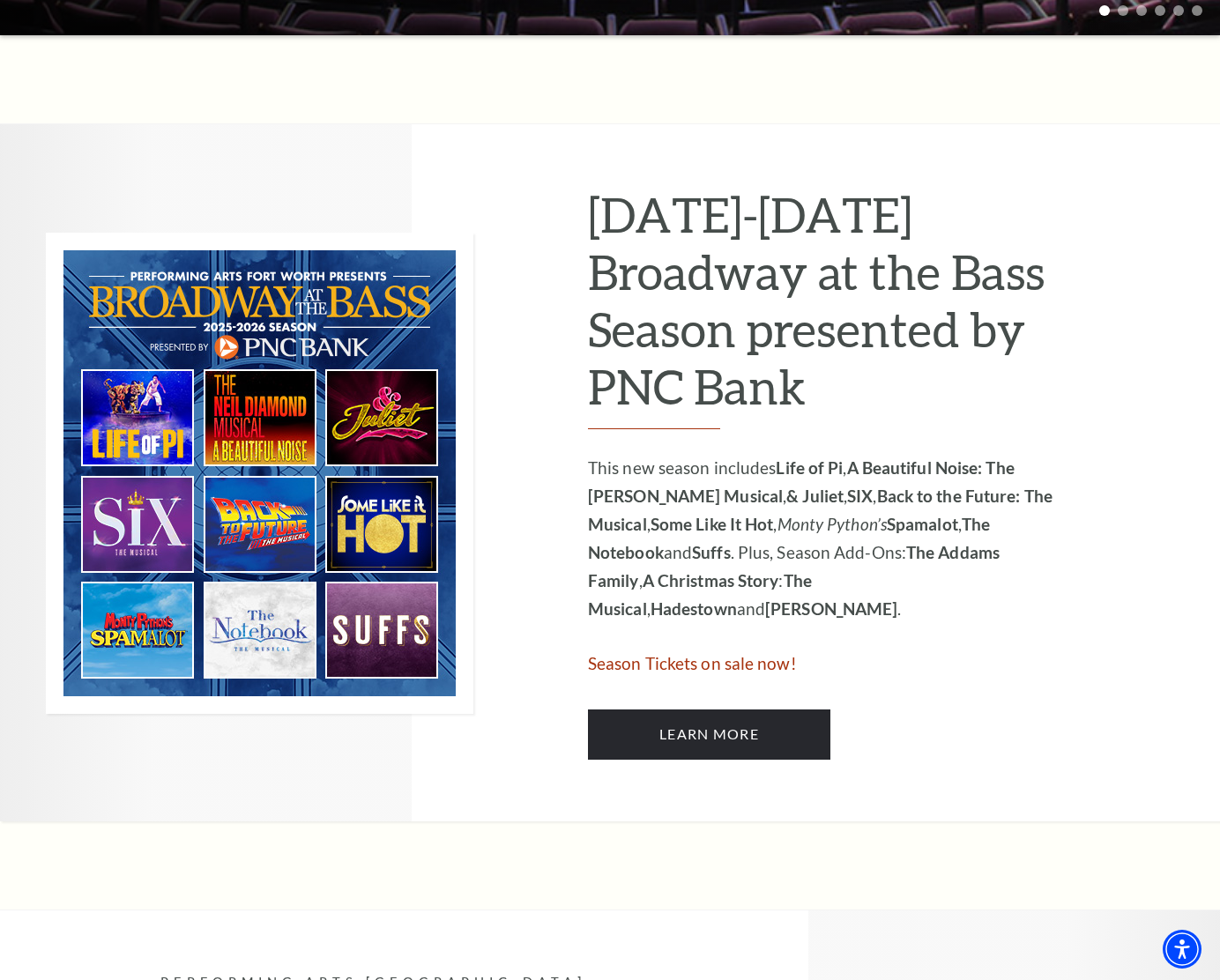
scroll to position [800, 0]
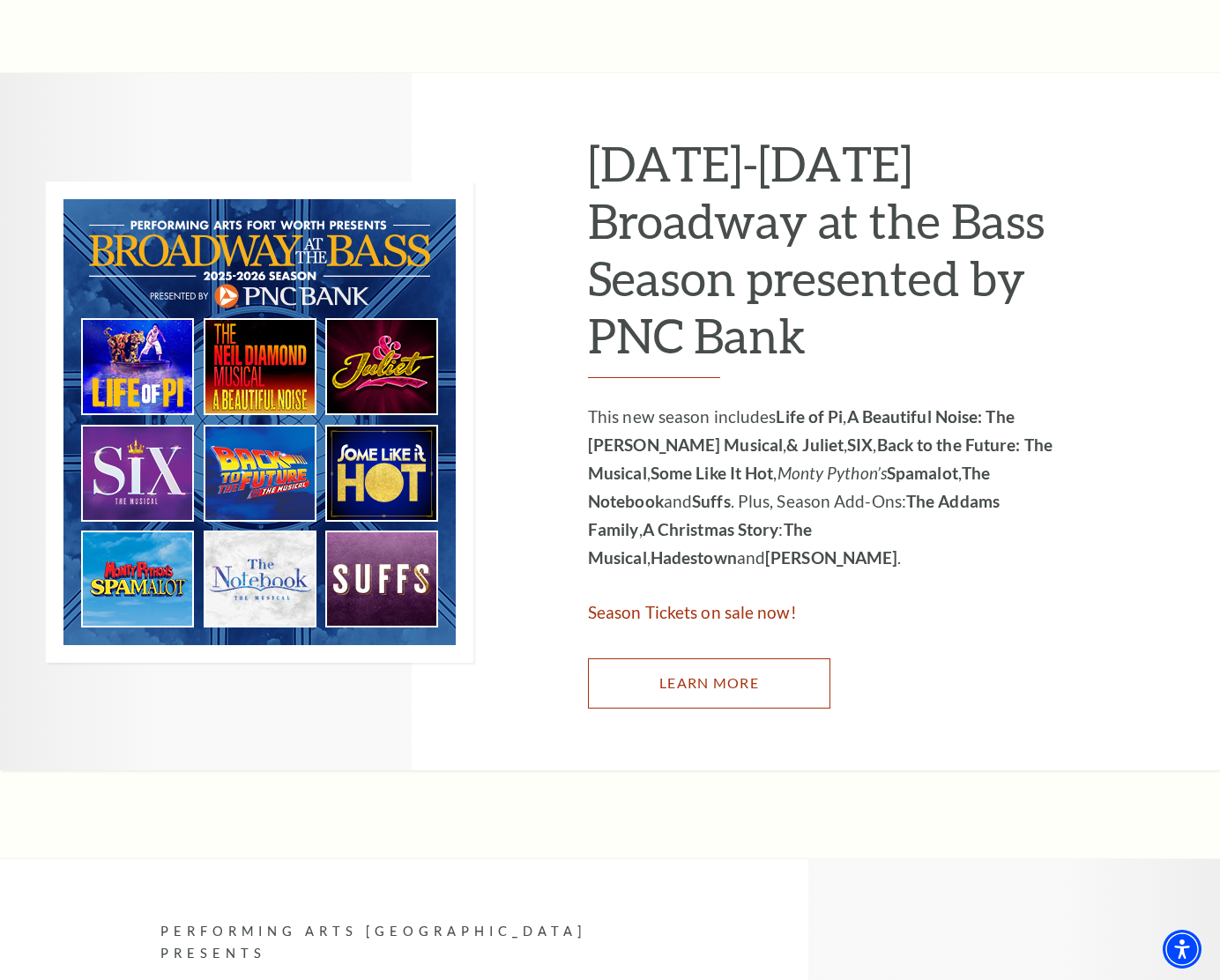
click at [696, 677] on link "Learn More" at bounding box center [709, 683] width 242 height 50
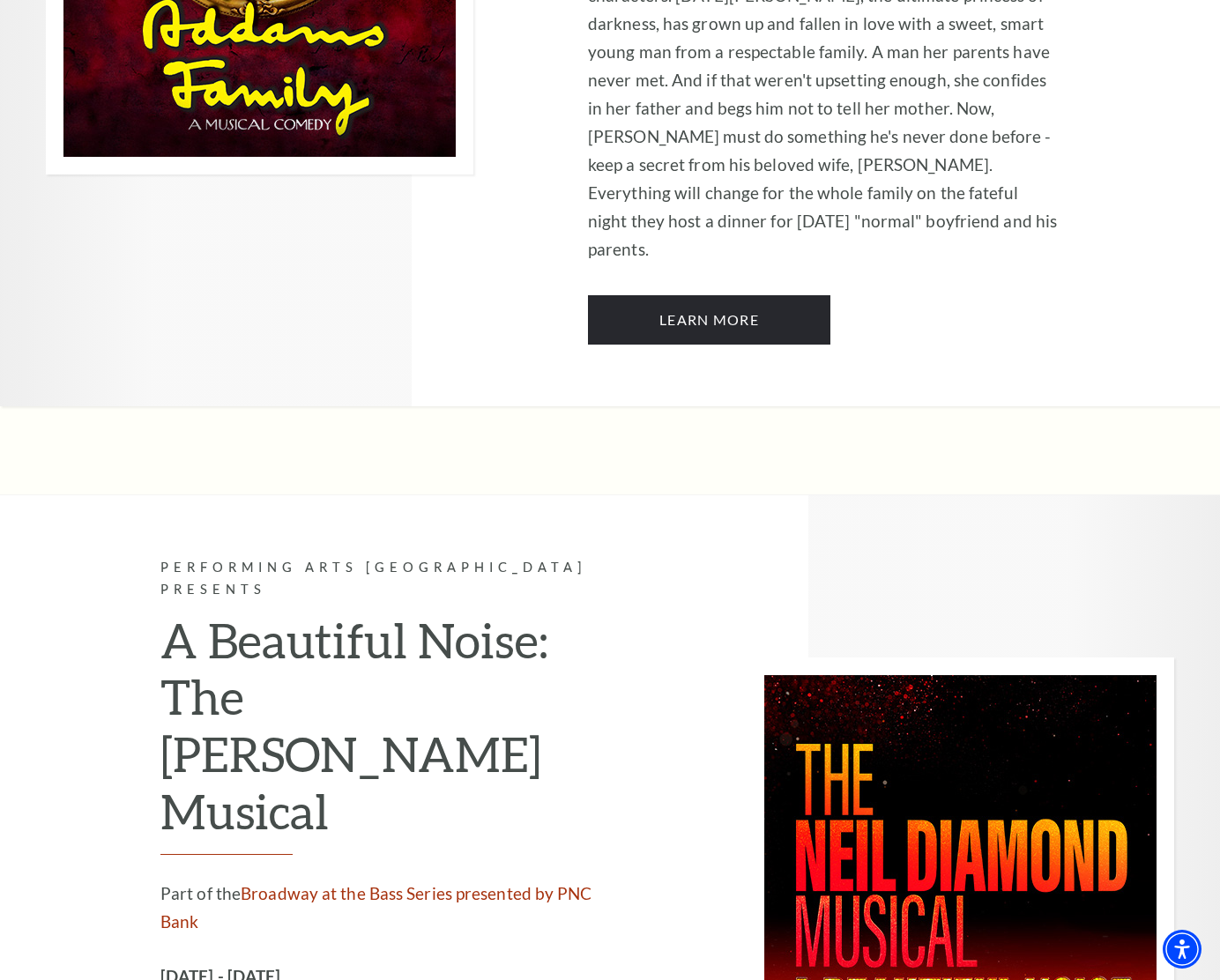
scroll to position [4087, 0]
